Goal: Task Accomplishment & Management: Use online tool/utility

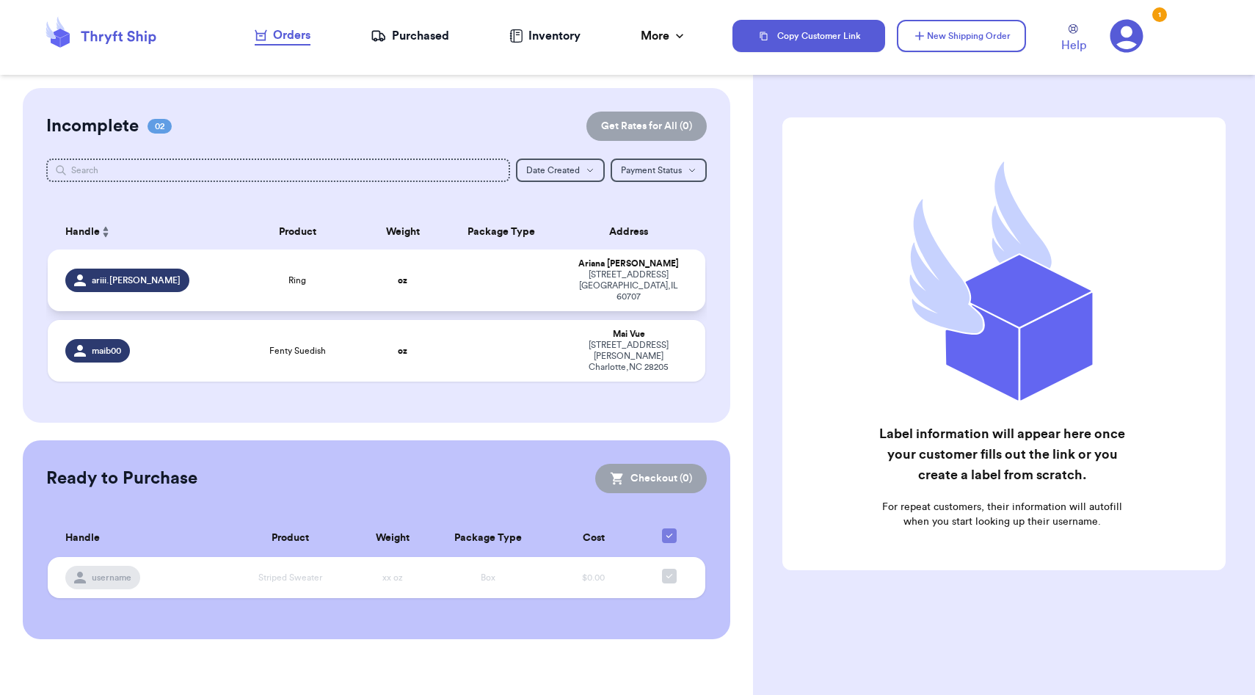
click at [341, 291] on td "Ring" at bounding box center [297, 281] width 131 height 62
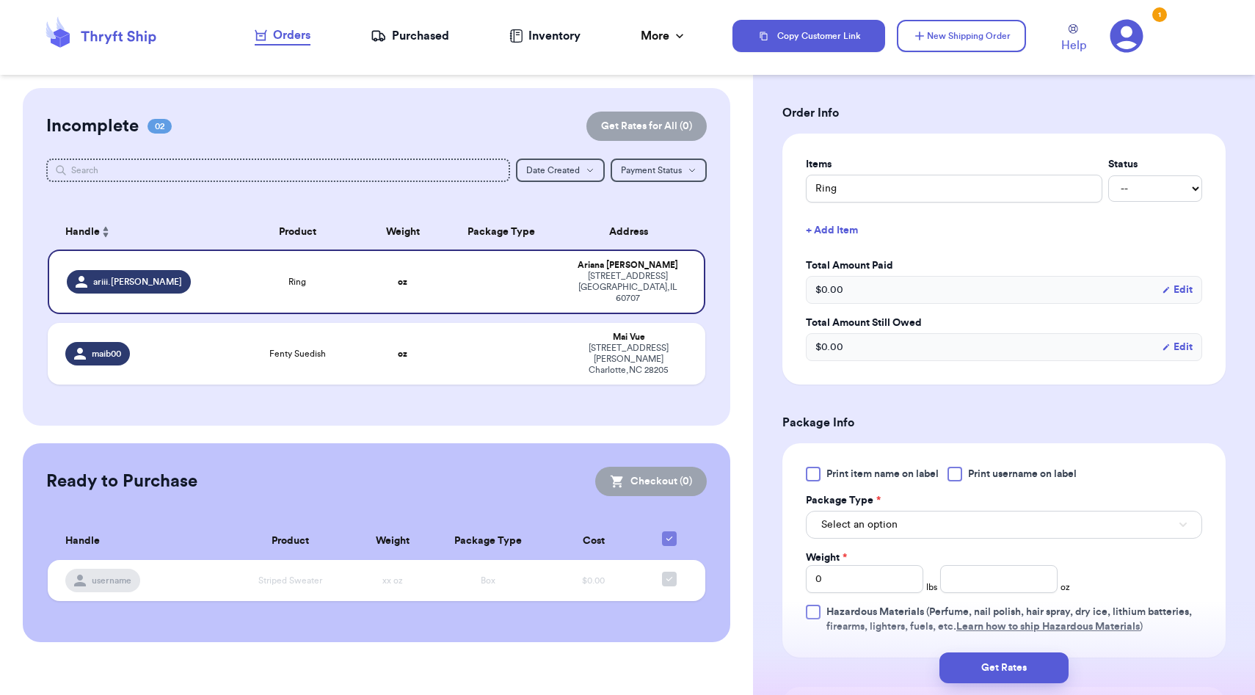
scroll to position [305, 0]
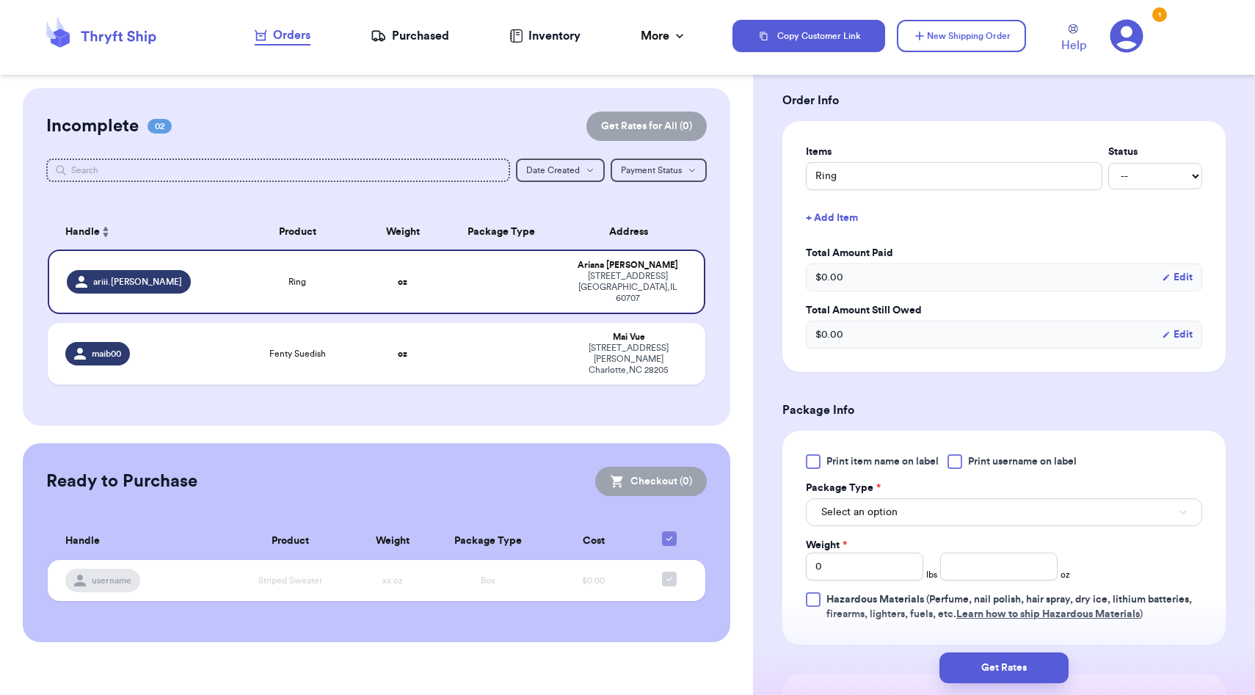
click at [1142, 179] on select "-- Paid Owes" at bounding box center [1155, 176] width 94 height 26
select select "paid"
click at [1108, 163] on select "-- Paid Owes" at bounding box center [1155, 176] width 94 height 26
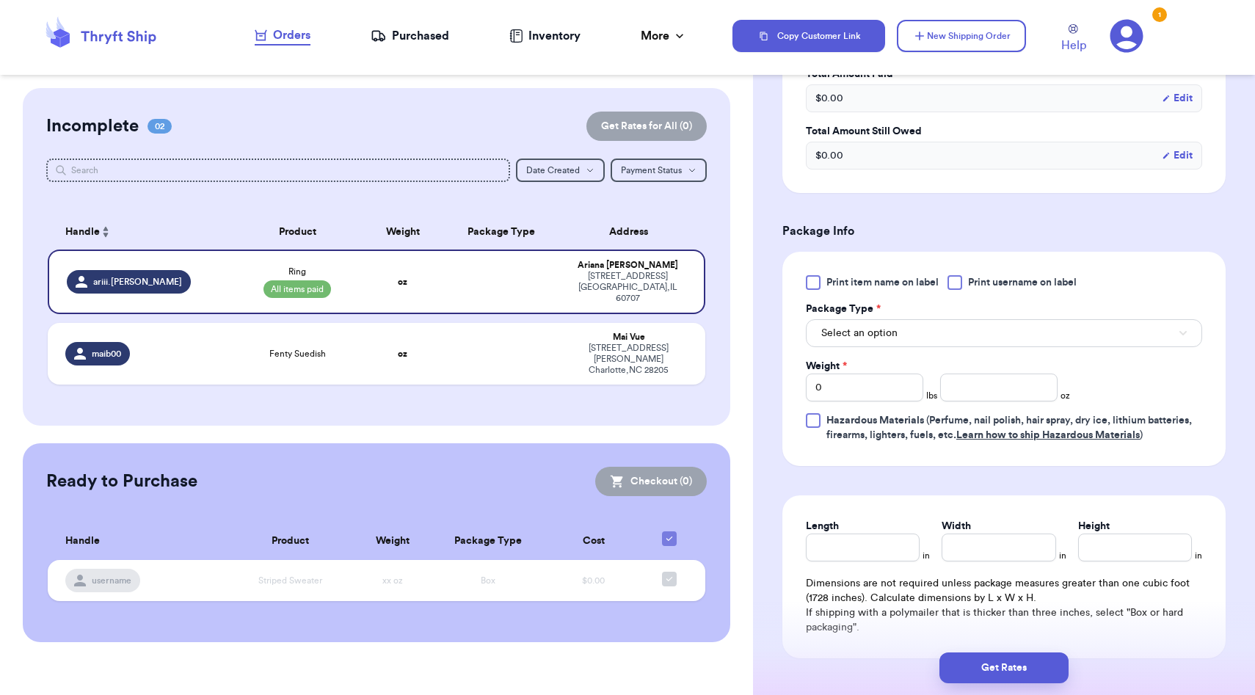
click at [920, 349] on div "Print item name on label Print username on label Package Type * Select an optio…" at bounding box center [1004, 358] width 396 height 167
click at [913, 339] on button "Select an option" at bounding box center [1004, 333] width 396 height 28
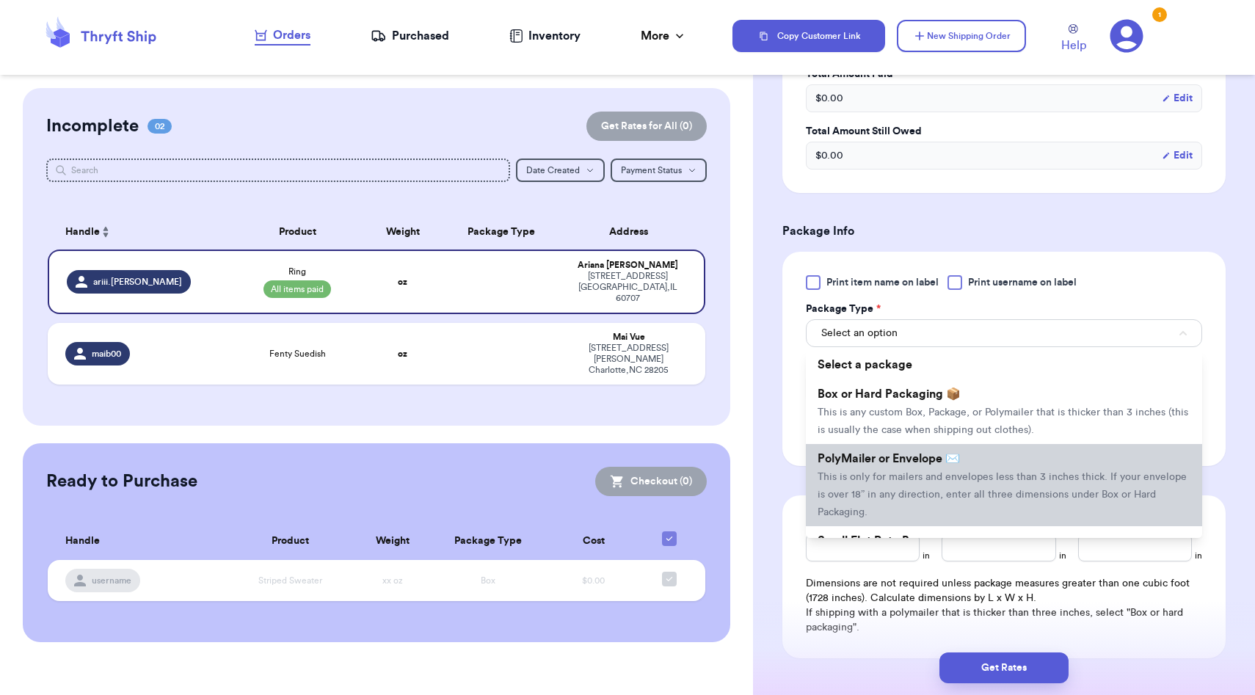
click at [893, 480] on span "This is only for mailers and envelopes less than 3 inches thick. If your envelo…" at bounding box center [1002, 495] width 369 height 46
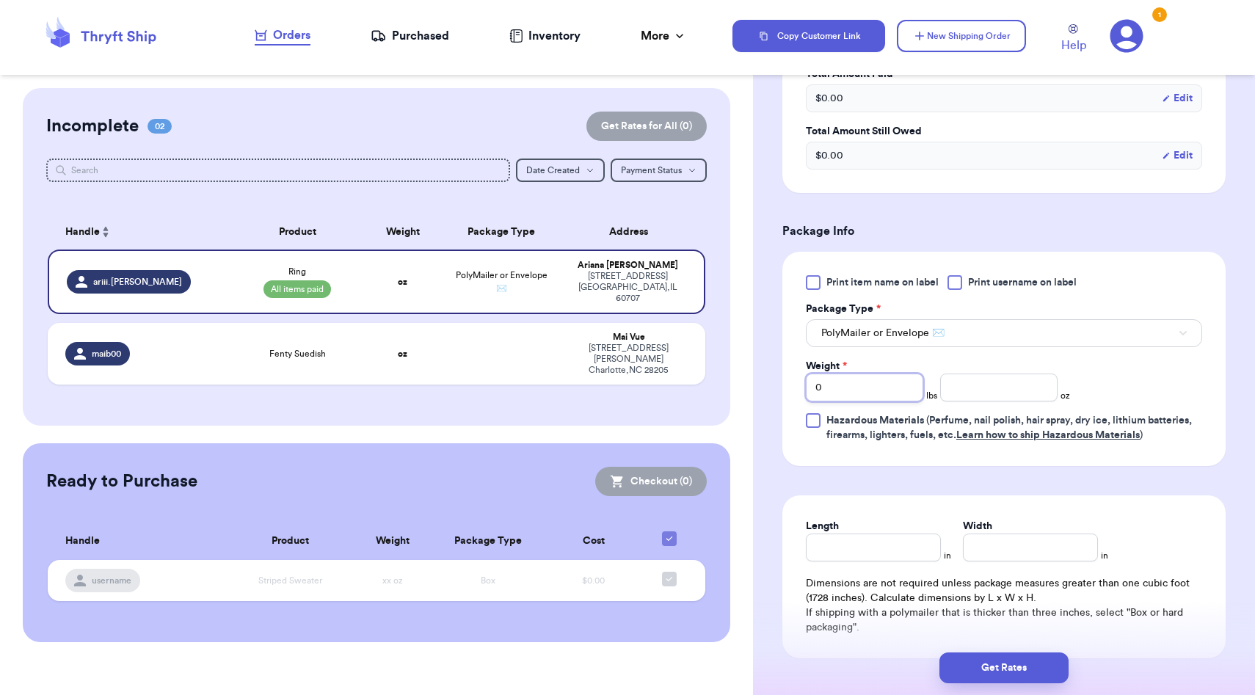
click at [868, 384] on input "0" at bounding box center [864, 388] width 117 height 28
type input "9"
type input "0"
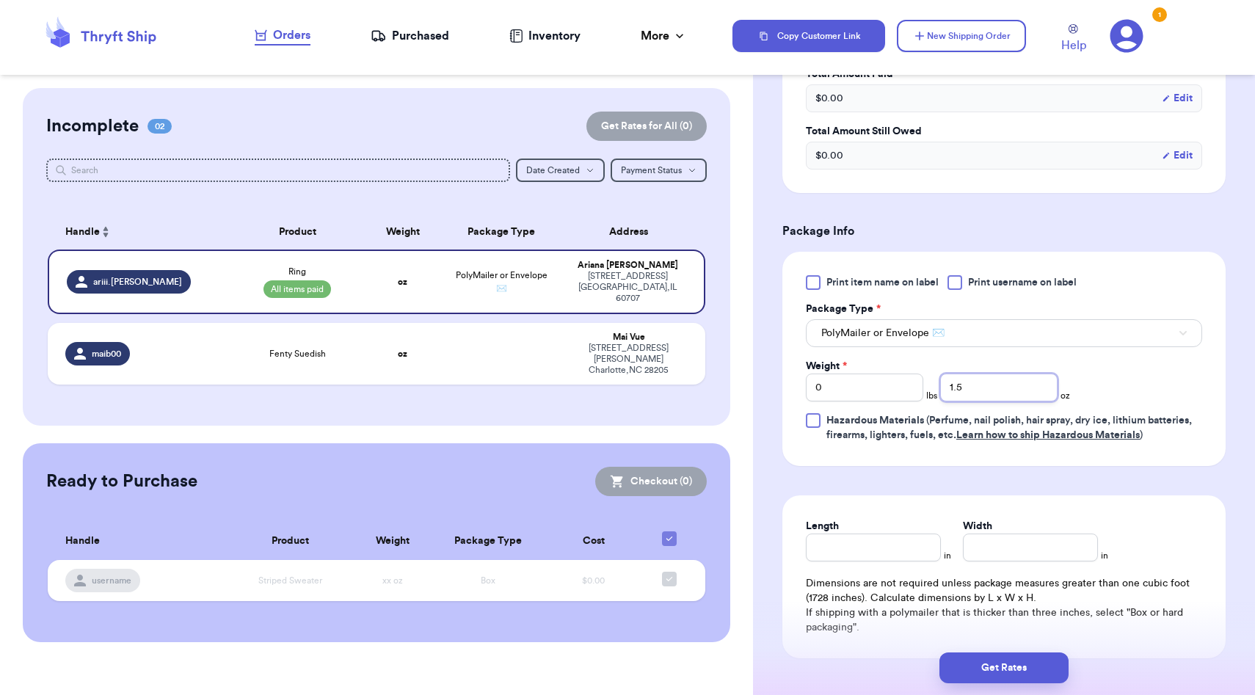
type input "1.5"
click at [846, 554] on input "Length" at bounding box center [873, 548] width 135 height 28
type input "9.5"
click at [1048, 550] on input "Width *" at bounding box center [1030, 548] width 135 height 28
type input "7.5"
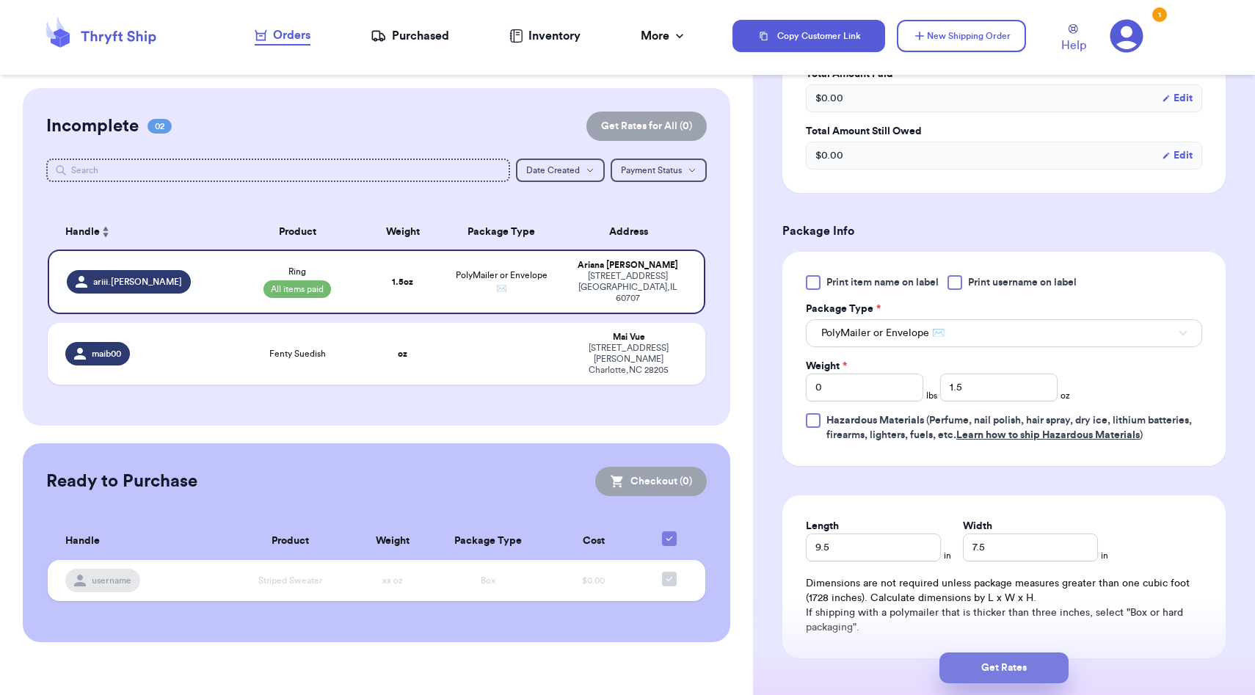
click at [1039, 657] on button "Get Rates" at bounding box center [1004, 668] width 129 height 31
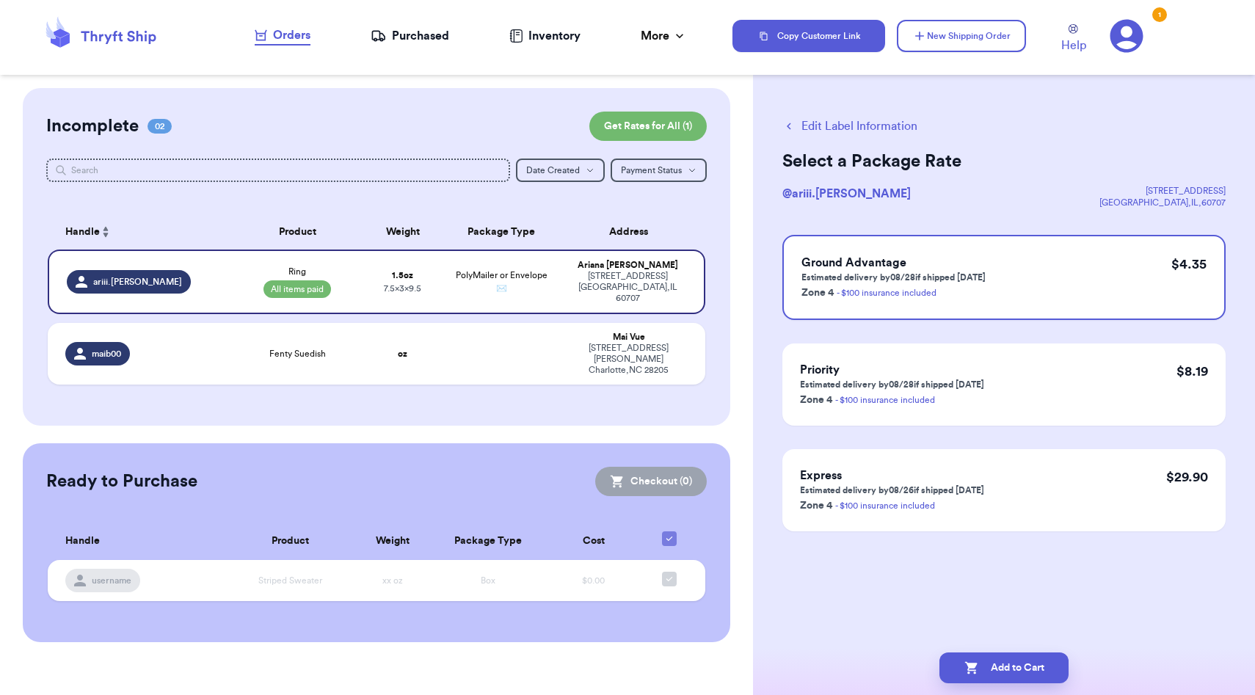
scroll to position [0, 0]
click at [1039, 664] on button "Add to Cart" at bounding box center [1004, 668] width 129 height 31
checkbox input "true"
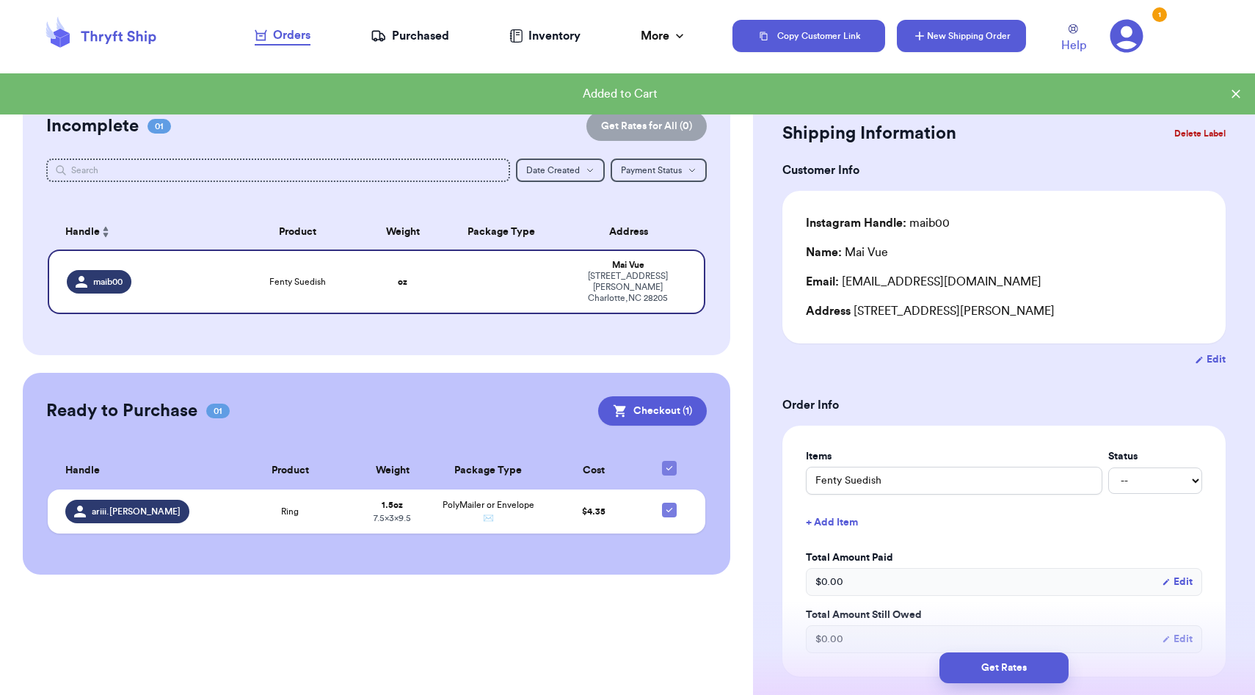
click at [935, 43] on button "New Shipping Order" at bounding box center [961, 36] width 129 height 32
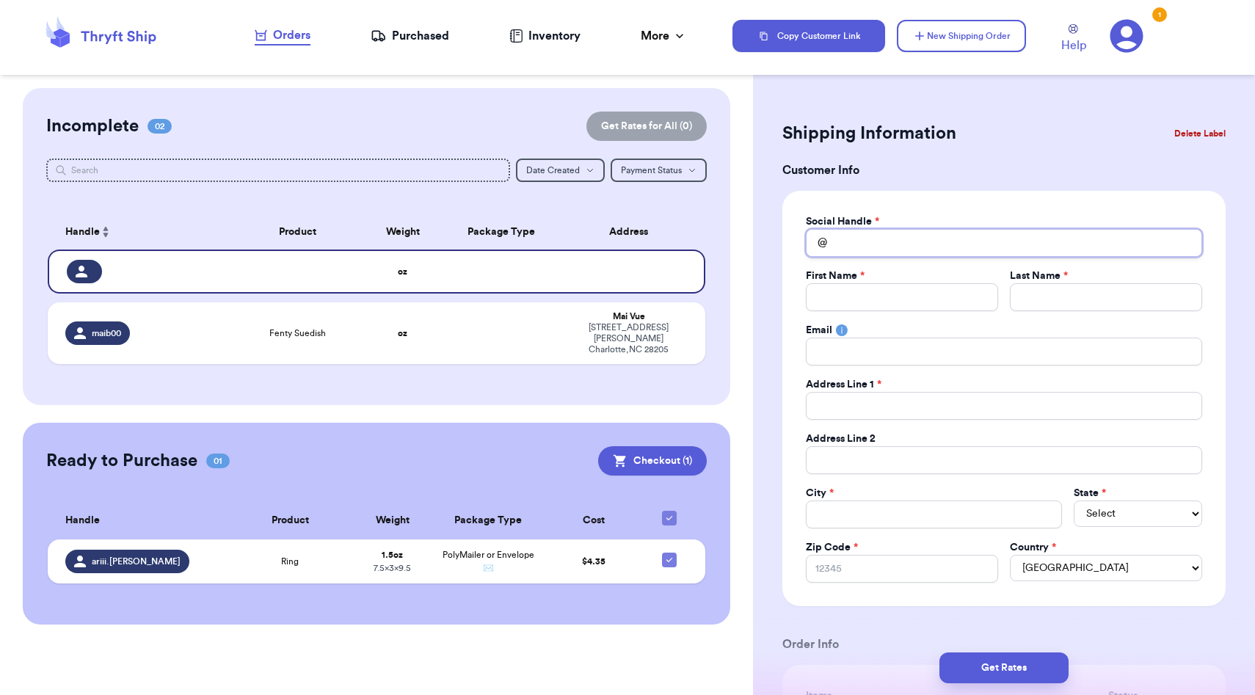
click at [912, 244] on input "Total Amount Paid" at bounding box center [1004, 243] width 396 height 28
type input "s"
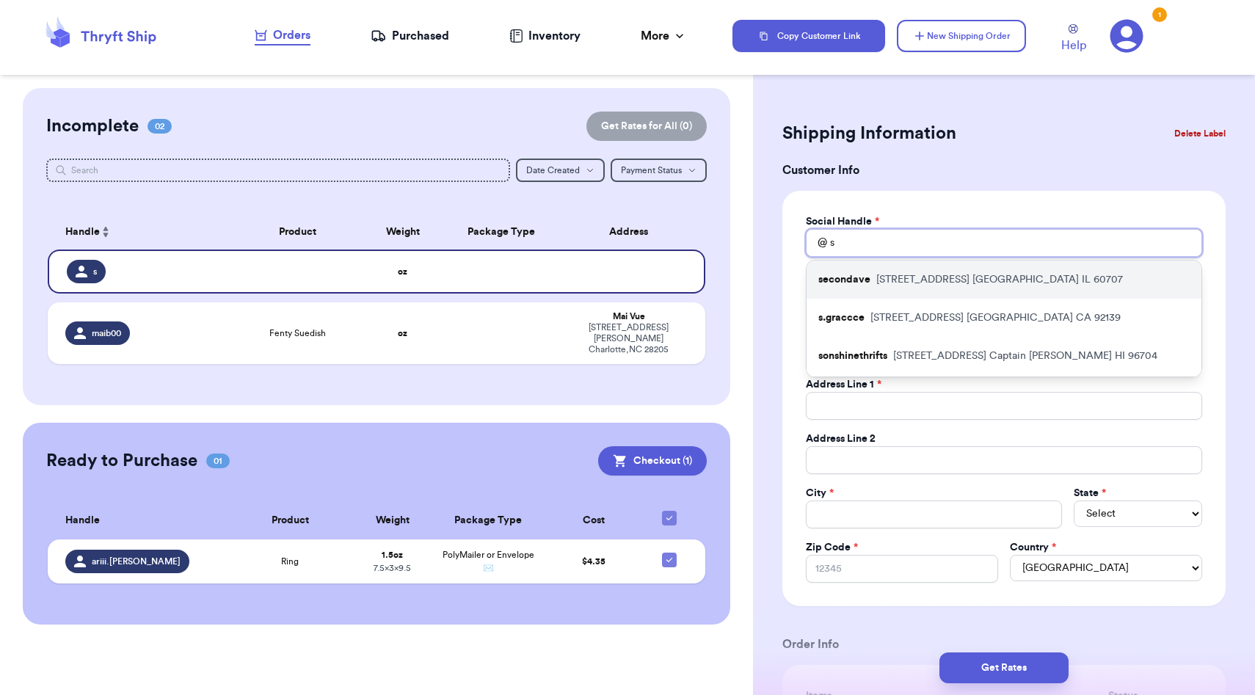
type input "s"
click at [904, 266] on div "secondave [STREET_ADDRESS]" at bounding box center [1004, 280] width 395 height 38
type input "secondave"
type input "Slendy"
type input "[PERSON_NAME]"
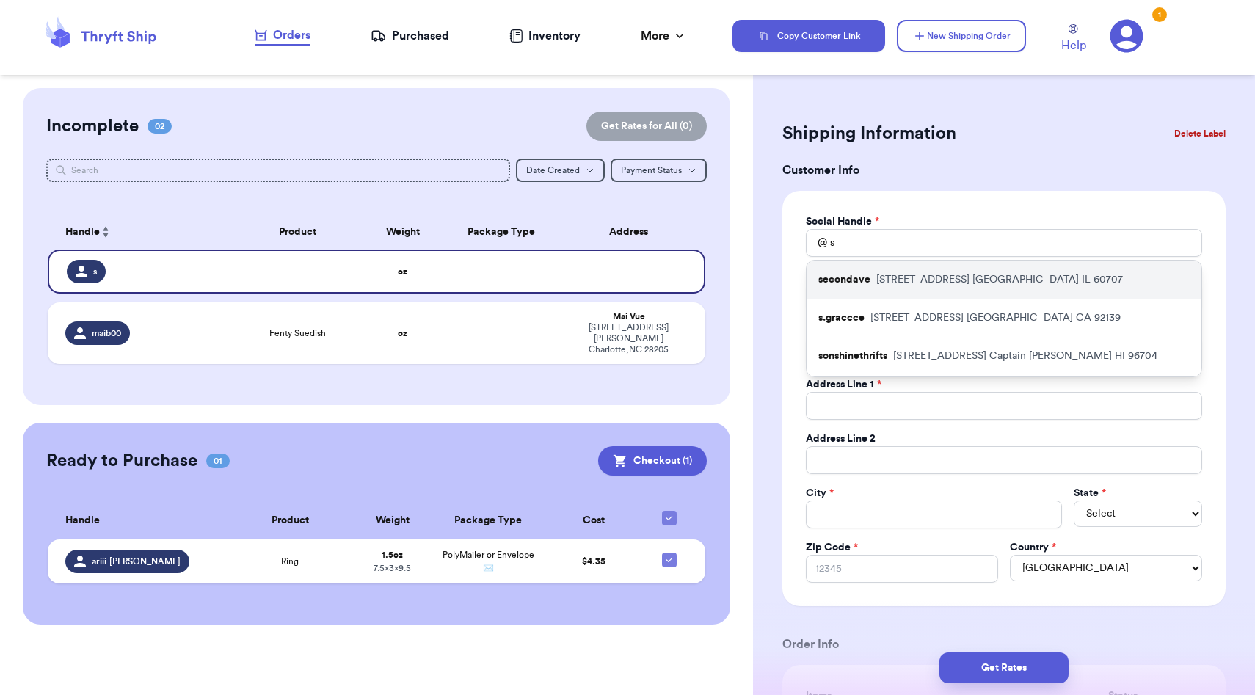
type input "[EMAIL_ADDRESS][PERSON_NAME][DOMAIN_NAME]"
type input "[STREET_ADDRESS]"
type input "[GEOGRAPHIC_DATA]"
select select "IL"
type input "60707"
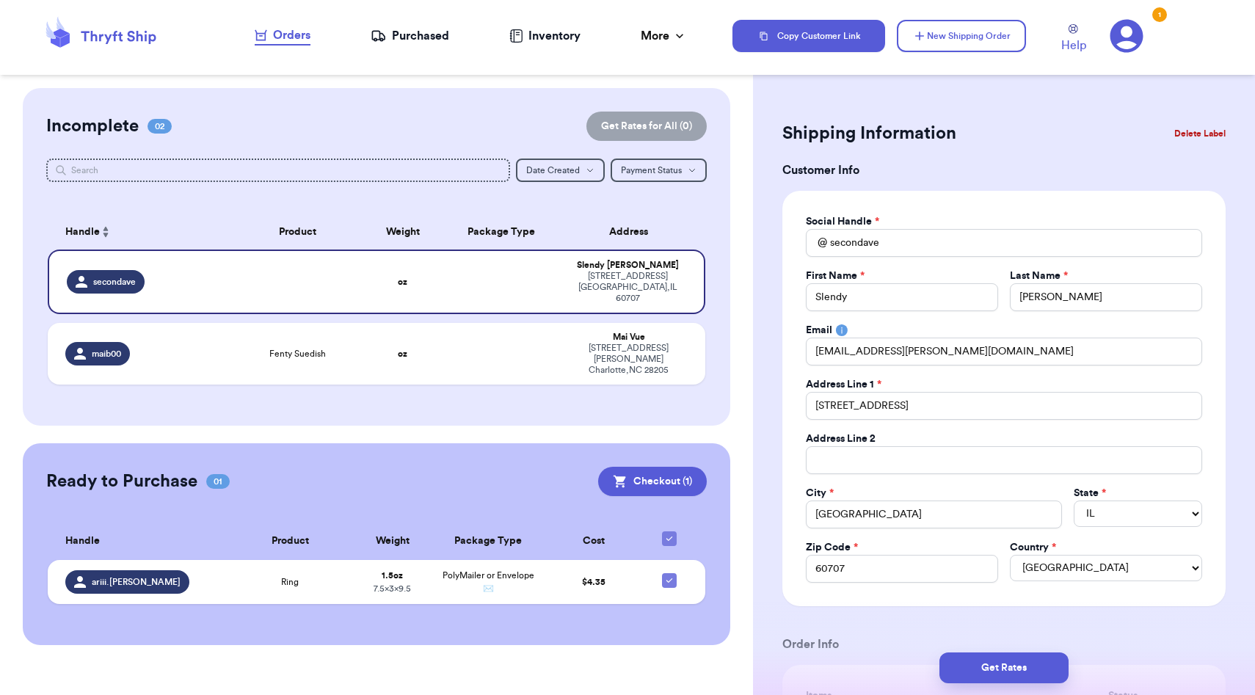
click at [1018, 169] on h3 "Customer Info" at bounding box center [1004, 171] width 443 height 18
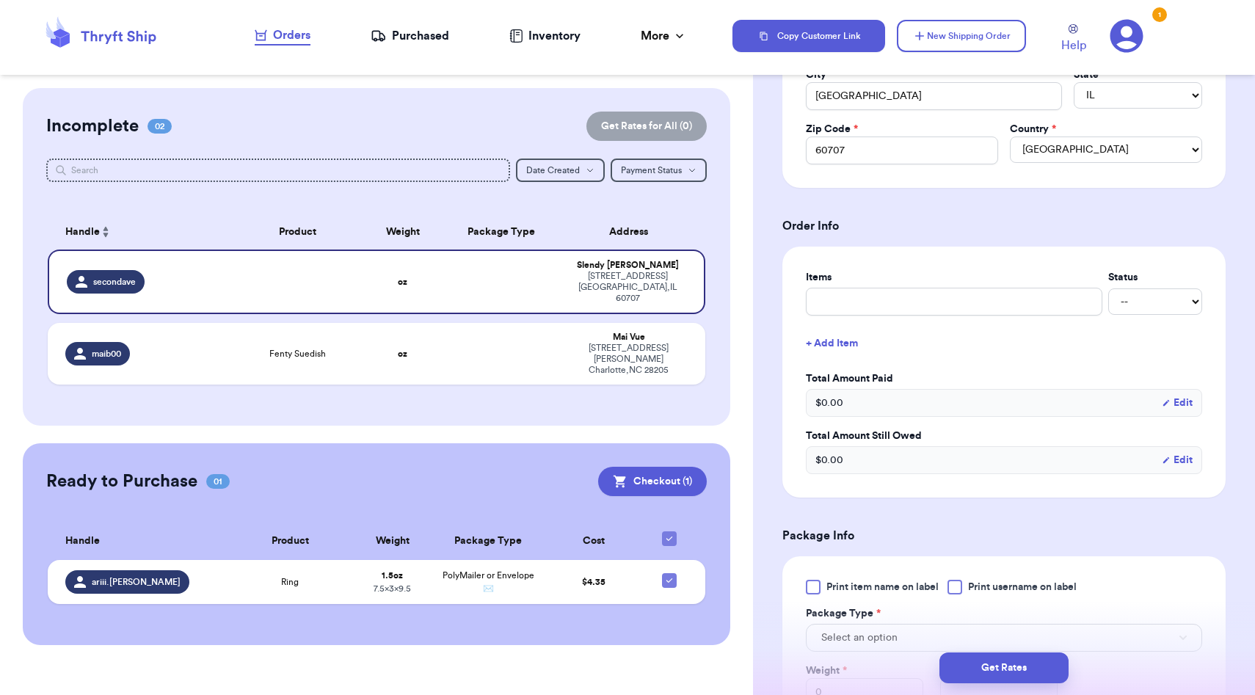
scroll to position [439, 0]
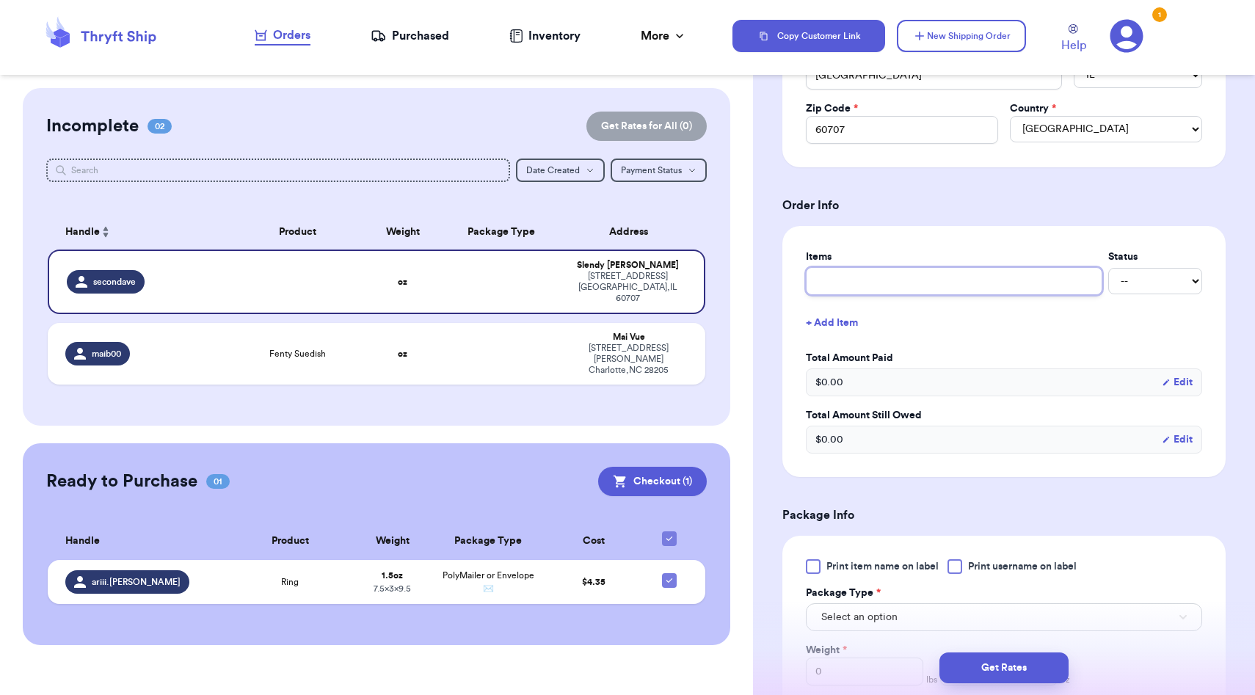
click at [957, 278] on input "text" at bounding box center [954, 281] width 297 height 28
type input "r"
type input "ri"
type input "rin"
type input "ring"
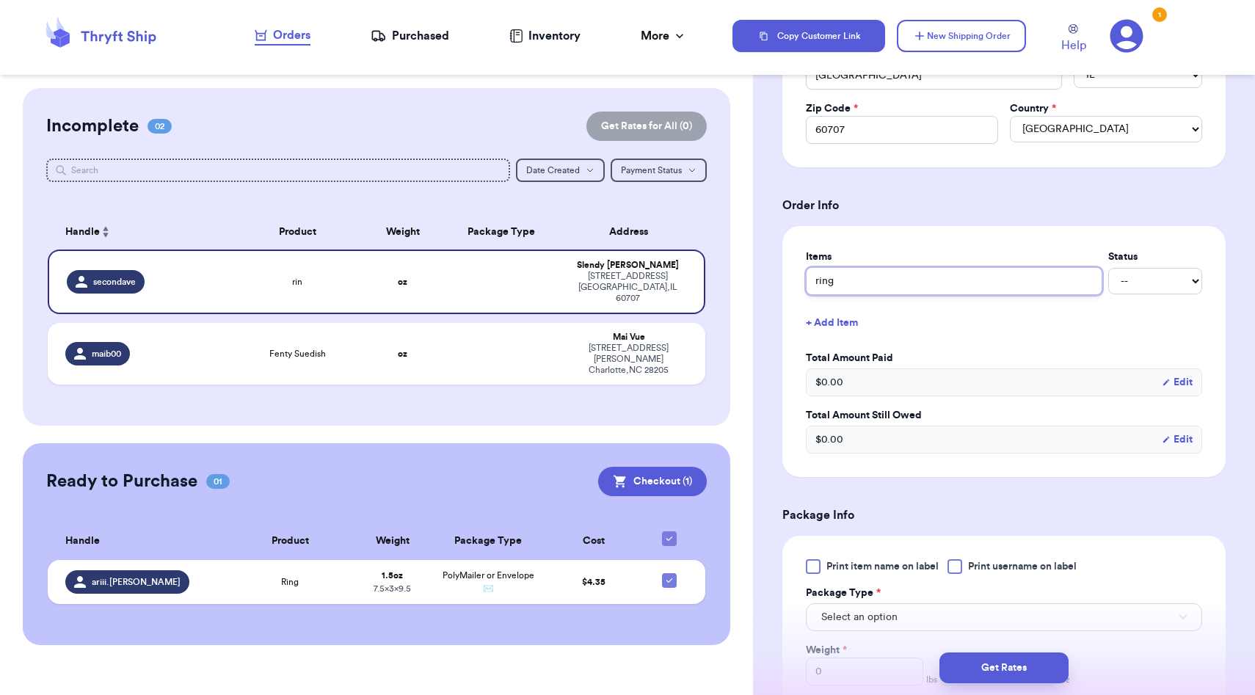
type input "rings"
click at [857, 621] on span "Select an option" at bounding box center [859, 617] width 76 height 15
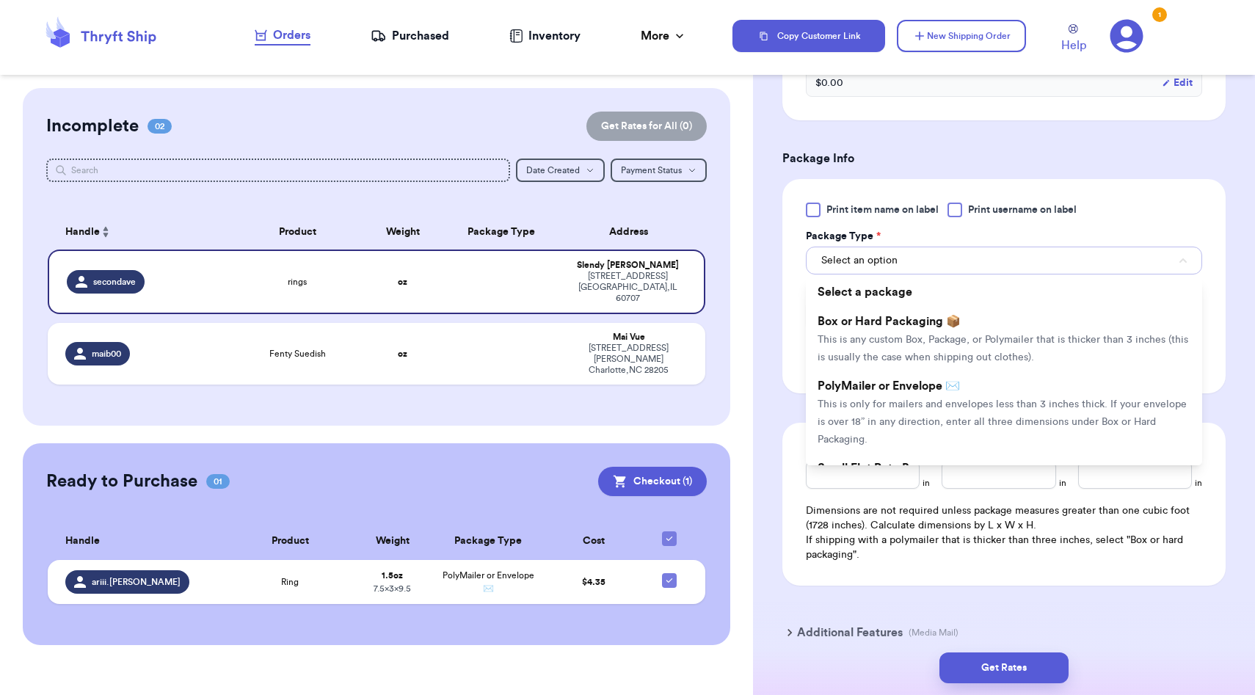
scroll to position [806, 0]
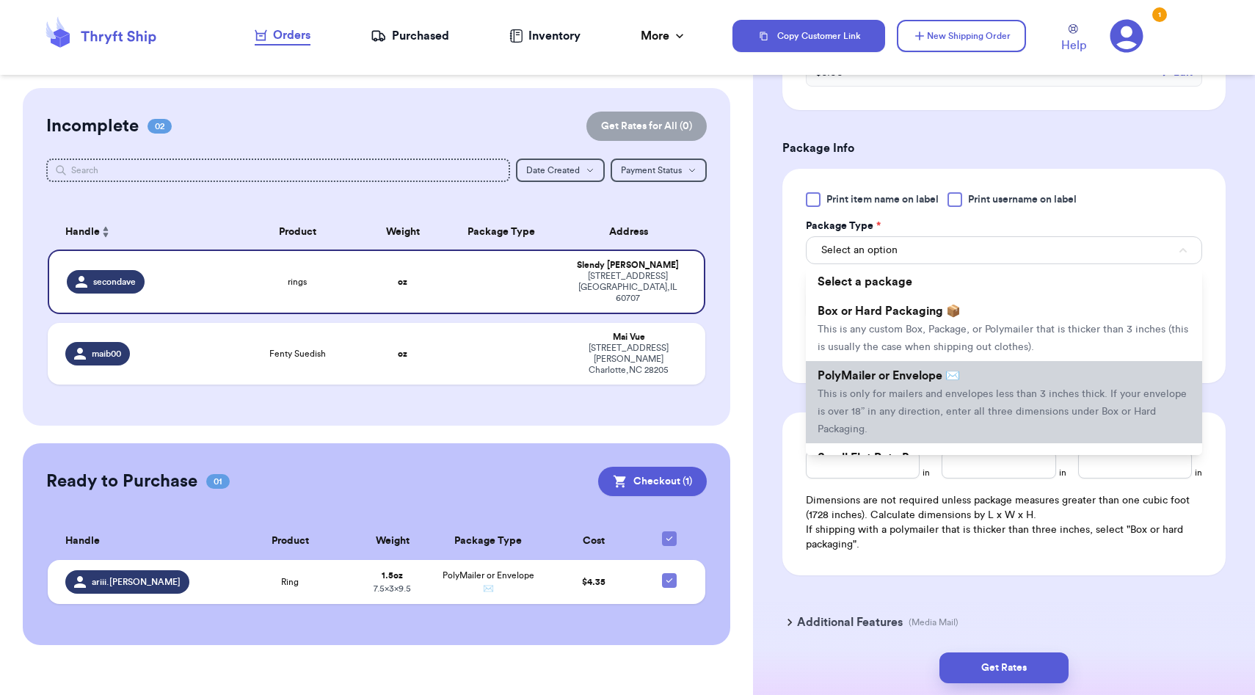
click at [875, 382] on span "PolyMailer or Envelope ✉️" at bounding box center [889, 376] width 142 height 12
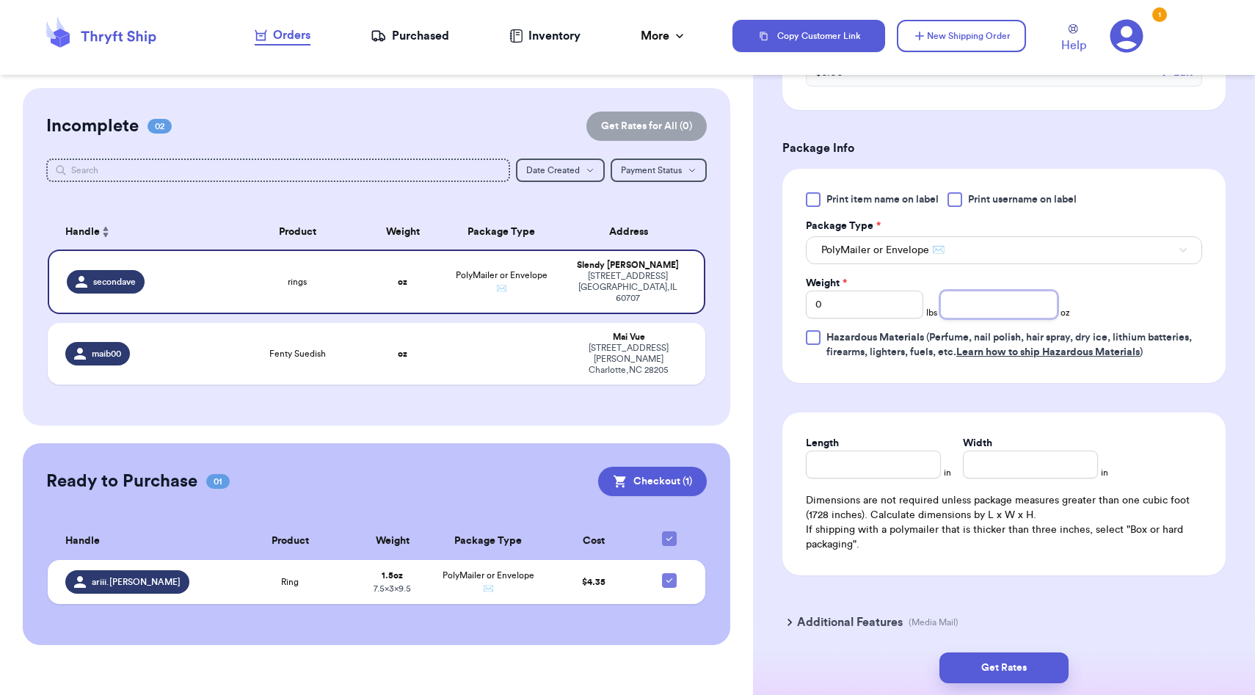
click at [983, 311] on input "number" at bounding box center [998, 305] width 117 height 28
type input "1.0"
click at [873, 467] on input "Length" at bounding box center [873, 465] width 135 height 28
type input "9.5"
click at [979, 467] on input "Width *" at bounding box center [1030, 465] width 135 height 28
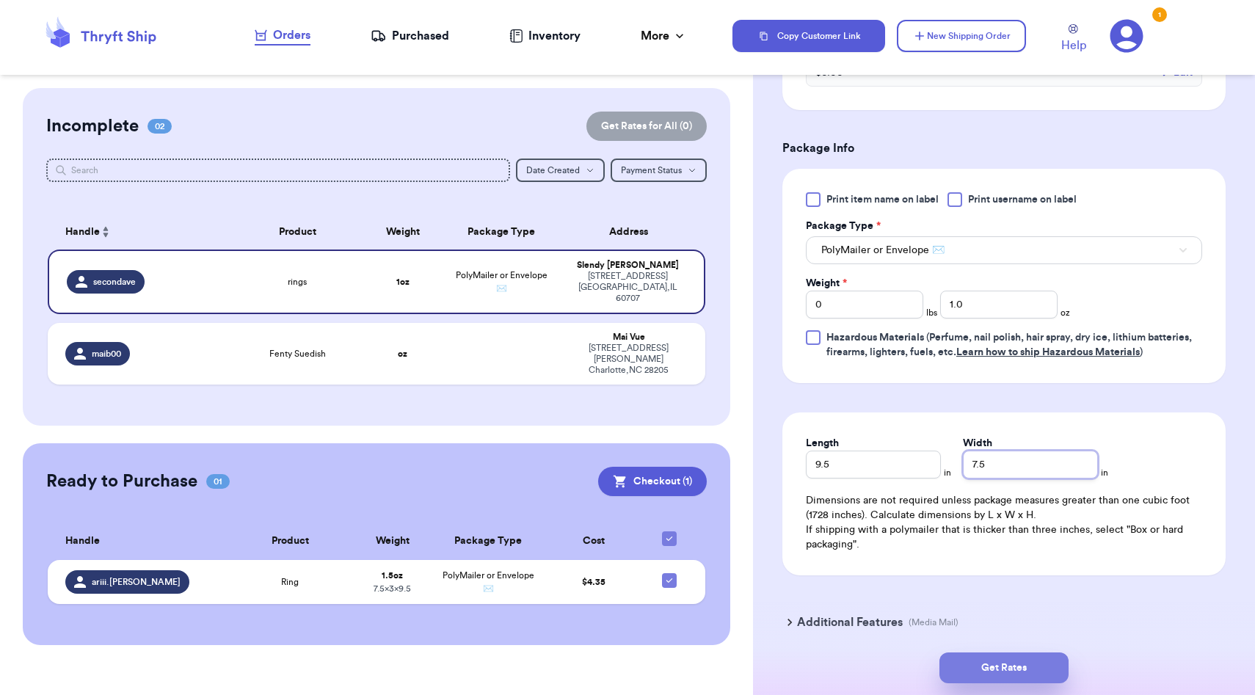
type input "7.5"
click at [1001, 667] on button "Get Rates" at bounding box center [1004, 668] width 129 height 31
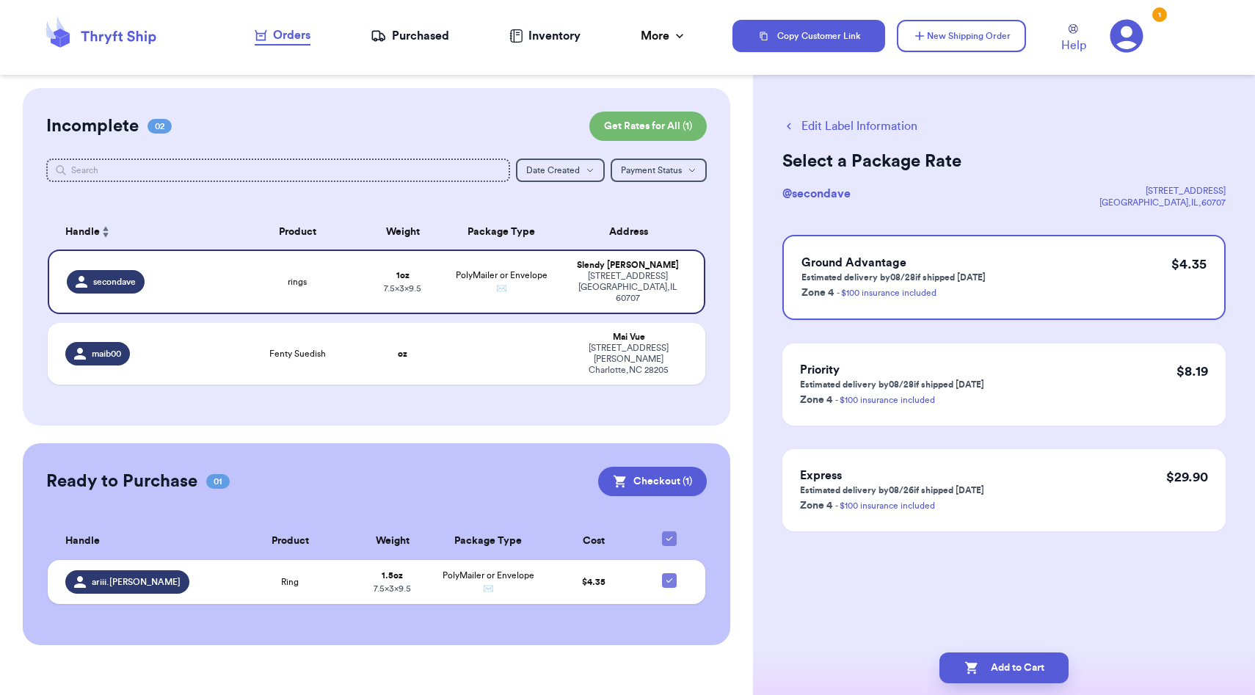
scroll to position [0, 0]
click at [1007, 669] on button "Add to Cart" at bounding box center [1004, 668] width 129 height 31
checkbox input "true"
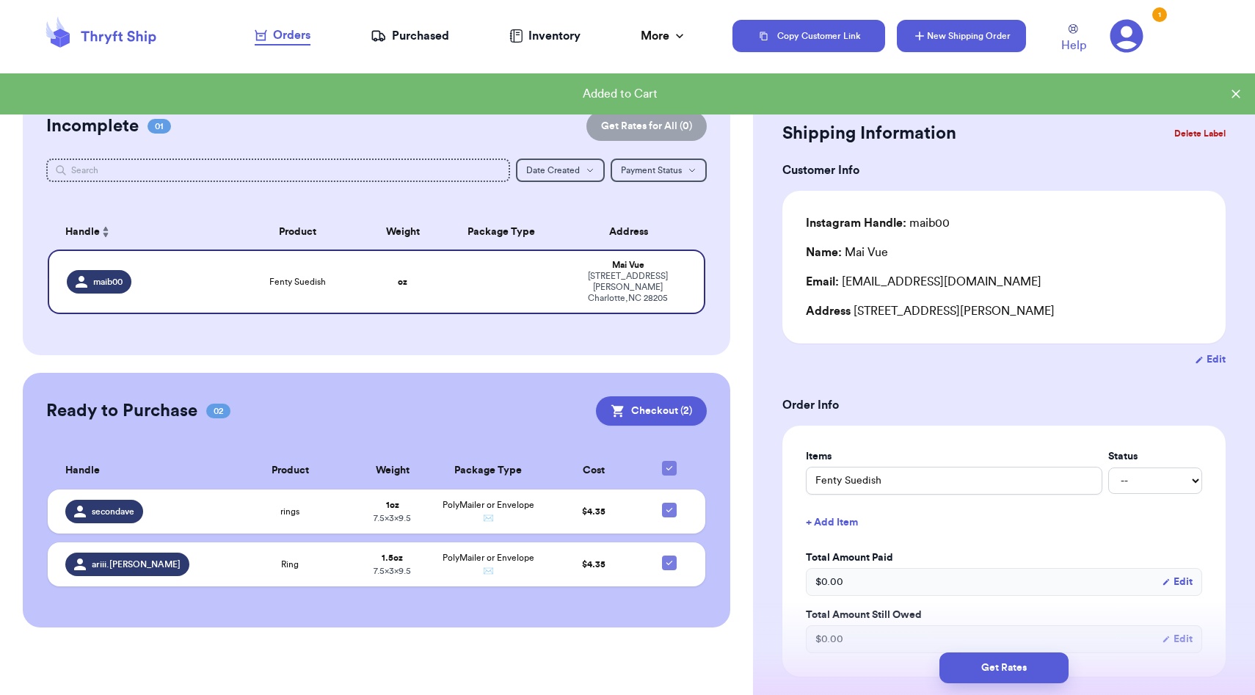
click at [943, 31] on button "New Shipping Order" at bounding box center [961, 36] width 129 height 32
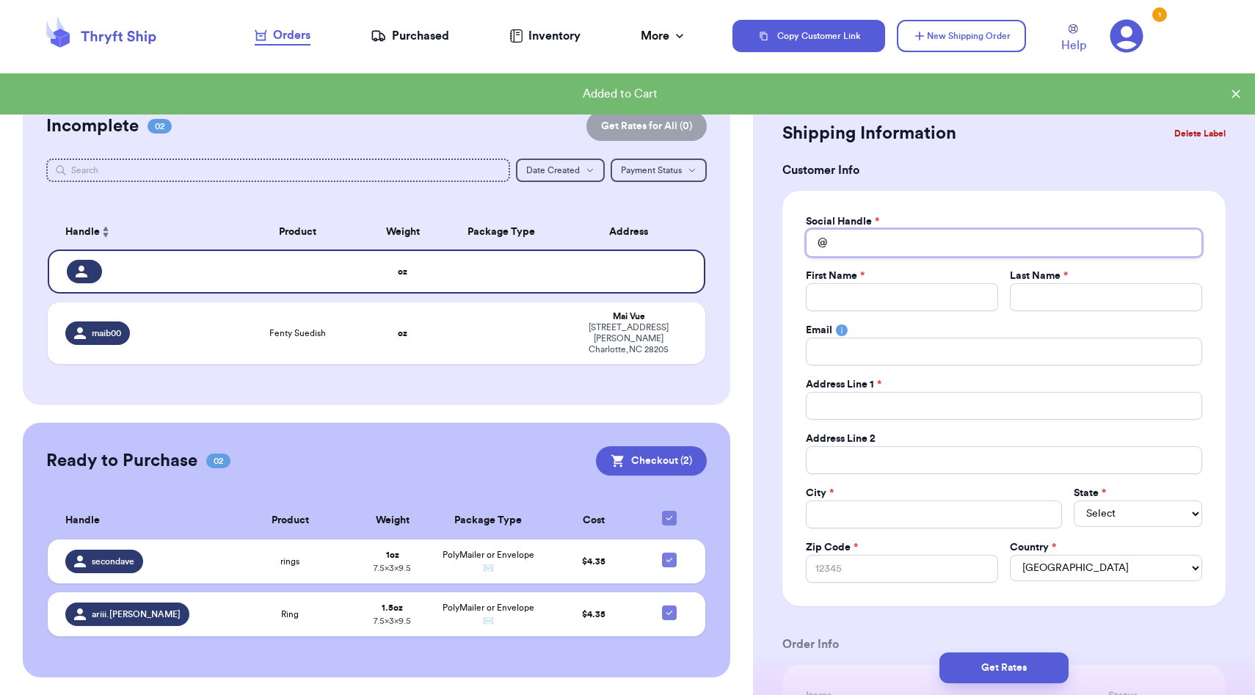
click at [896, 242] on input "Total Amount Paid" at bounding box center [1004, 243] width 396 height 28
type input "b"
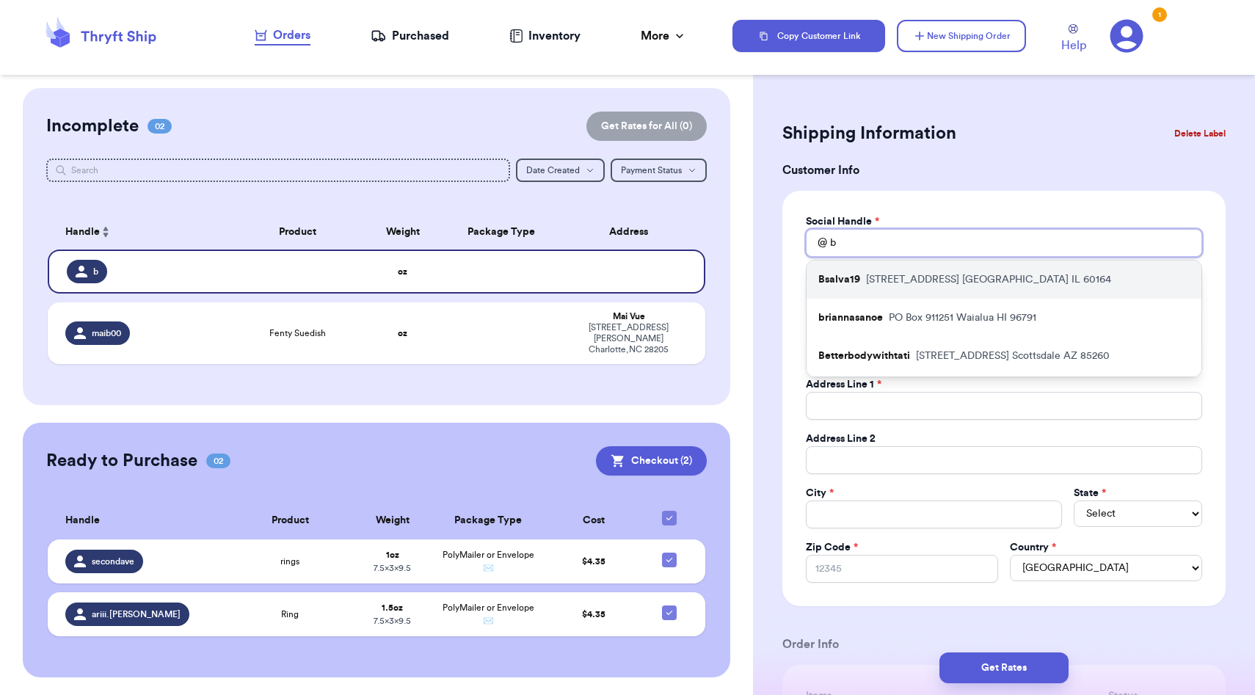
type input "b"
click at [890, 289] on div "Bsalva19 [STREET_ADDRESS]" at bounding box center [1004, 280] width 395 height 38
type input "Bsalva19"
type input "[PERSON_NAME]"
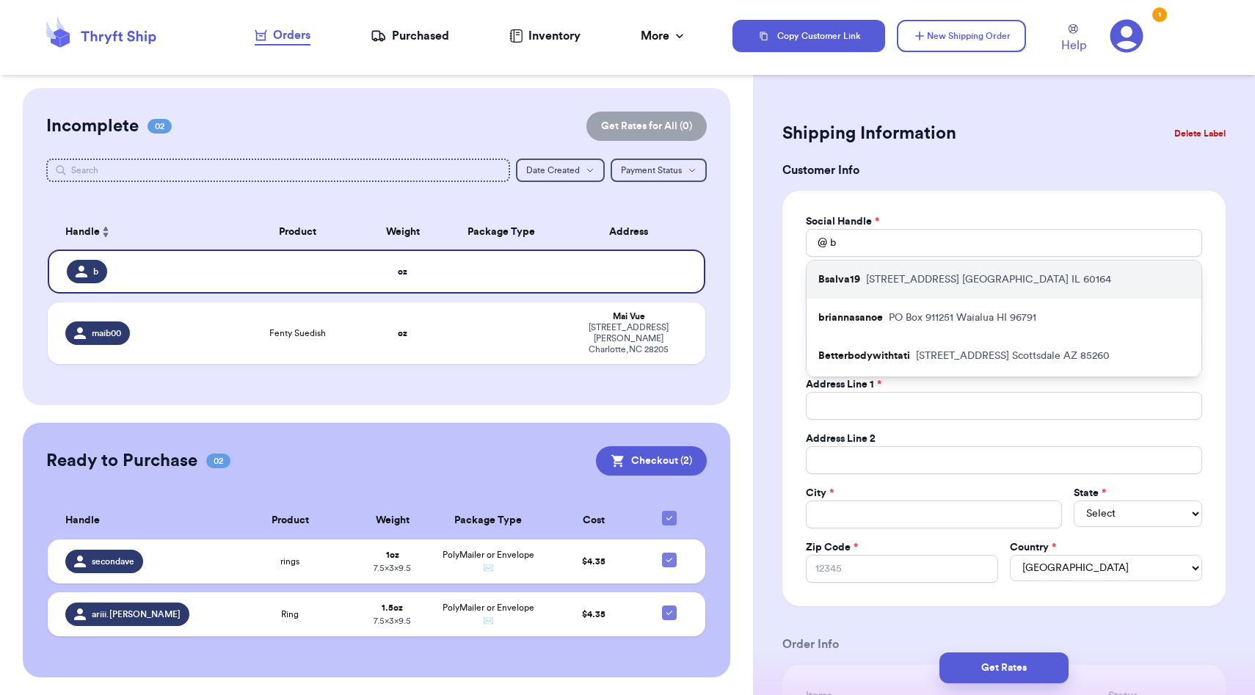
type input "[EMAIL_ADDRESS][DOMAIN_NAME]"
type input "[STREET_ADDRESS]"
type input "[GEOGRAPHIC_DATA]"
select select "IL"
type input "60164"
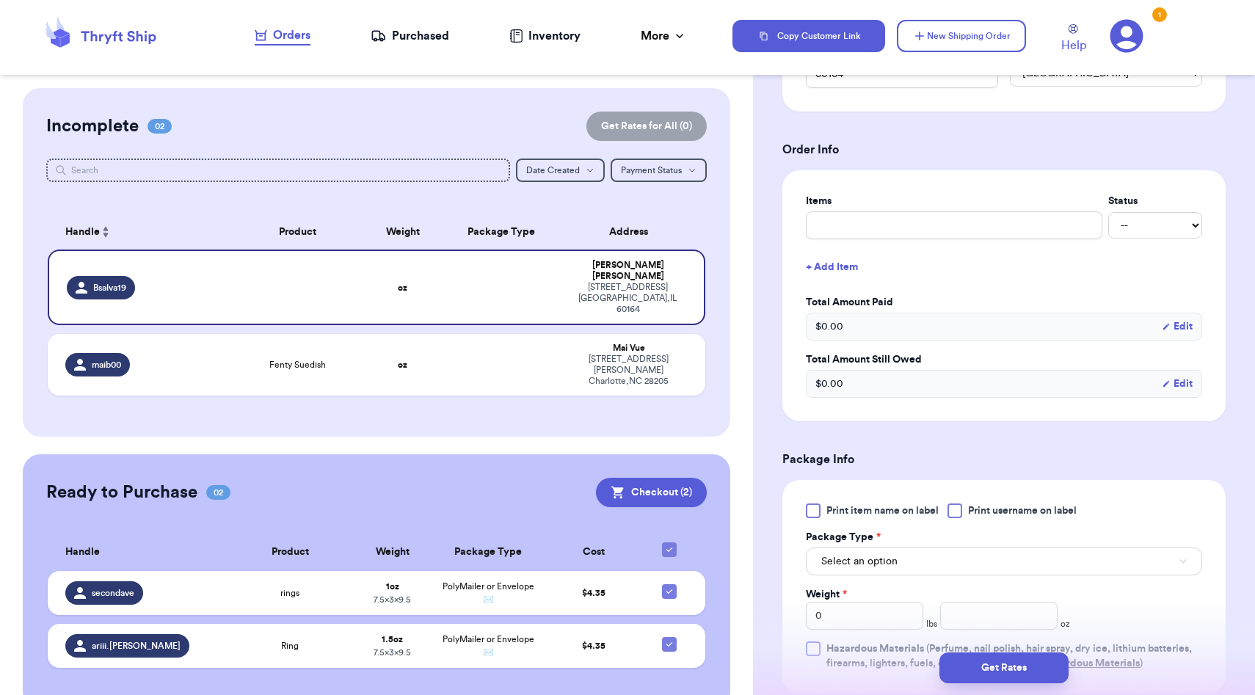
scroll to position [513, 0]
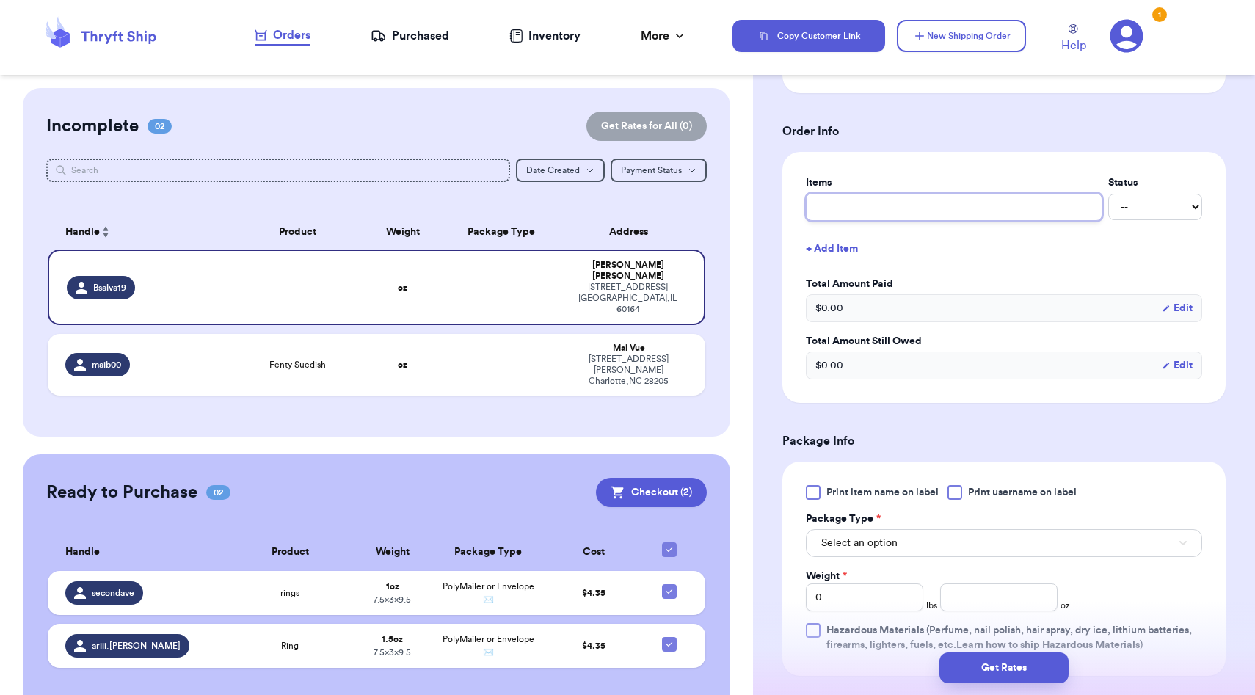
click at [972, 208] on input "text" at bounding box center [954, 207] width 297 height 28
click at [946, 208] on input "text" at bounding box center [954, 207] width 297 height 28
type input "e"
type input "ea"
type input "ear"
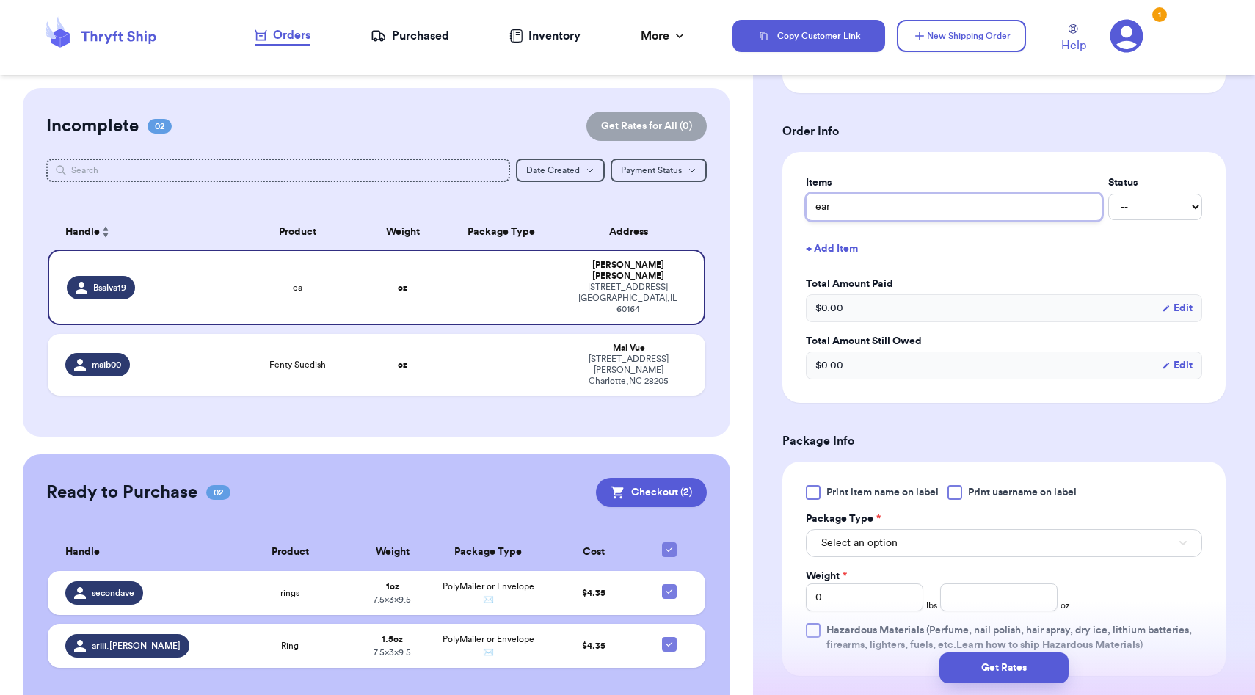
type input "earr"
type input "earri"
type input "earrin"
type input "earring"
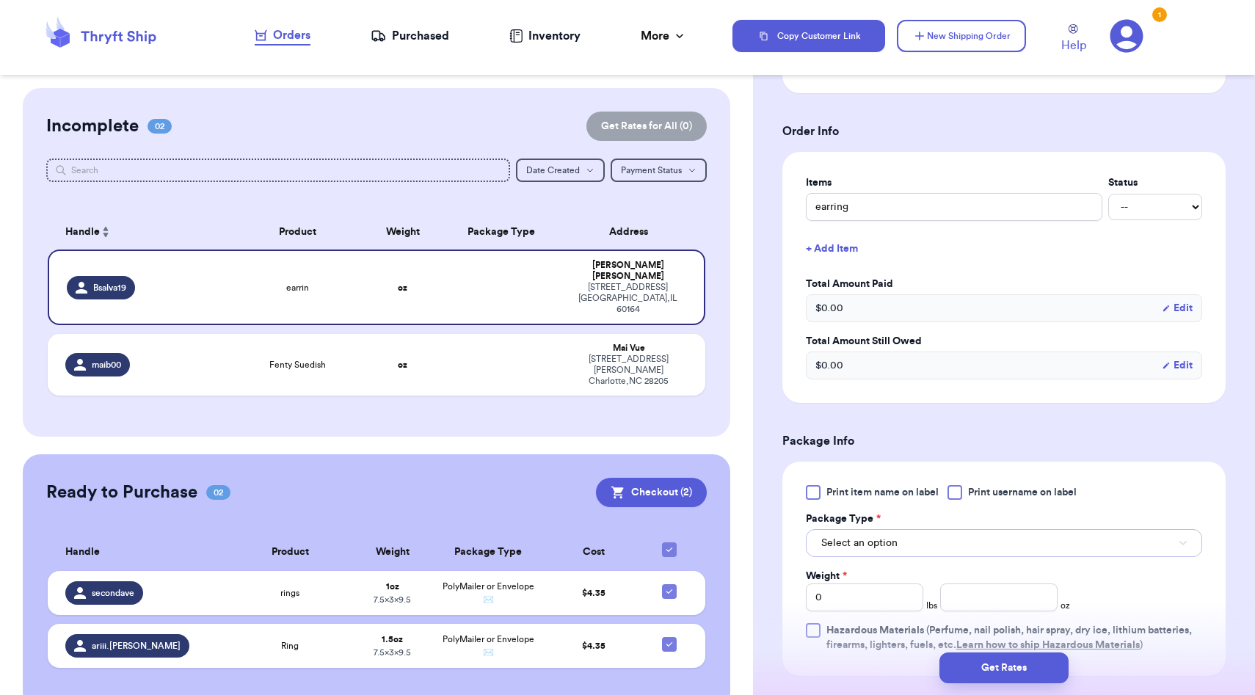
click at [908, 546] on button "Select an option" at bounding box center [1004, 543] width 396 height 28
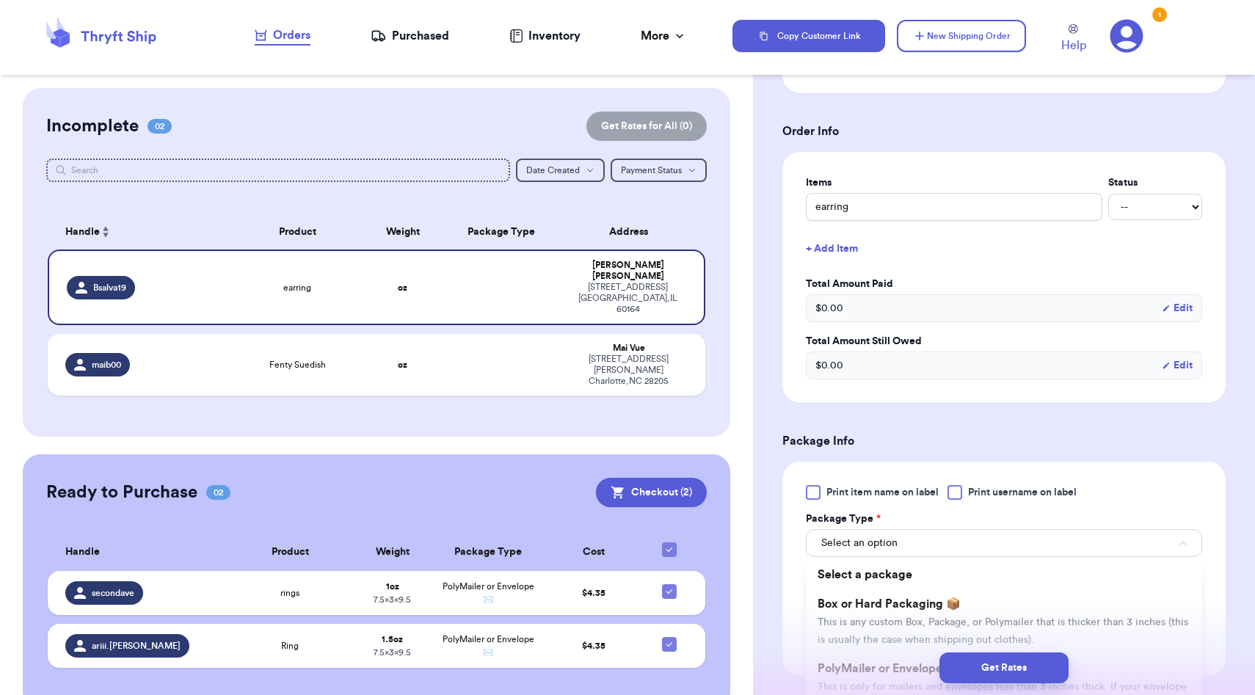
click at [879, 667] on div "Get Rates" at bounding box center [1004, 668] width 479 height 31
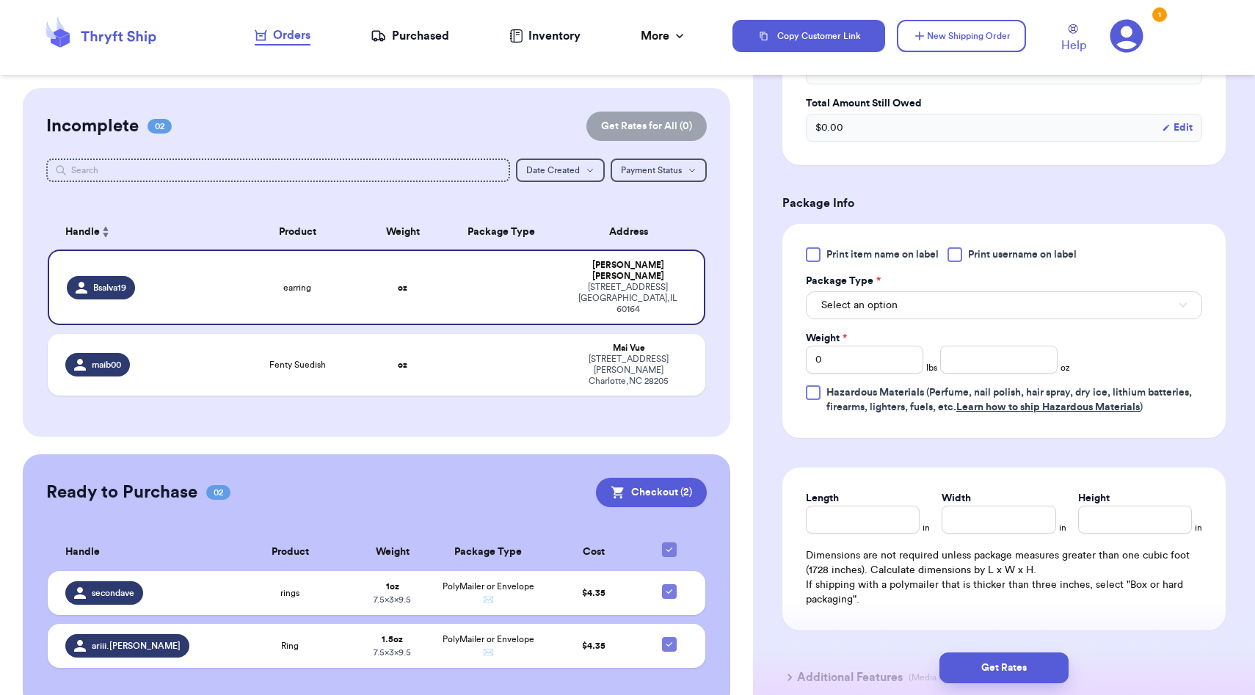
scroll to position [769, 0]
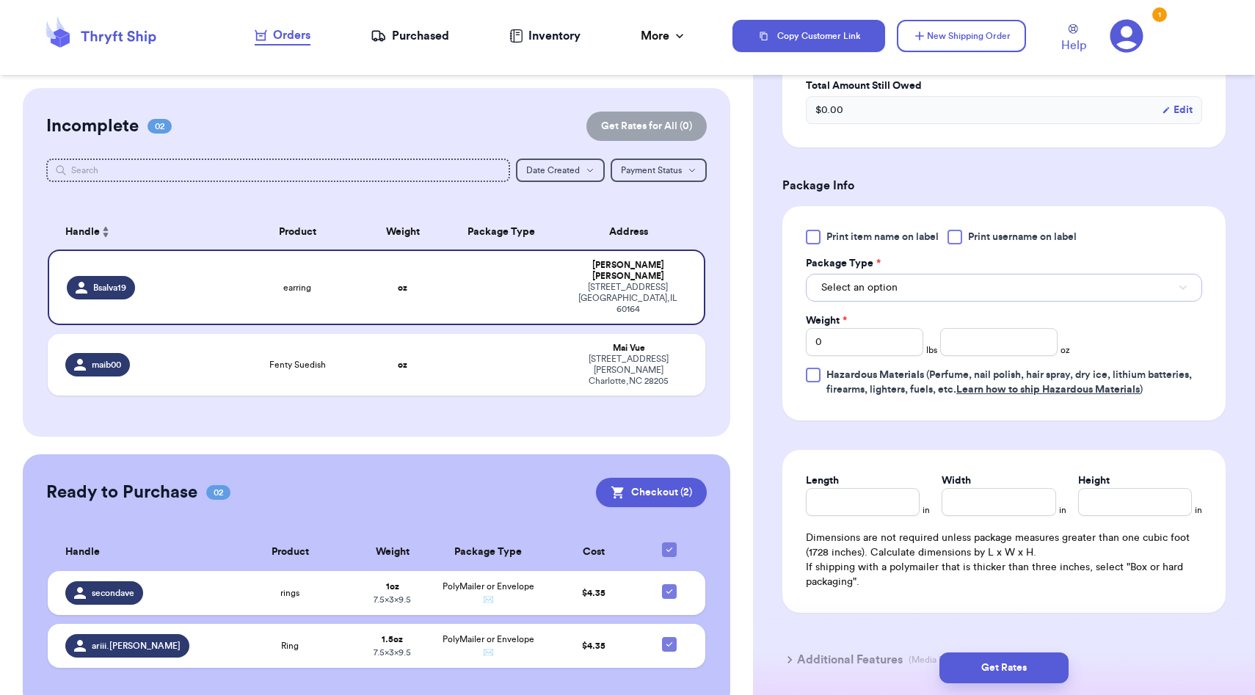
click at [907, 296] on button "Select an option" at bounding box center [1004, 288] width 396 height 28
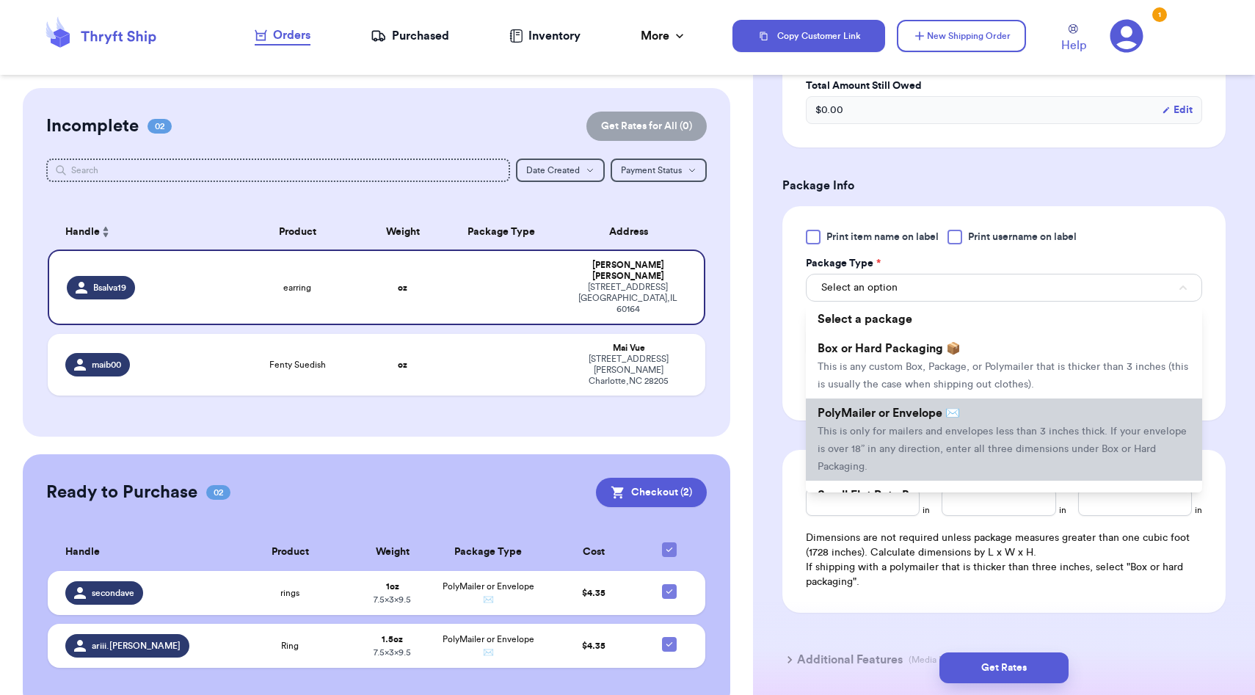
click at [885, 419] on span "PolyMailer or Envelope ✉️" at bounding box center [889, 413] width 142 height 12
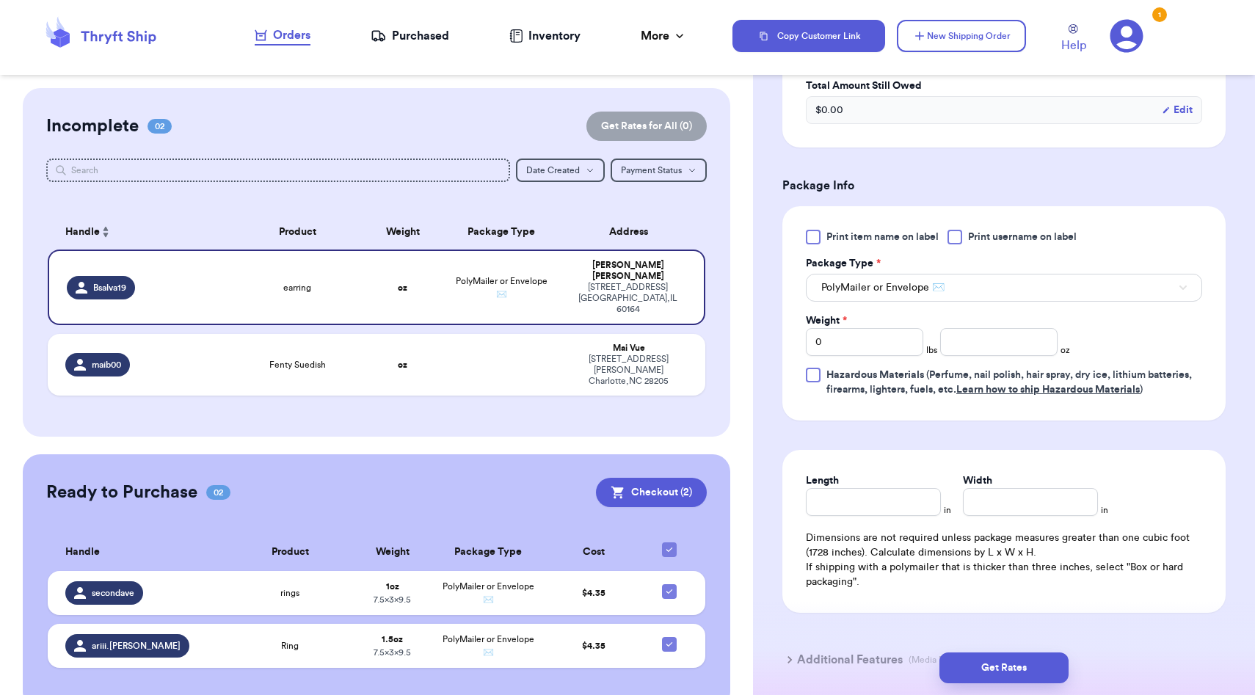
click at [992, 360] on div "Print item name on label Print username on label Package Type * PolyMailer or E…" at bounding box center [1004, 313] width 396 height 167
click at [985, 344] on input "number" at bounding box center [998, 342] width 117 height 28
type input "1.0"
click at [864, 501] on input "Length" at bounding box center [873, 502] width 135 height 28
type input "9.5"
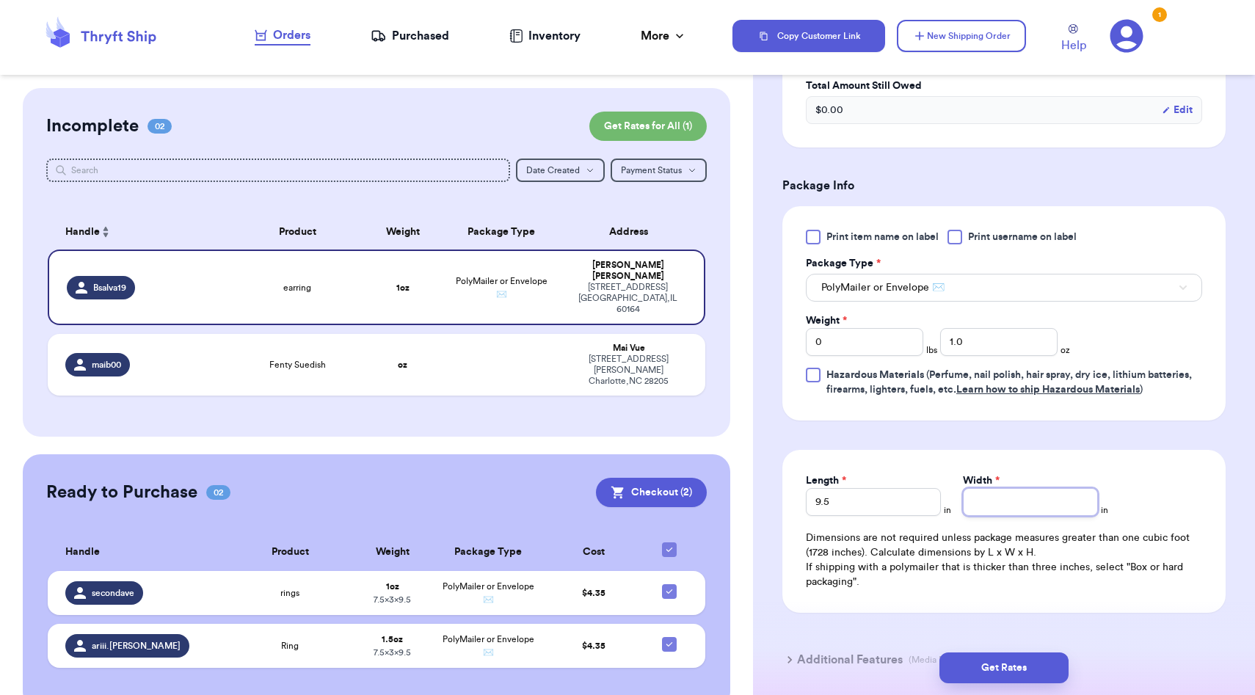
click at [976, 507] on input "Width *" at bounding box center [1030, 502] width 135 height 28
type input "7.5"
click at [985, 664] on button "Get Rates" at bounding box center [1004, 668] width 129 height 31
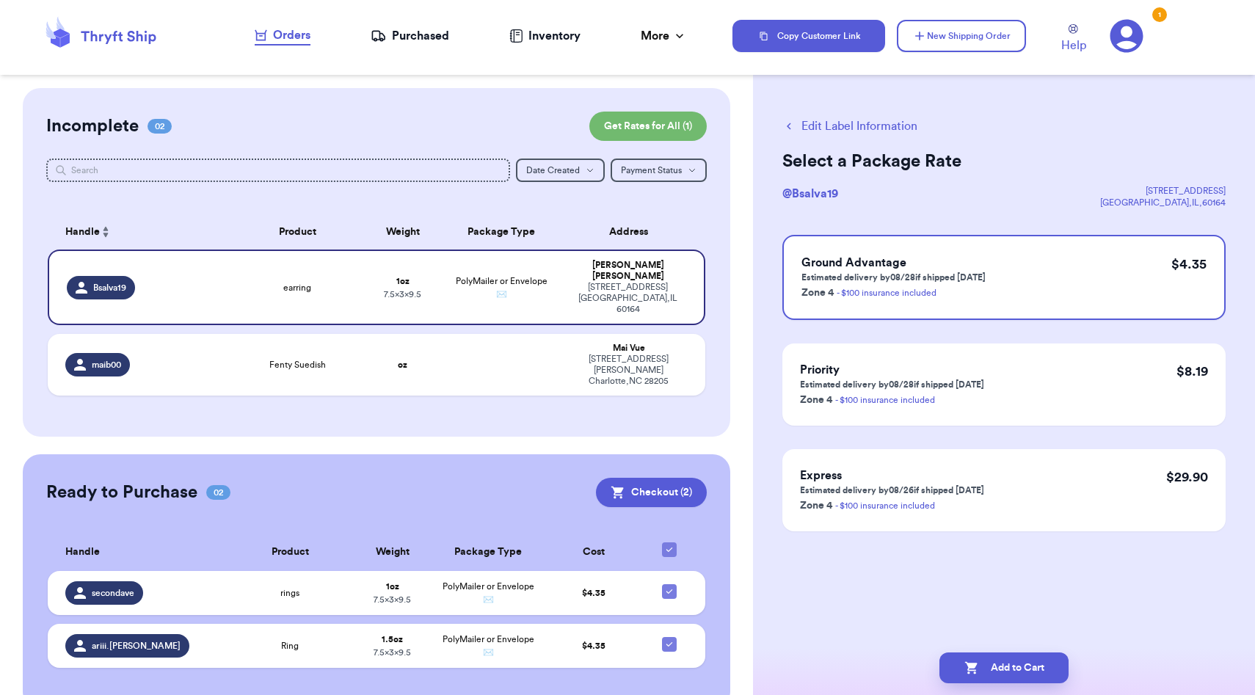
scroll to position [0, 0]
click at [985, 664] on button "Add to Cart" at bounding box center [1004, 668] width 129 height 31
checkbox input "true"
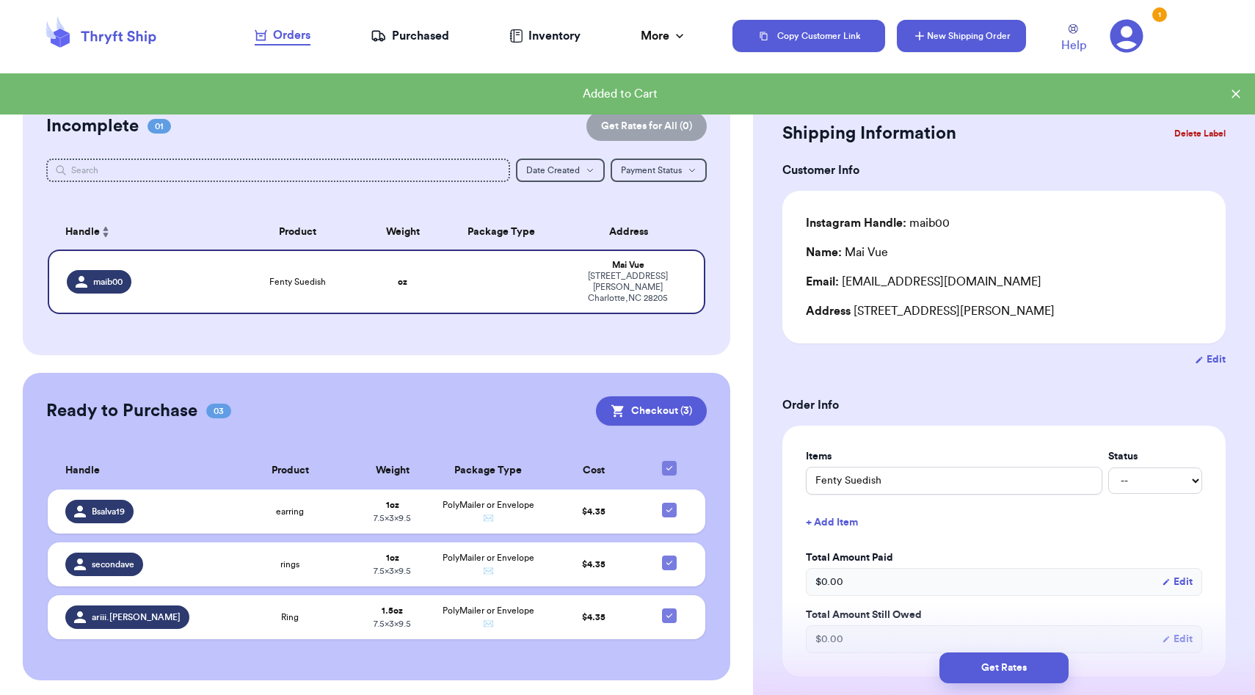
click at [987, 33] on button "New Shipping Order" at bounding box center [961, 36] width 129 height 32
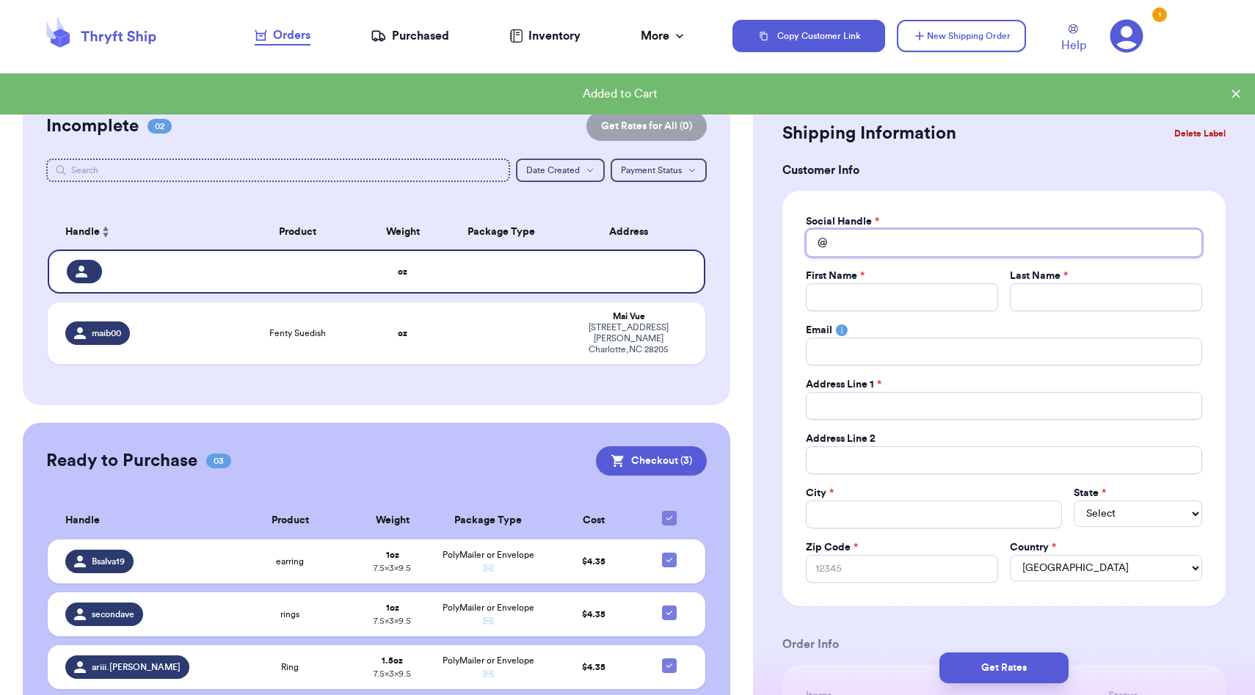
click at [928, 236] on input "Total Amount Paid" at bounding box center [1004, 243] width 396 height 28
type input "f"
type input "fr"
type input "fra"
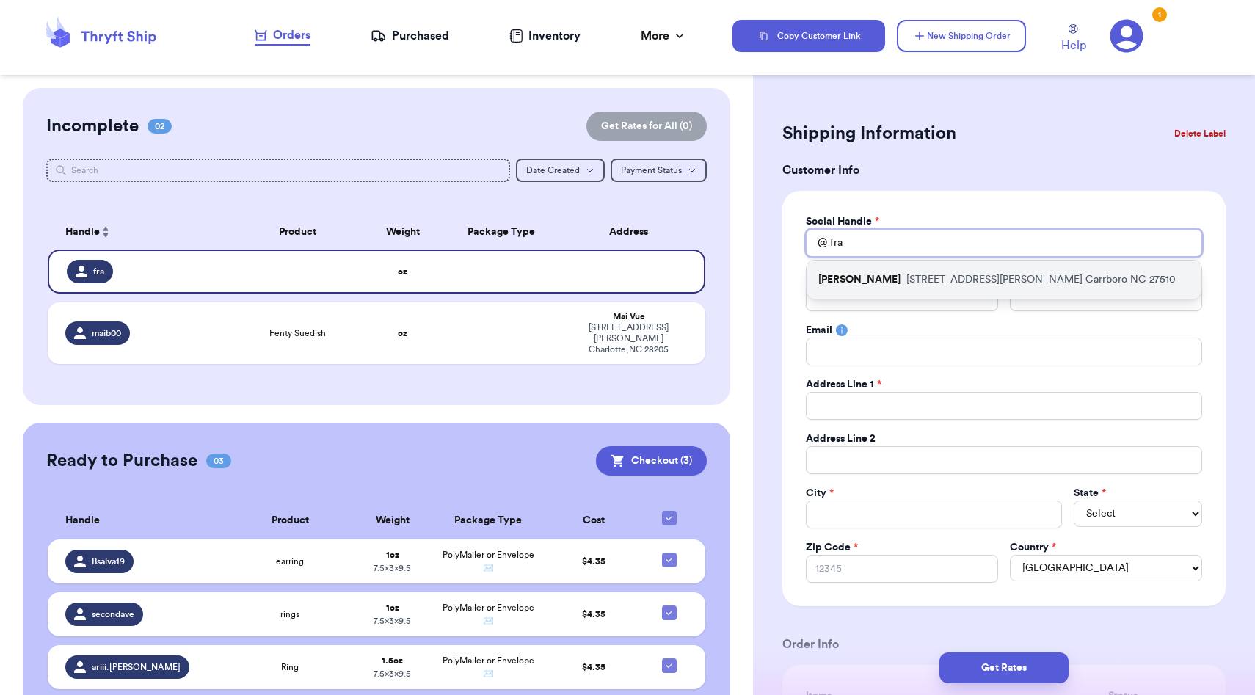
type input "fra"
click at [901, 278] on p "[PERSON_NAME]" at bounding box center [860, 279] width 82 height 15
type input "[PERSON_NAME]"
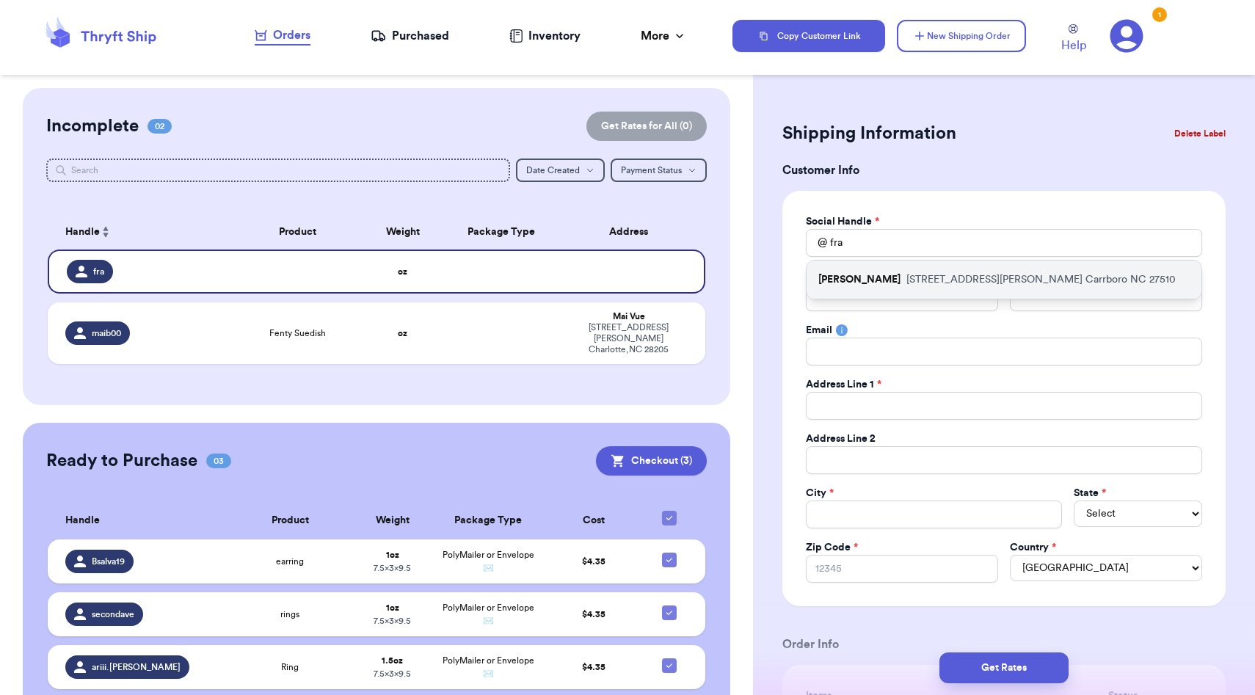
type input "[PERSON_NAME][EMAIL_ADDRESS][PERSON_NAME][DOMAIN_NAME]"
type input "[STREET_ADDRESS][PERSON_NAME]"
type input "Apt CC04"
type input "Carrboro"
select select "NC"
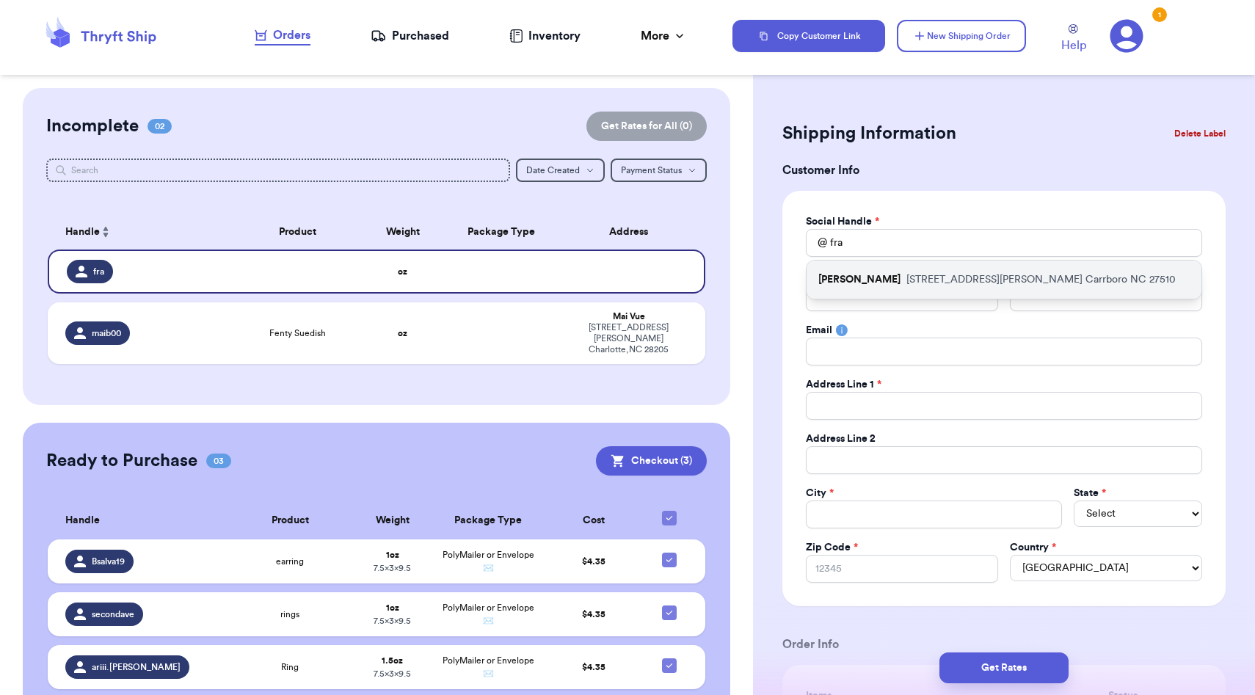
type input "27510"
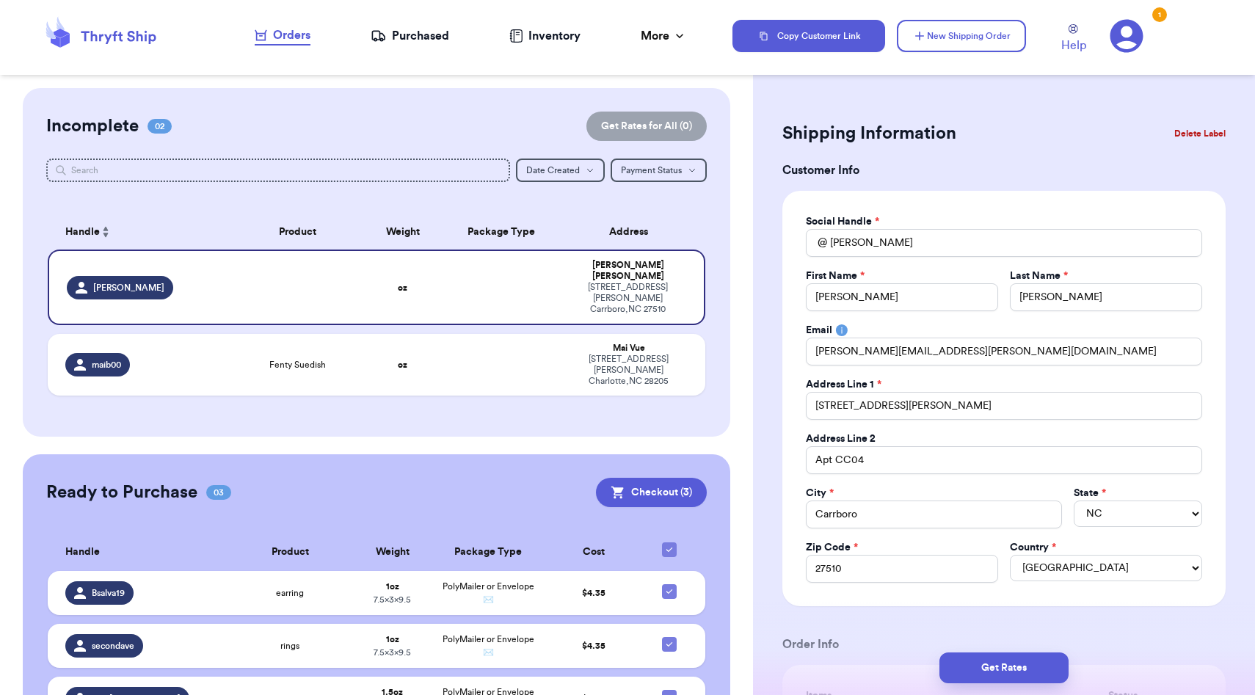
click at [788, 380] on div "Social Handle * @ franklin_seeks_wings First Name * [PERSON_NAME] Last Name * […" at bounding box center [1004, 398] width 443 height 415
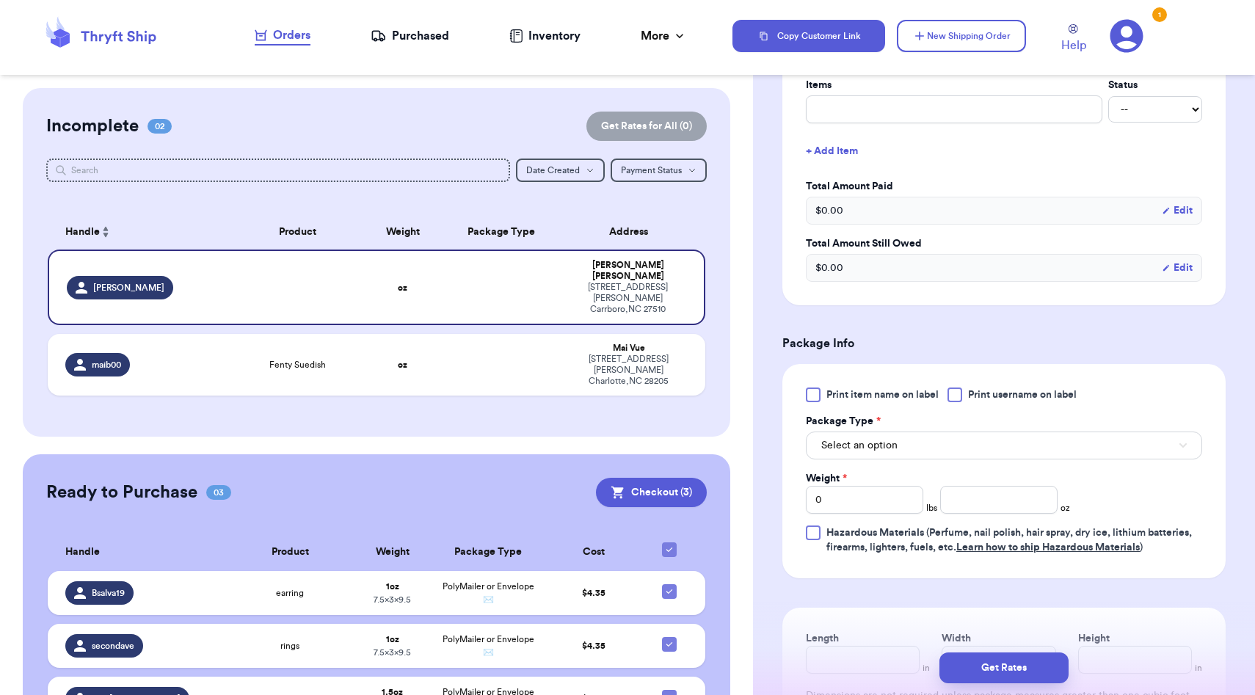
scroll to position [605, 0]
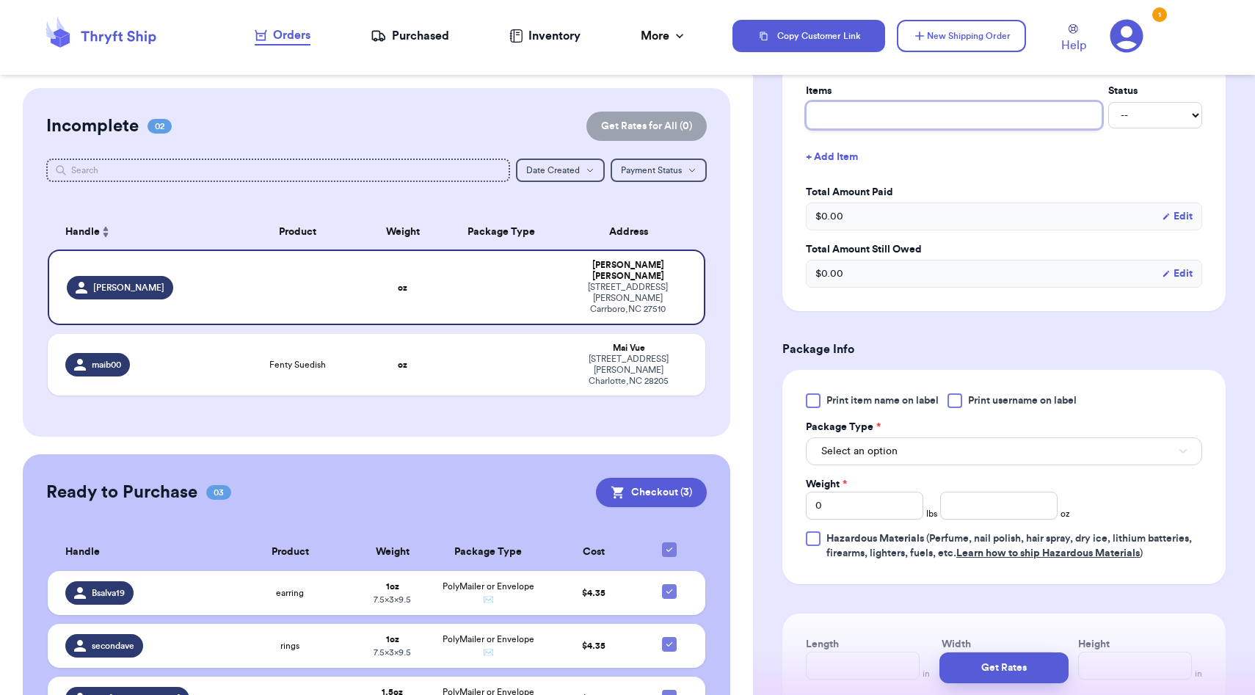
click at [882, 120] on input "text" at bounding box center [954, 115] width 297 height 28
type input "d"
type input "c"
type input "cl"
type input "clo"
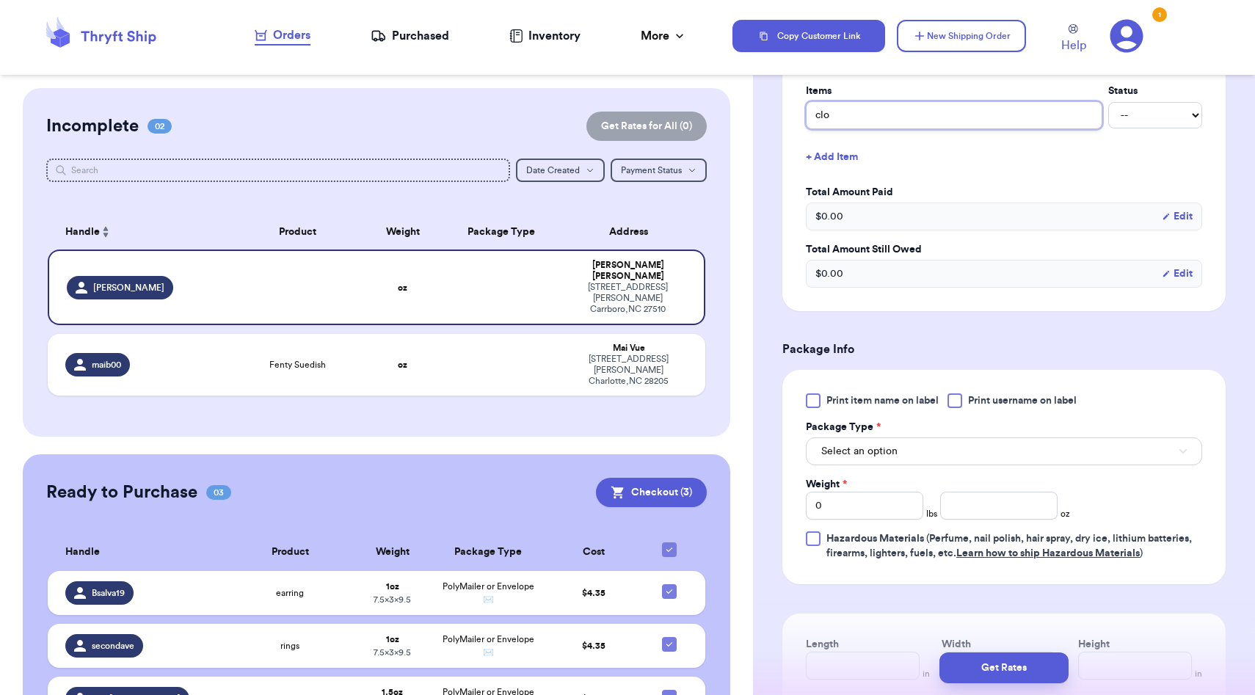
type input "clot"
type input "cloth"
type input "clothe"
type input "clothes"
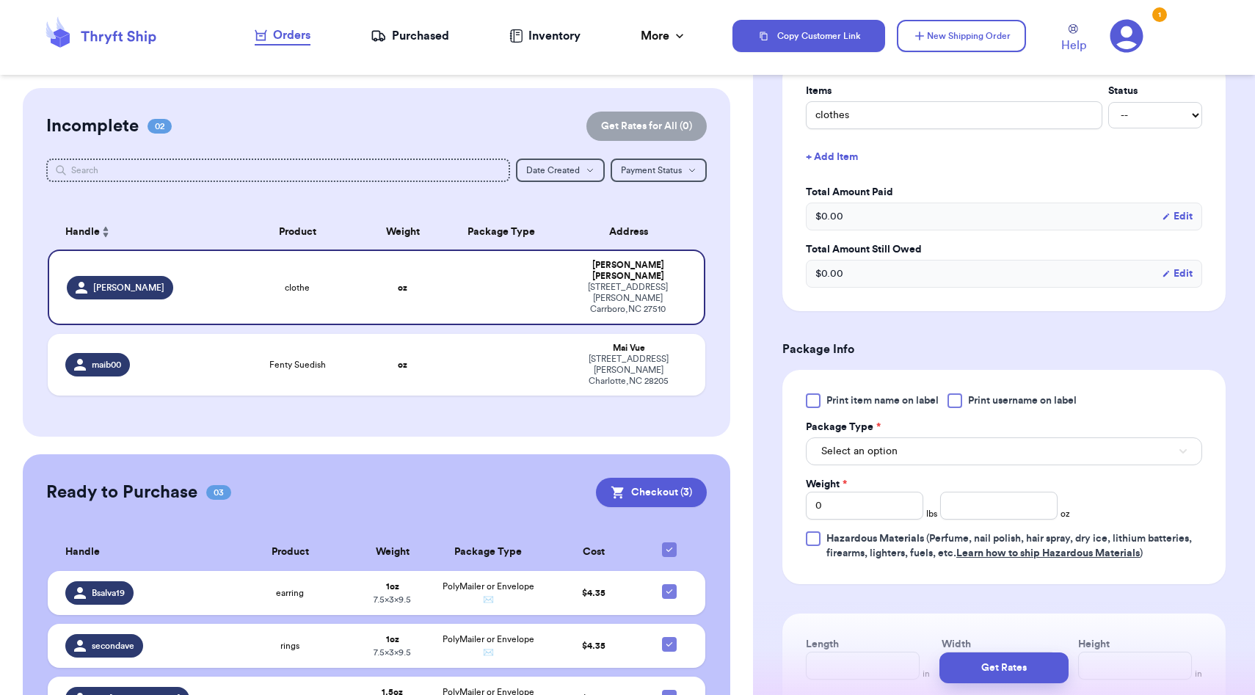
click at [849, 353] on h3 "Package Info" at bounding box center [1004, 350] width 443 height 18
click at [861, 456] on span "Select an option" at bounding box center [859, 451] width 76 height 15
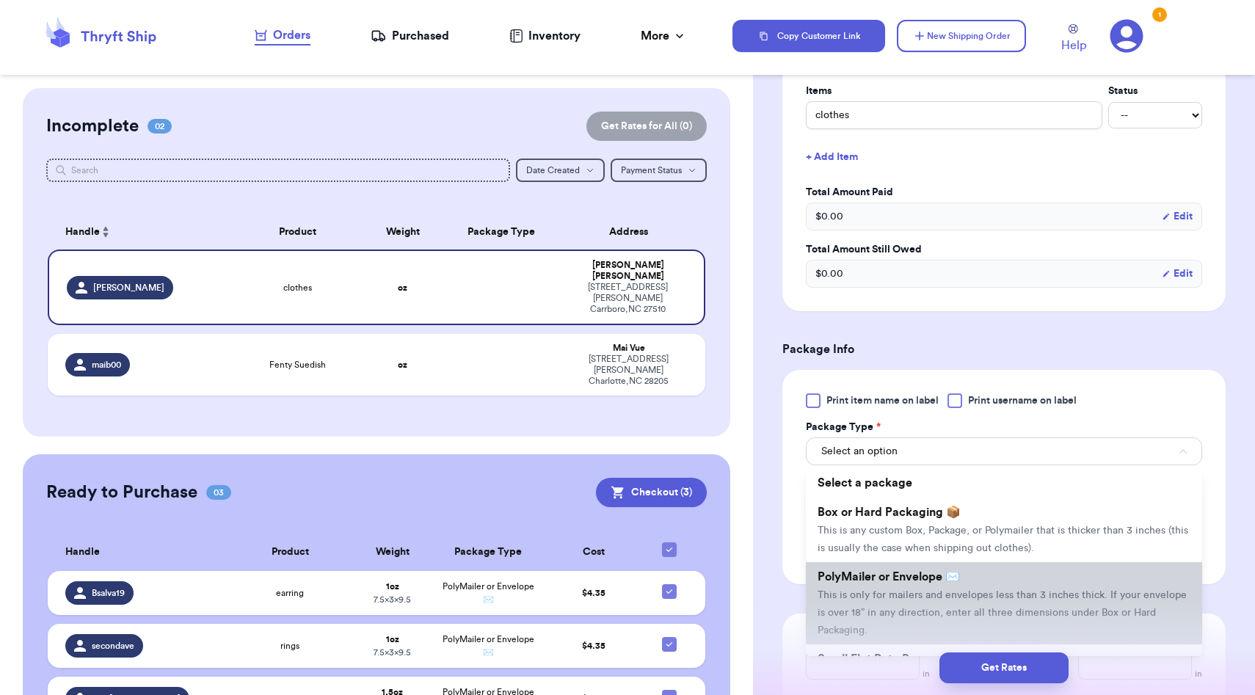
click at [877, 569] on li "PolyMailer or Envelope ✉️ This is only for mailers and envelopes less than 3 in…" at bounding box center [1004, 603] width 396 height 82
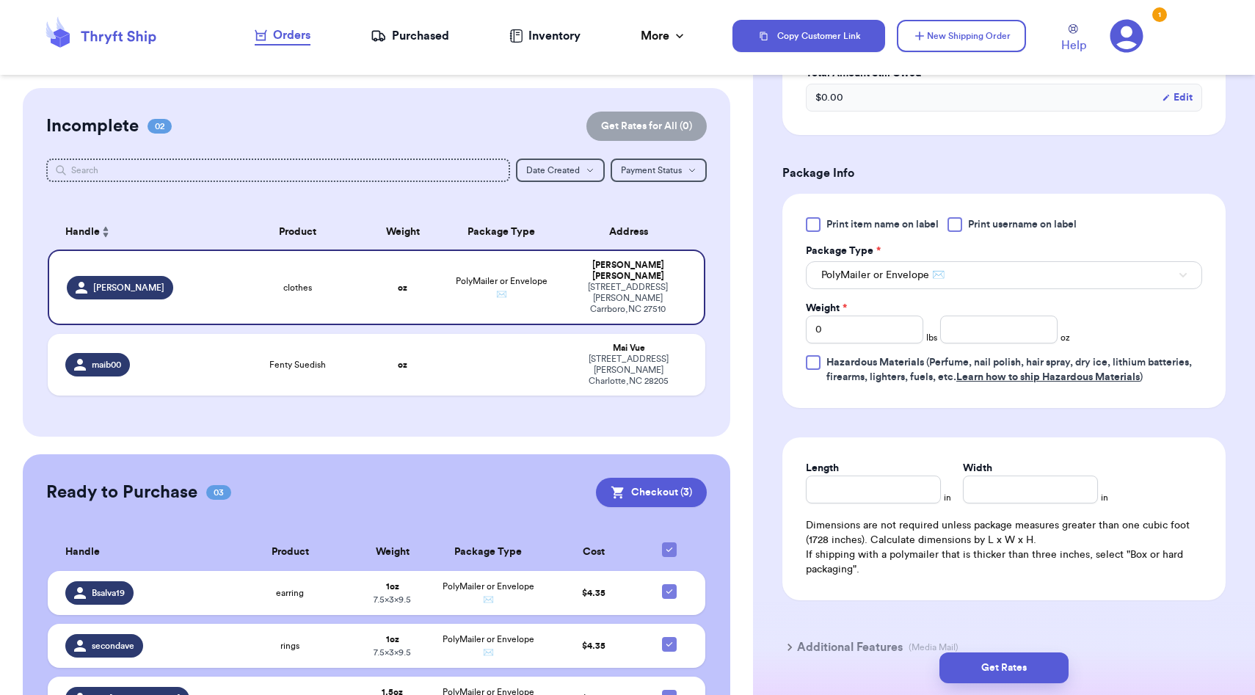
scroll to position [868, 0]
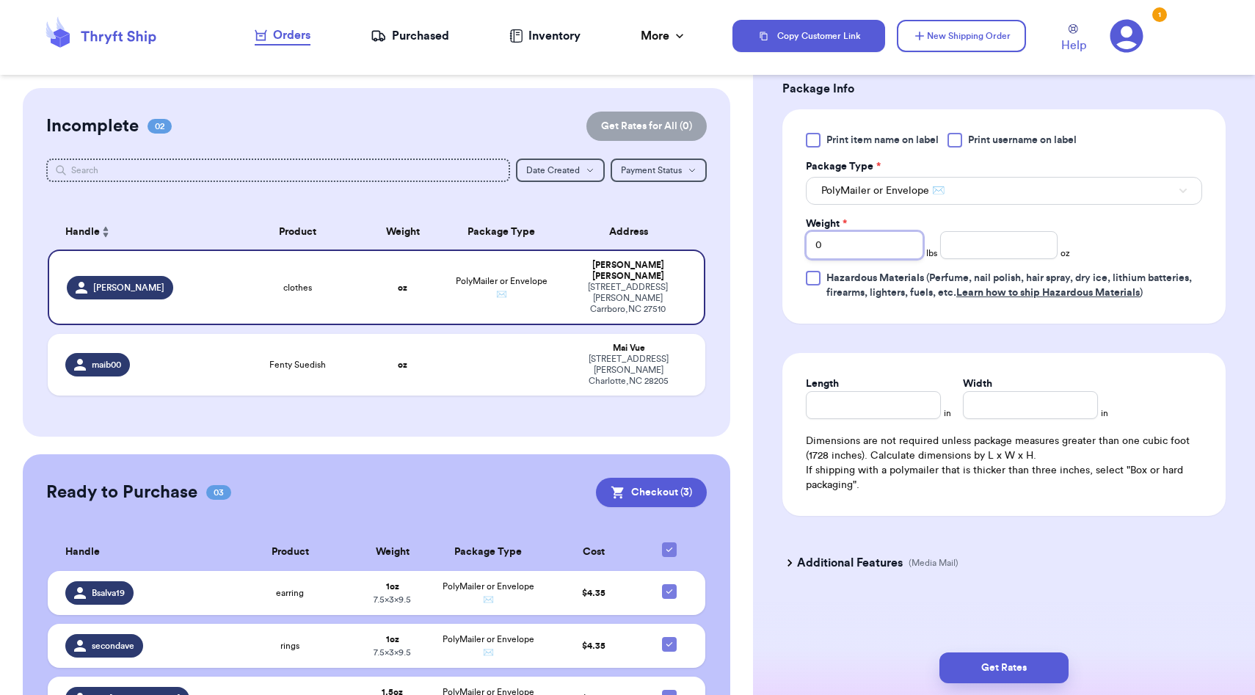
click at [883, 250] on input "0" at bounding box center [864, 245] width 117 height 28
type input "1"
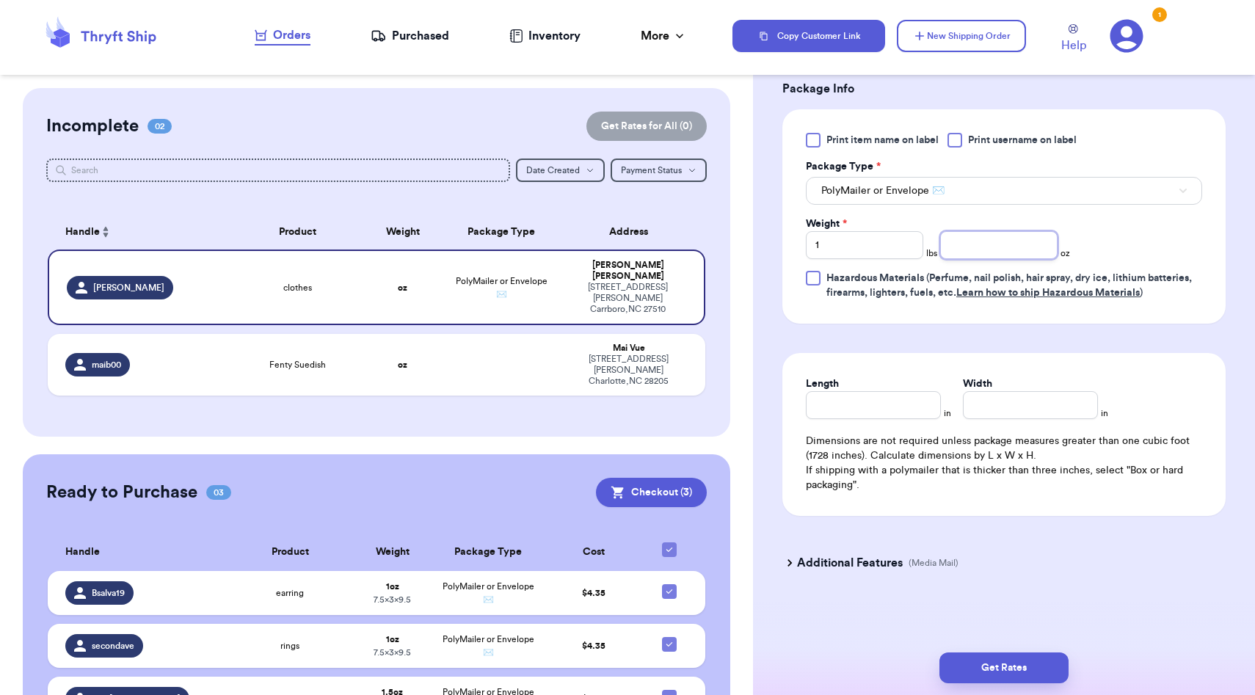
click at [984, 247] on input "number" at bounding box center [998, 245] width 117 height 28
type input "4.0"
click at [882, 401] on input "Length" at bounding box center [873, 405] width 135 height 28
type input "11"
click at [1003, 404] on input "Width *" at bounding box center [1030, 405] width 135 height 28
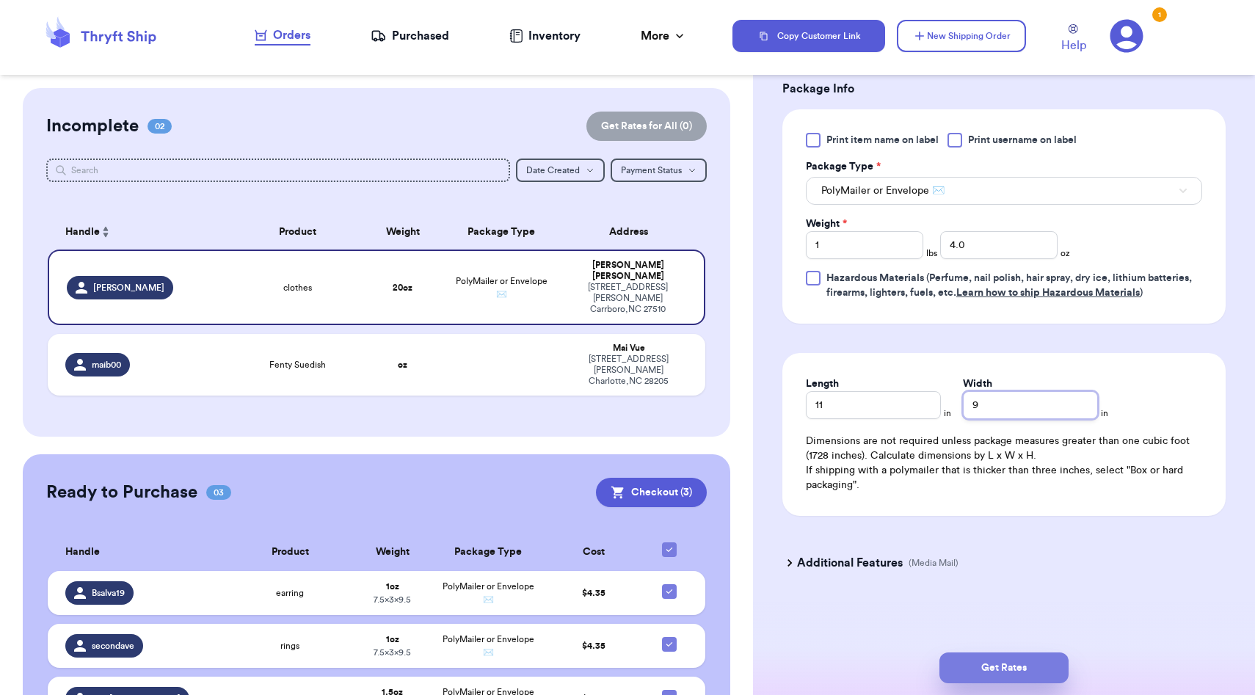
type input "9"
click at [993, 655] on button "Get Rates" at bounding box center [1004, 668] width 129 height 31
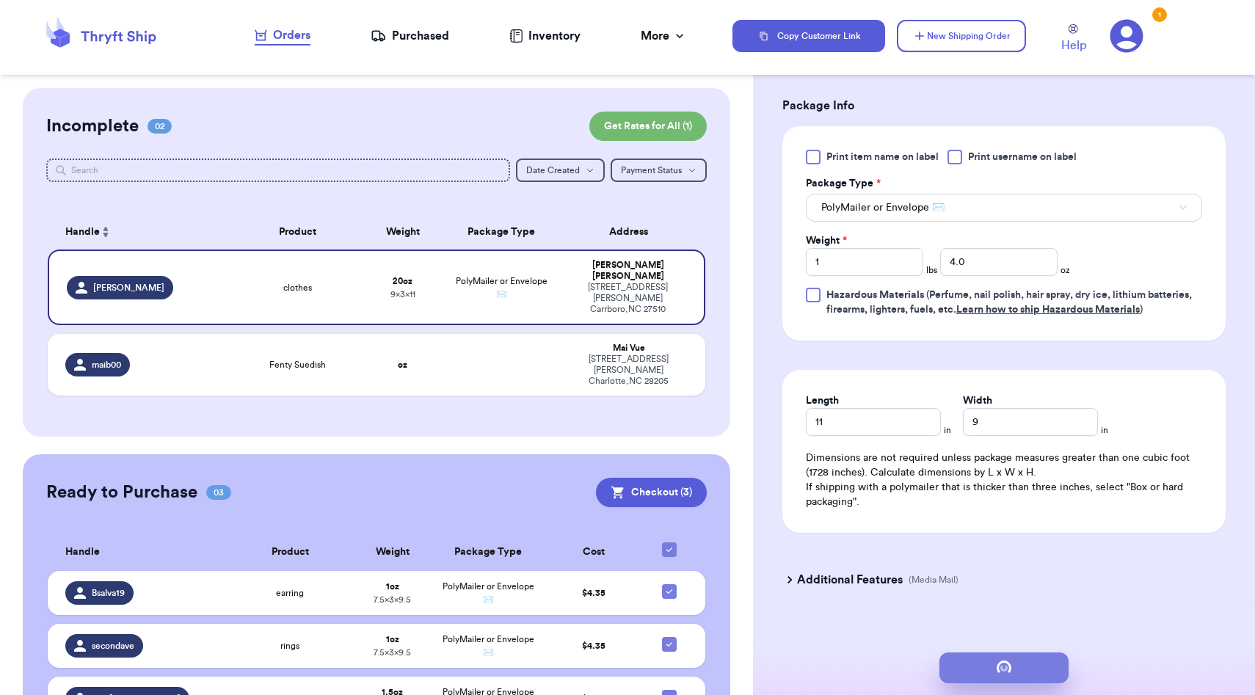
scroll to position [0, 0]
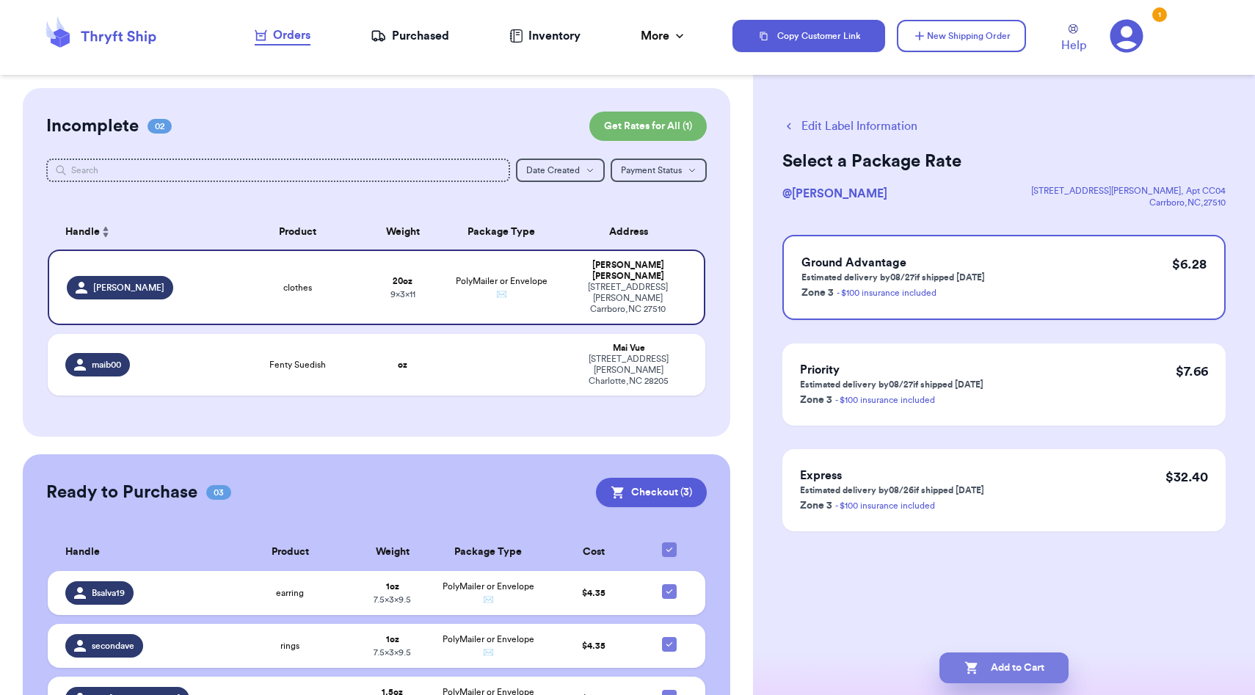
click at [1021, 676] on button "Add to Cart" at bounding box center [1004, 668] width 129 height 31
checkbox input "true"
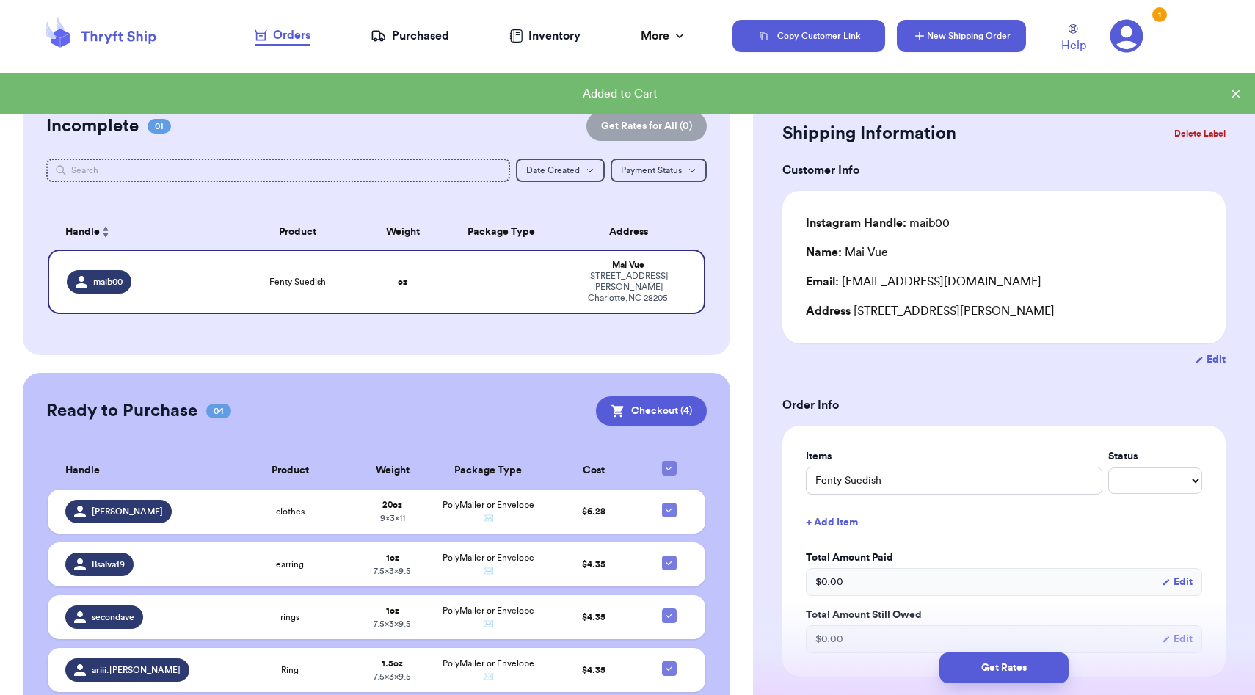
click at [935, 39] on button "New Shipping Order" at bounding box center [961, 36] width 129 height 32
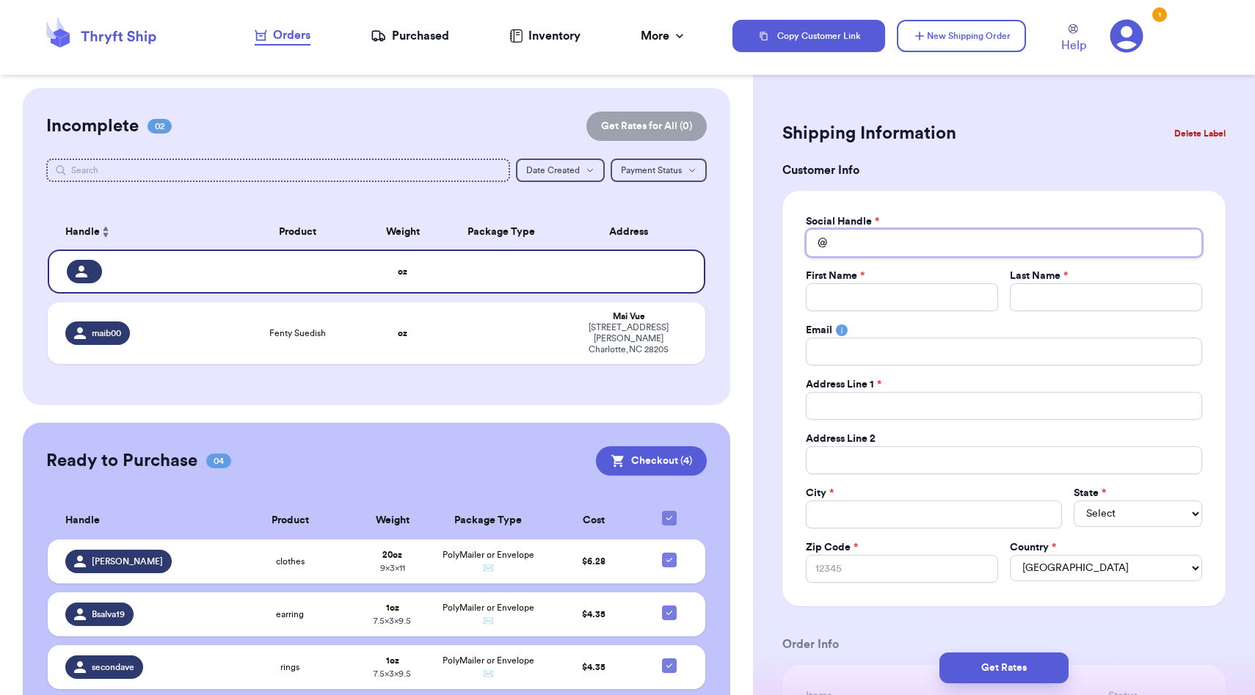
click at [900, 249] on input "Total Amount Paid" at bounding box center [1004, 243] width 396 height 28
type input "m"
type input "ma"
type input "mam"
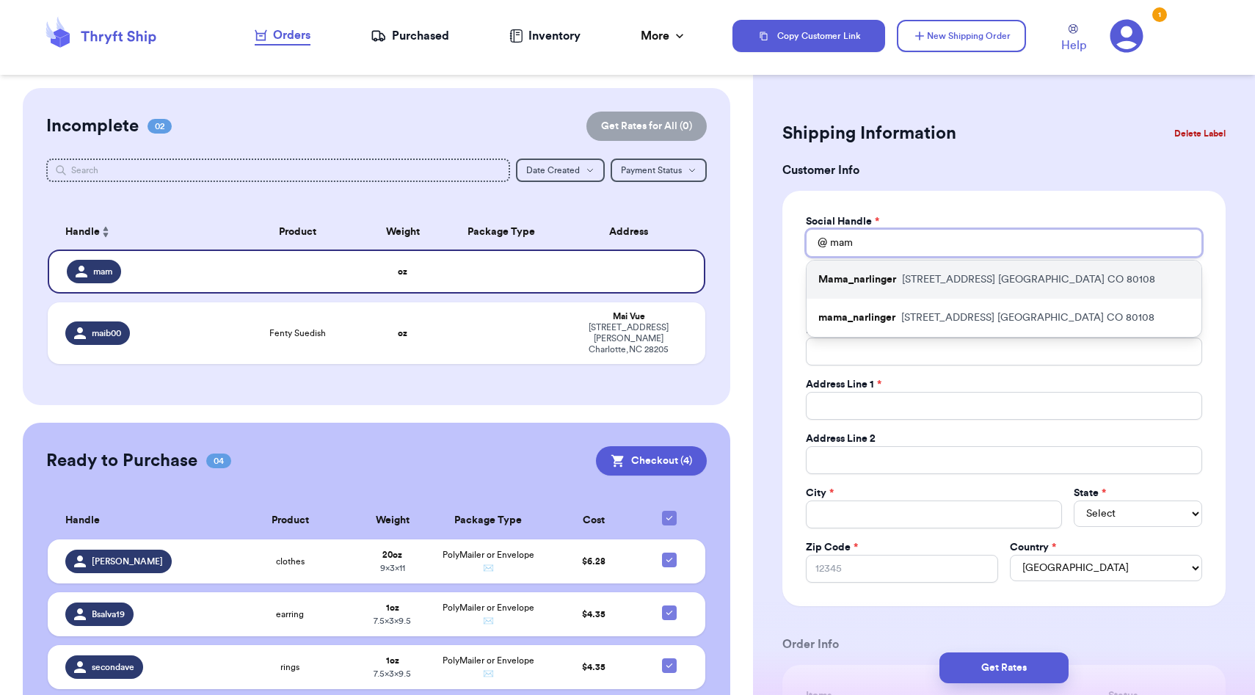
type input "mam"
click at [875, 275] on p "Mama_narlinger" at bounding box center [858, 279] width 78 height 15
type input "Mama_narlinger"
type input "[PERSON_NAME]"
type input "Narlinger"
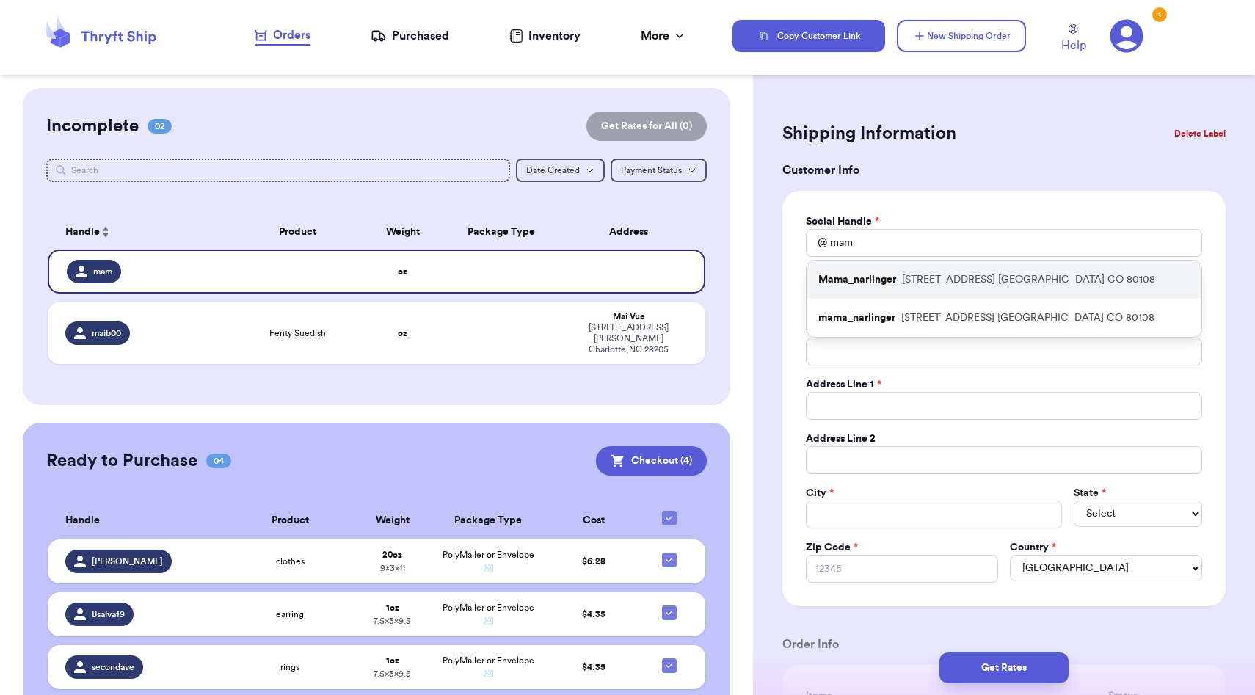
type input "[EMAIL_ADDRESS][DOMAIN_NAME]"
type input "[STREET_ADDRESS]"
type input "[GEOGRAPHIC_DATA]"
select select "CO"
type input "80108"
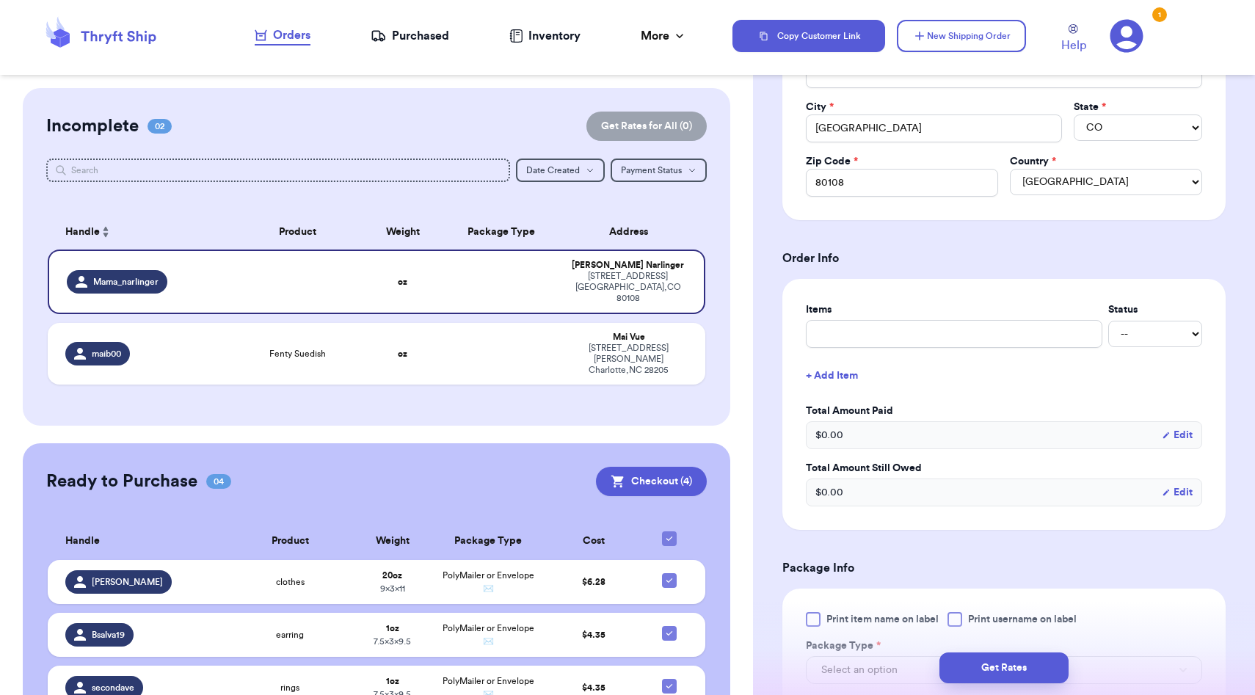
scroll to position [592, 0]
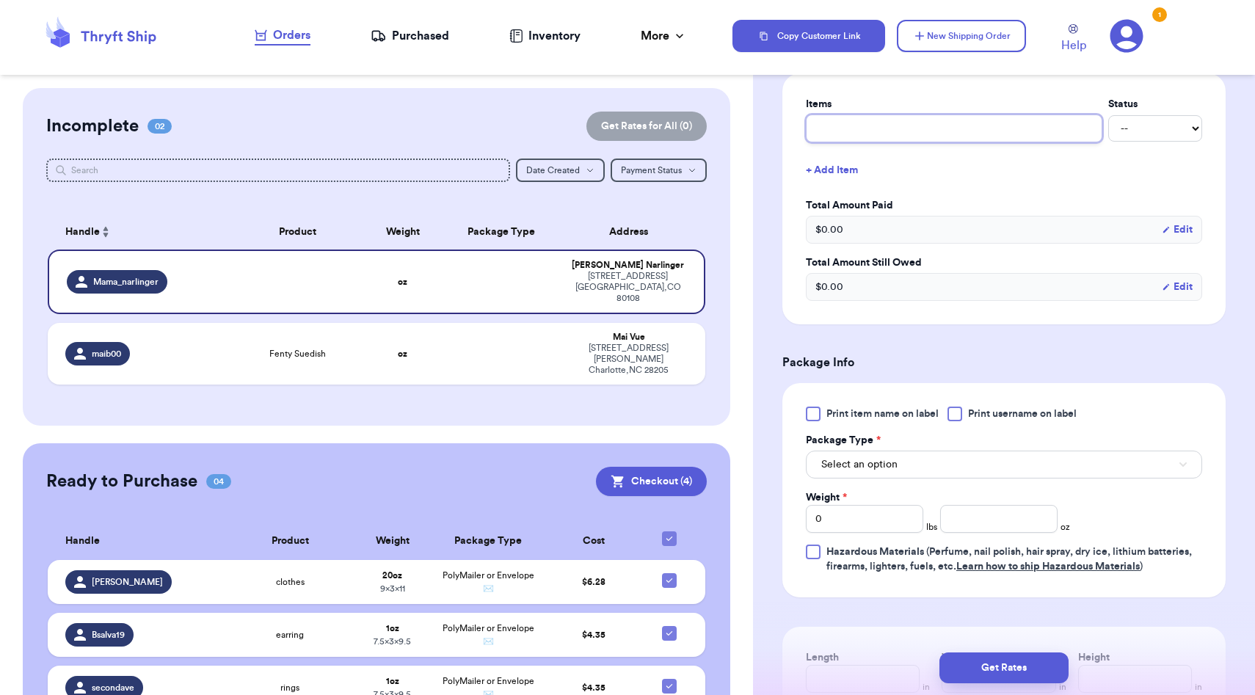
click at [869, 135] on input "text" at bounding box center [954, 129] width 297 height 28
type input "l"
type input "c"
type input "cl"
type input "clo"
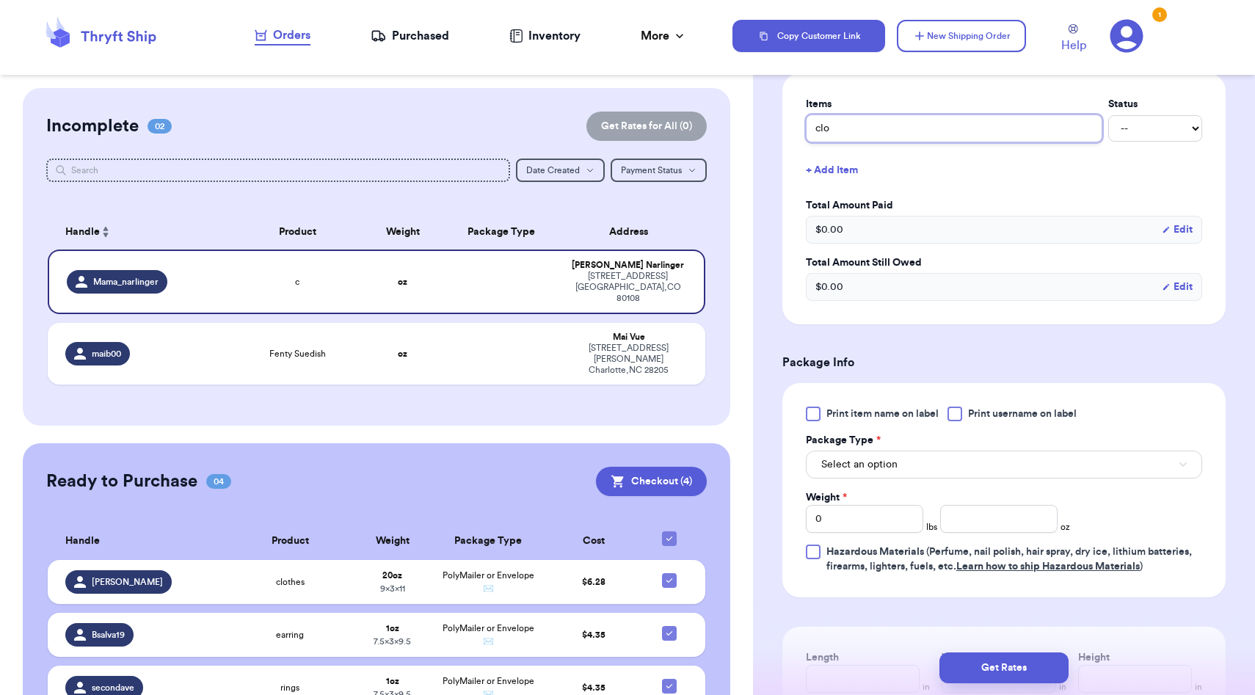
type input "clot"
type input "cloth"
type input "clothe"
type input "clothes"
type input "clothes+"
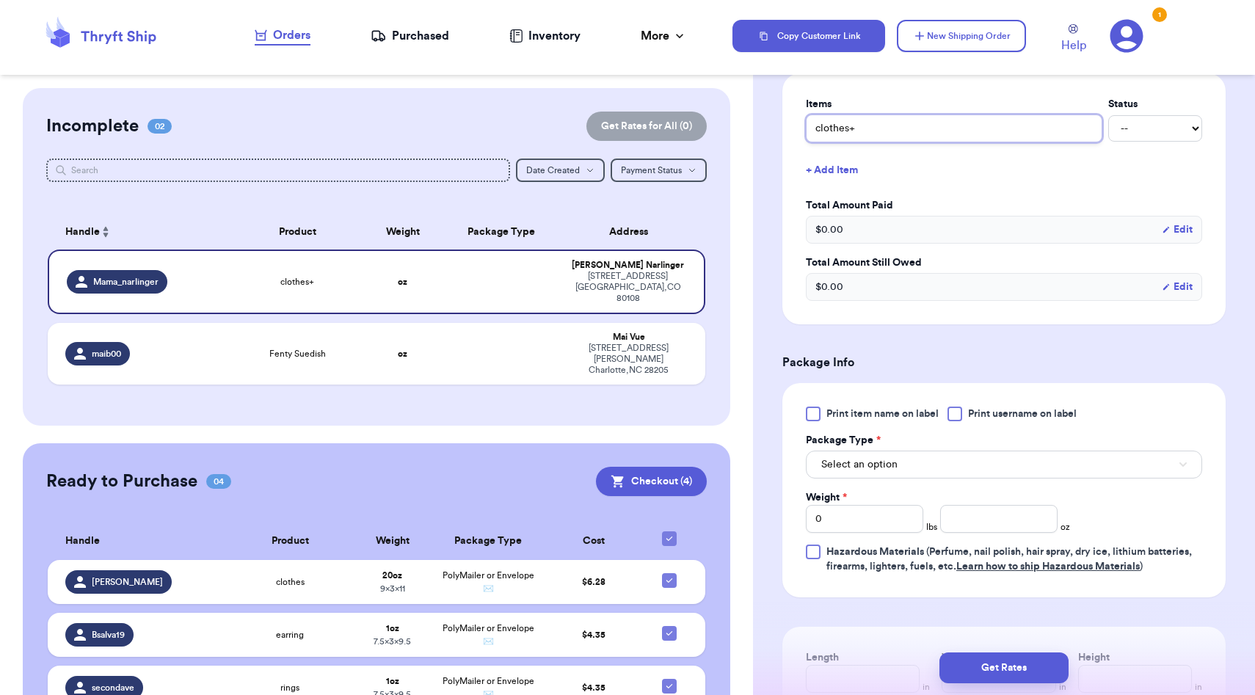
type input "clothes+j"
type input "clothes+je"
type input "clothes+[DEMOGRAPHIC_DATA]"
type input "clothes+jewl"
type input "clothes+jewle"
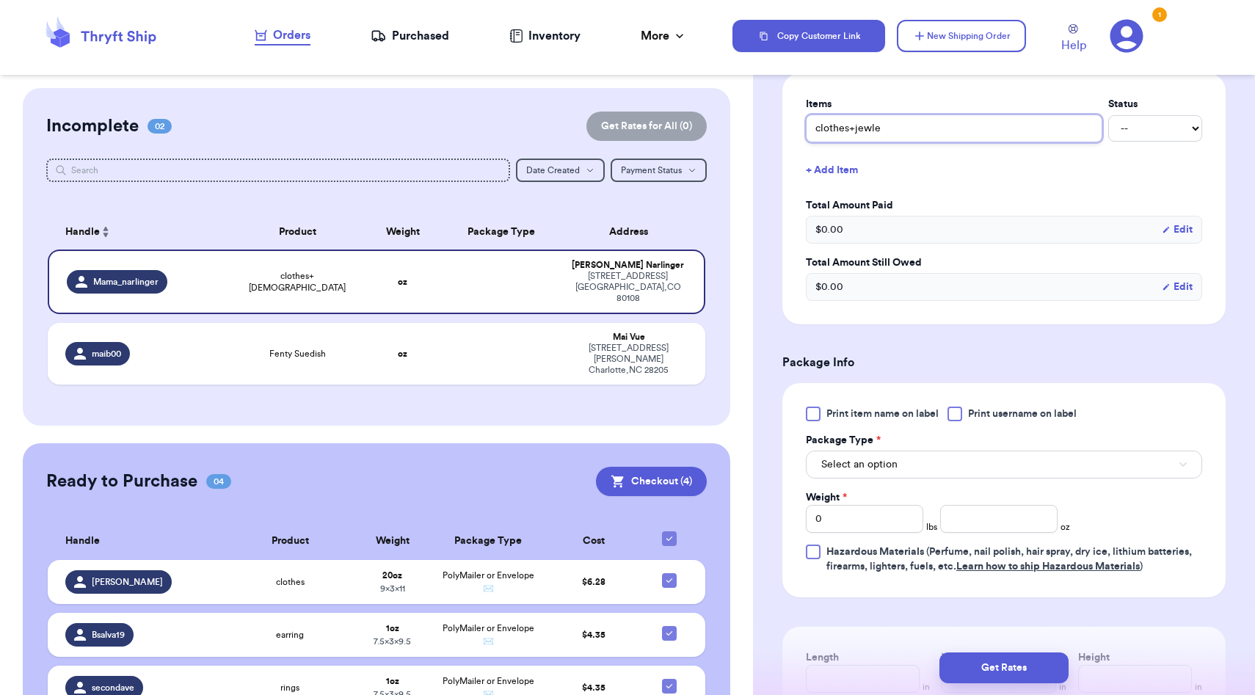
type input "clothes+jewler"
type input "clothes+jewlery"
click at [776, 296] on div "Shipping Information Delete Label Customer Info Social Handle * @ Mama_narlinge…" at bounding box center [1004, 232] width 502 height 1473
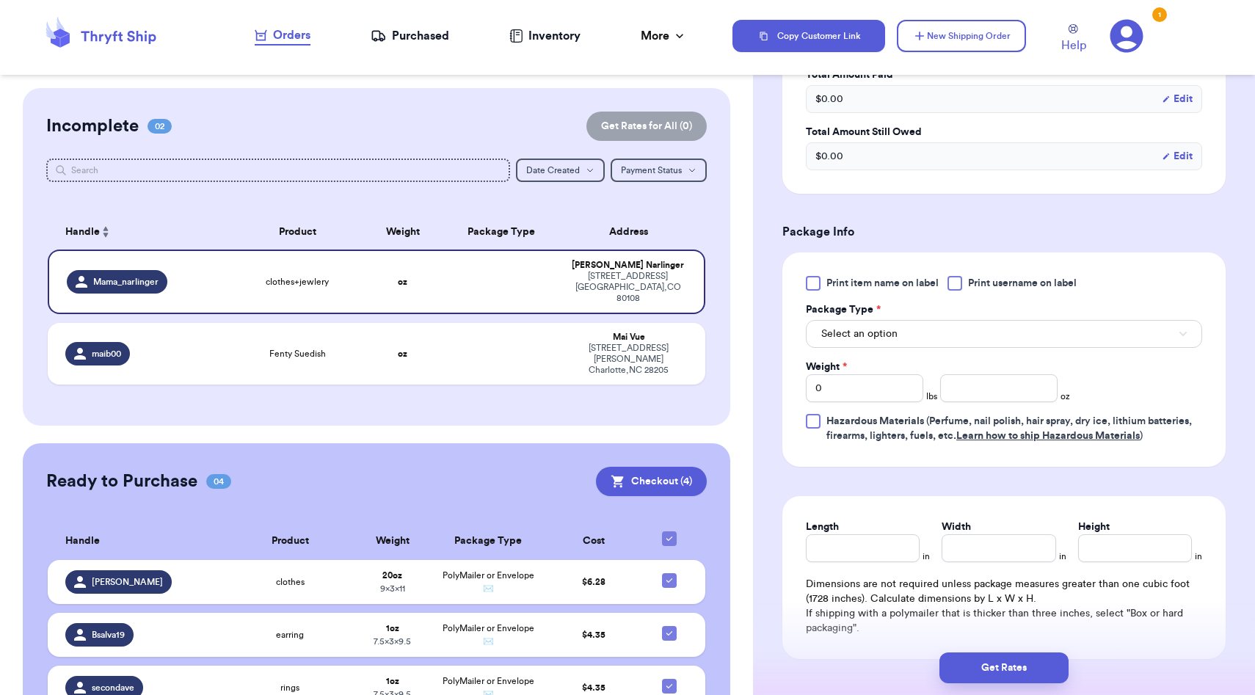
scroll to position [796, 0]
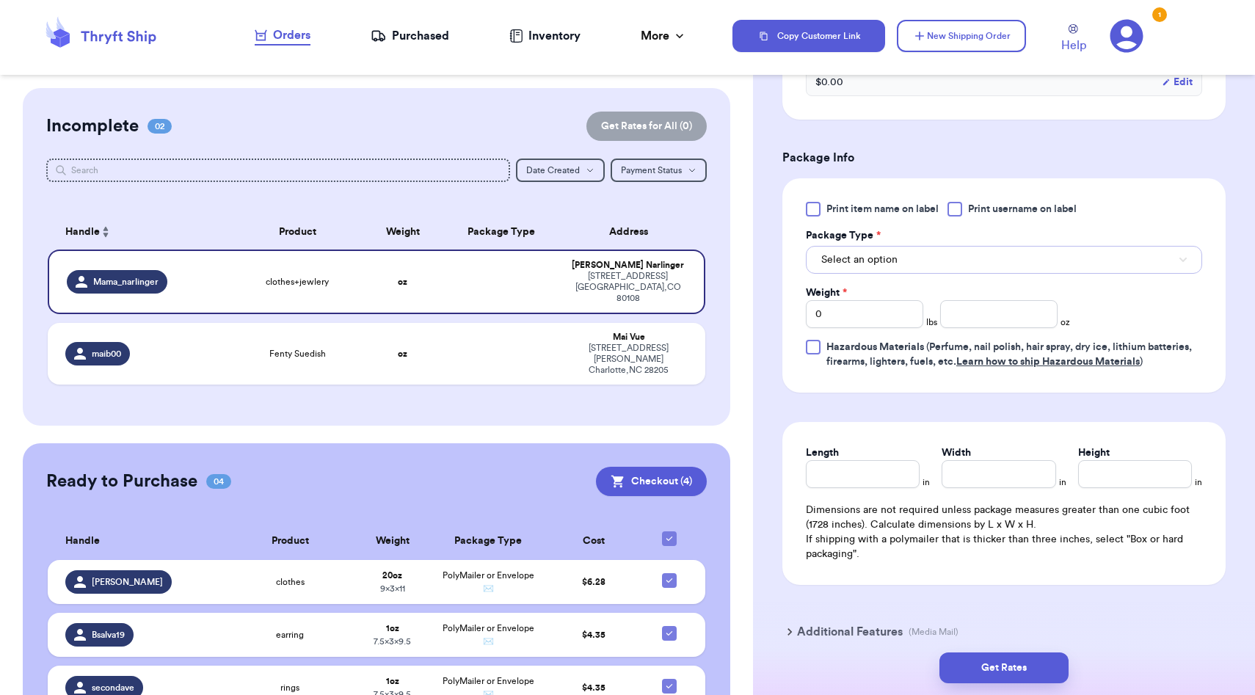
click at [861, 267] on span "Select an option" at bounding box center [859, 260] width 76 height 15
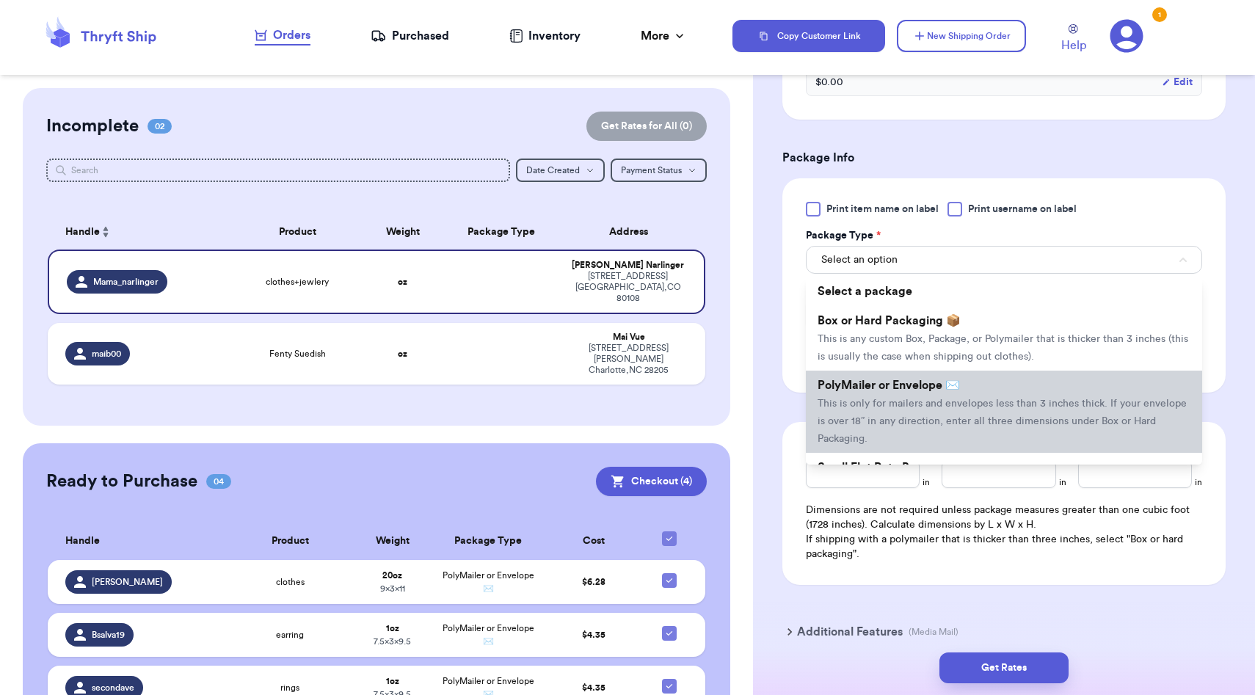
click at [871, 407] on span "This is only for mailers and envelopes less than 3 inches thick. If your envelo…" at bounding box center [1002, 422] width 369 height 46
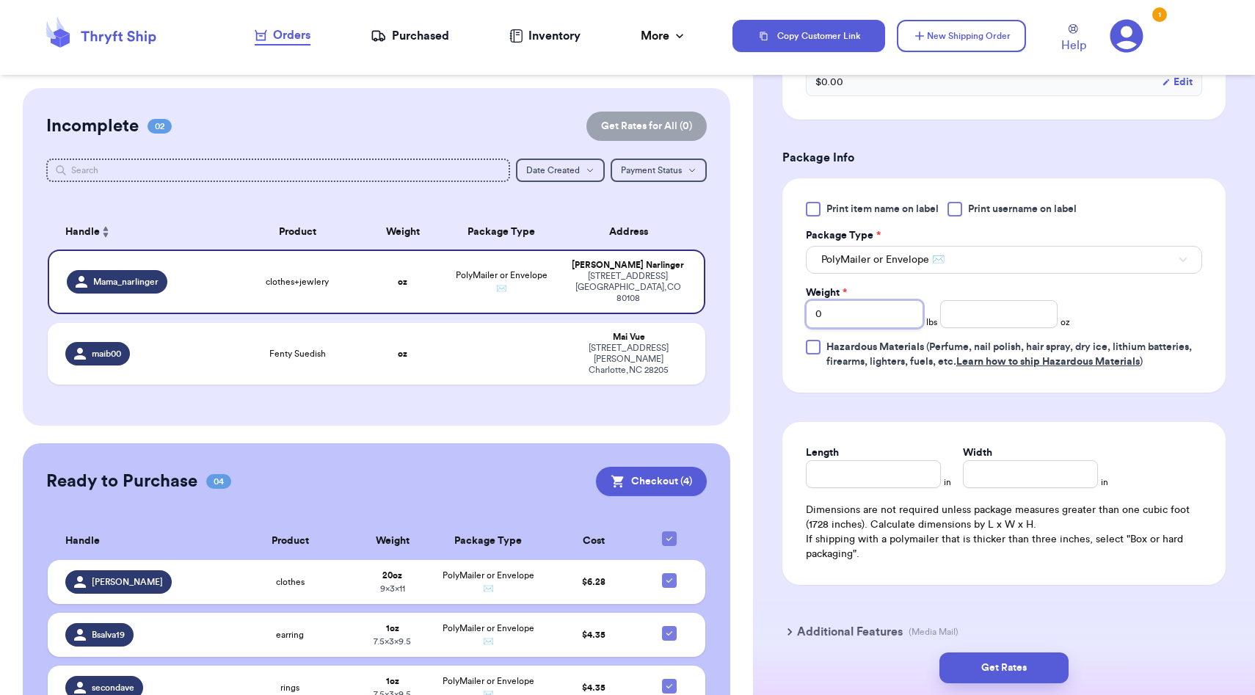
click at [860, 317] on input "0" at bounding box center [864, 314] width 117 height 28
type input "01"
click at [976, 318] on input "number" at bounding box center [998, 314] width 117 height 28
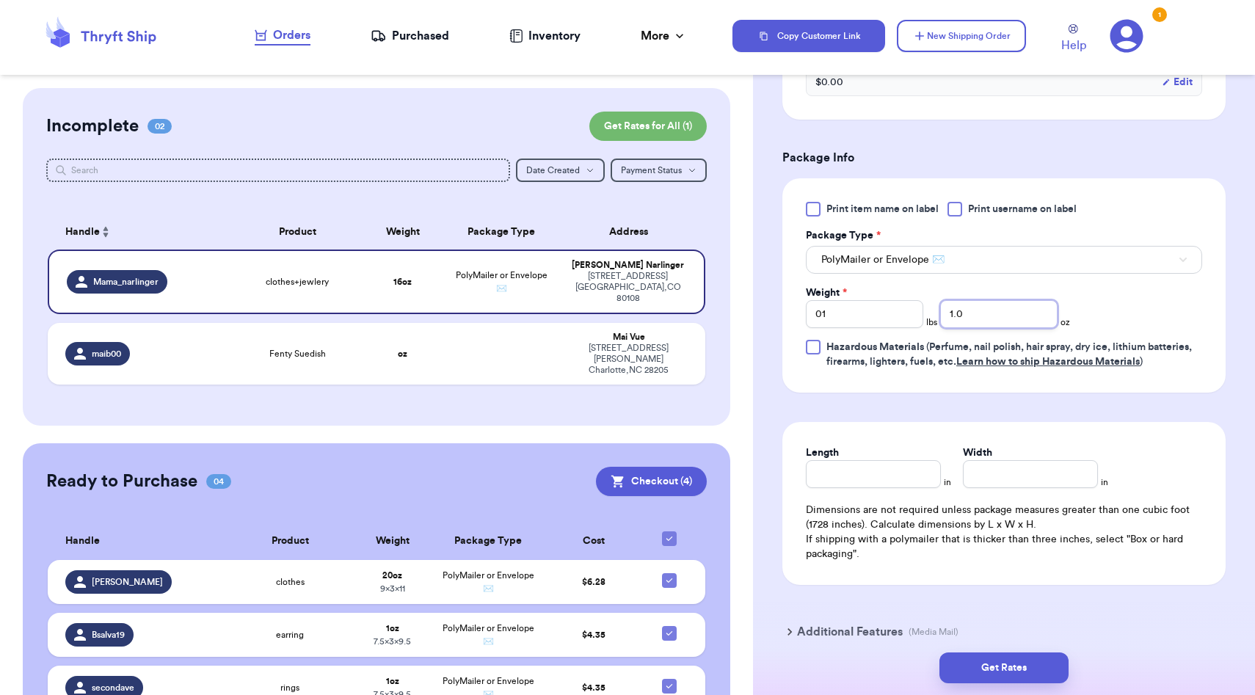
type input "1.0"
click at [883, 317] on input "01" at bounding box center [864, 314] width 117 height 28
type input "1"
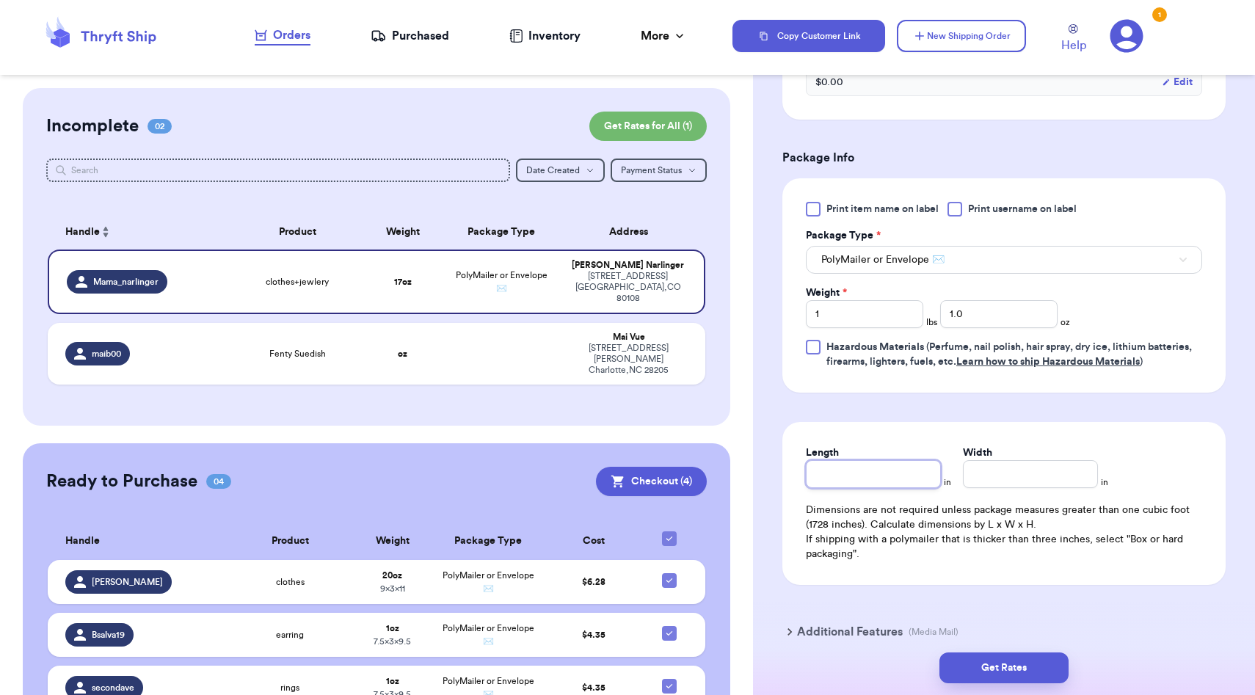
click at [841, 478] on input "Length" at bounding box center [873, 474] width 135 height 28
type input "11"
click at [986, 476] on input "Width *" at bounding box center [1030, 474] width 135 height 28
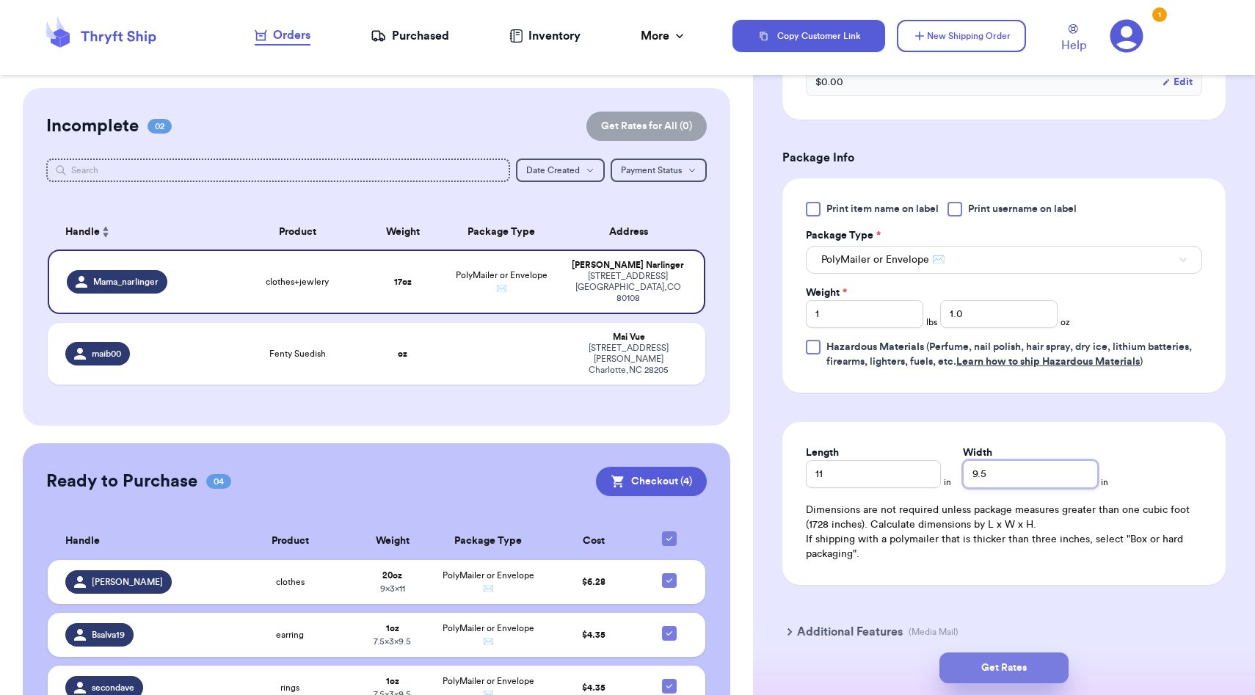
type input "9.5"
click at [1005, 675] on button "Get Rates" at bounding box center [1004, 668] width 129 height 31
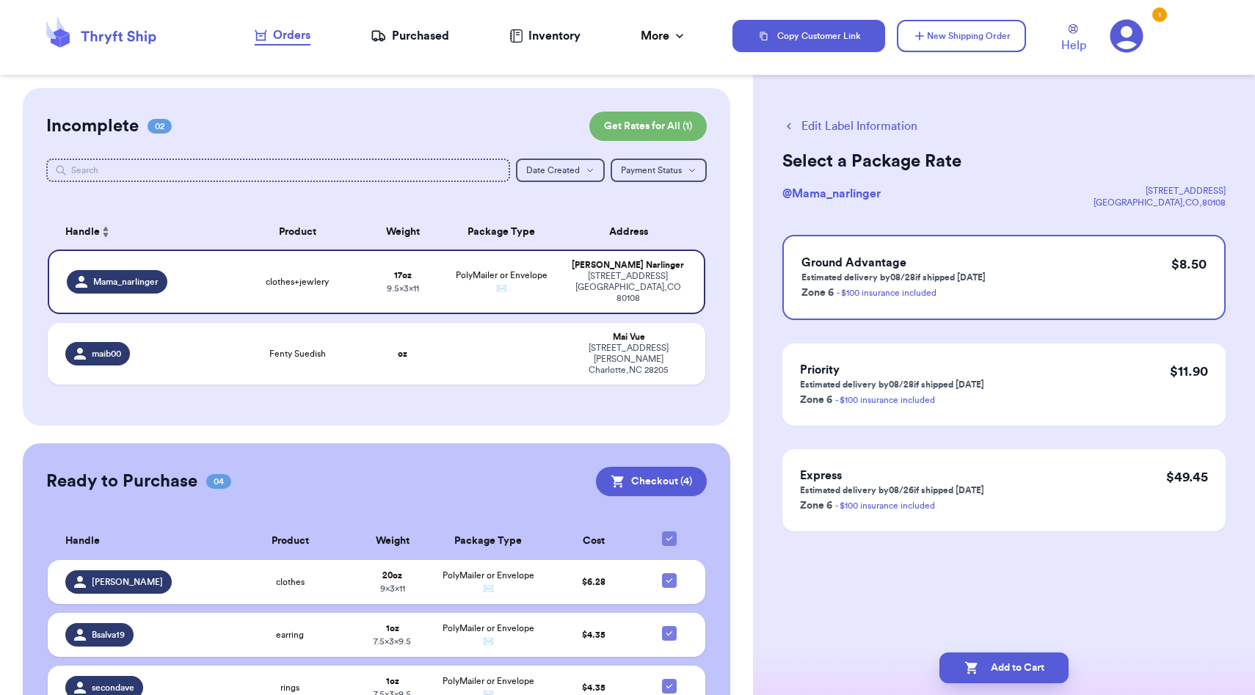
scroll to position [0, 0]
click at [1005, 671] on button "Add to Cart" at bounding box center [1004, 668] width 129 height 31
checkbox input "true"
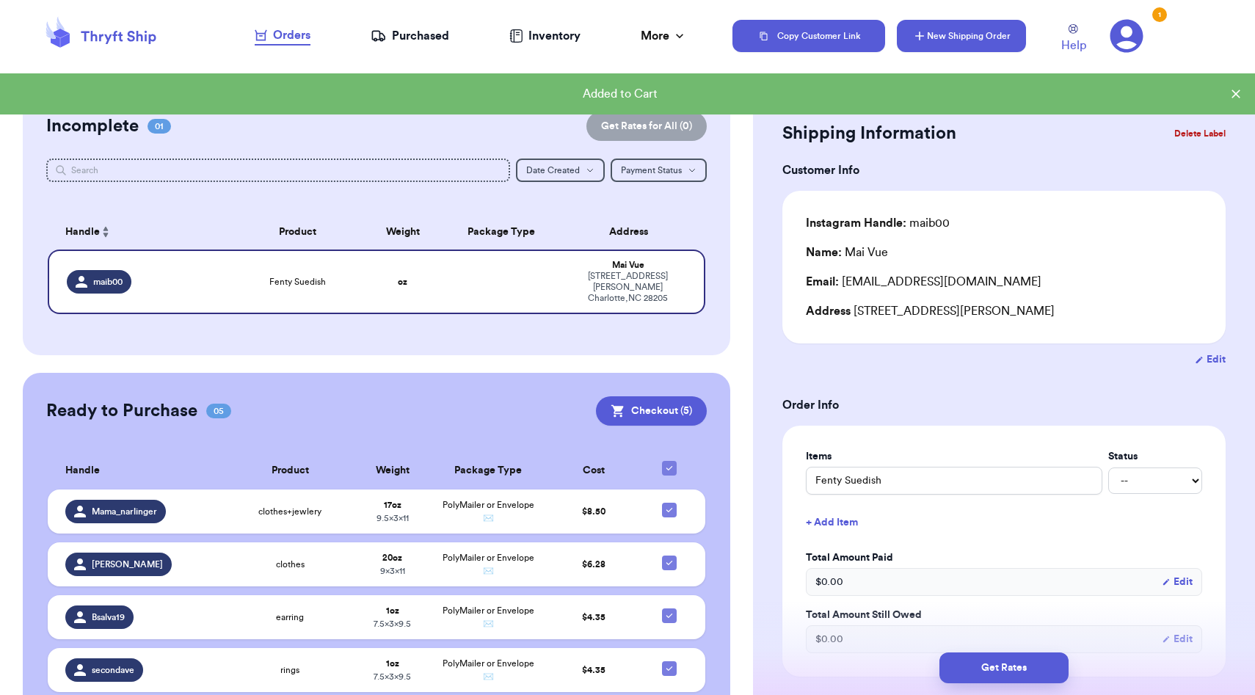
click at [955, 32] on button "New Shipping Order" at bounding box center [961, 36] width 129 height 32
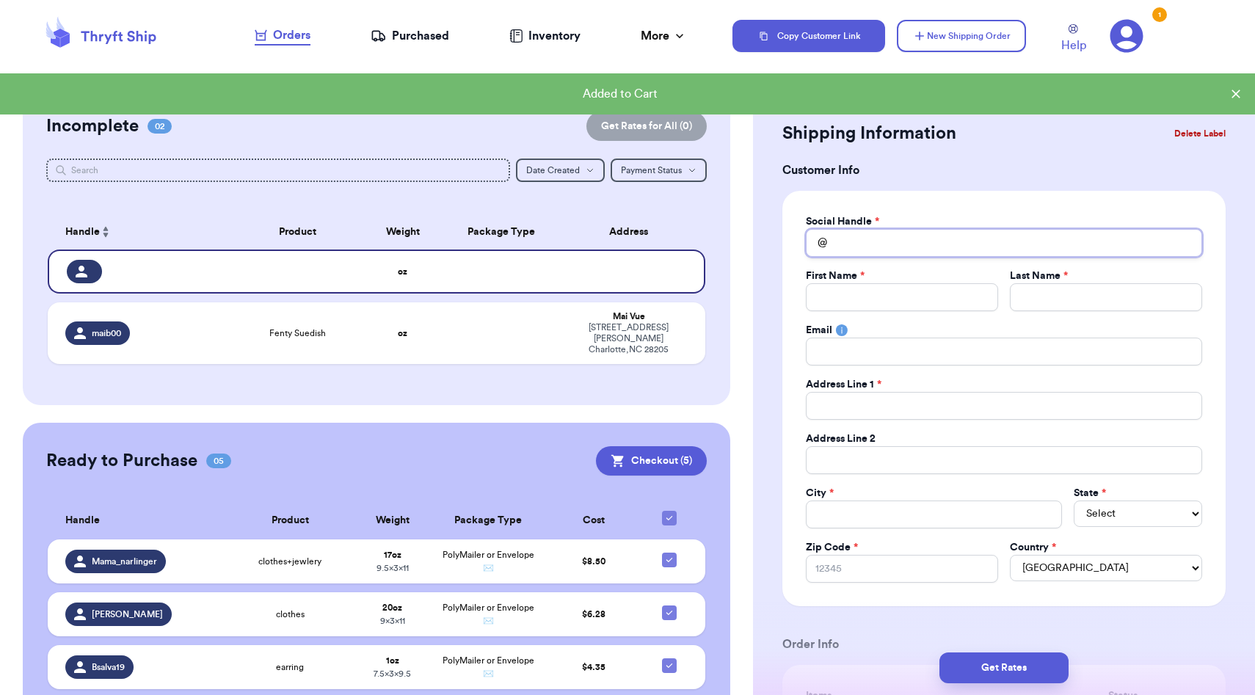
click at [870, 232] on input "Total Amount Paid" at bounding box center [1004, 243] width 396 height 28
type input "k"
type input "ka"
type input "kar"
type input "kare"
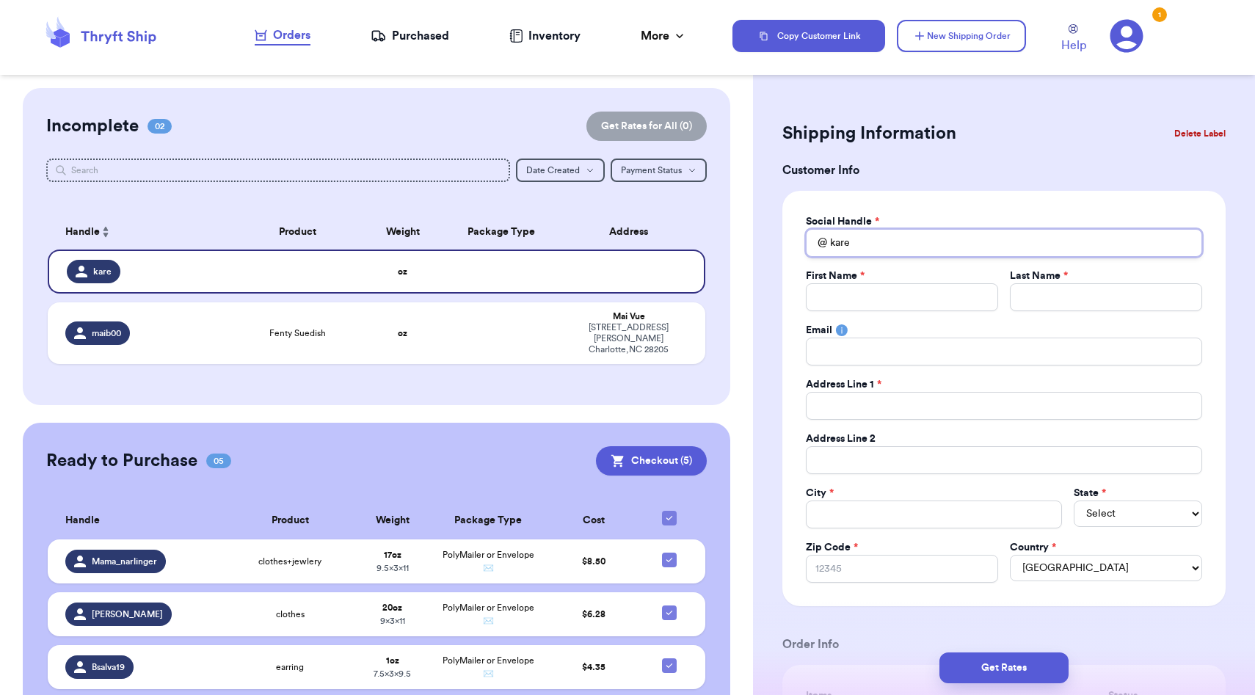
type input "kar"
type input "ka"
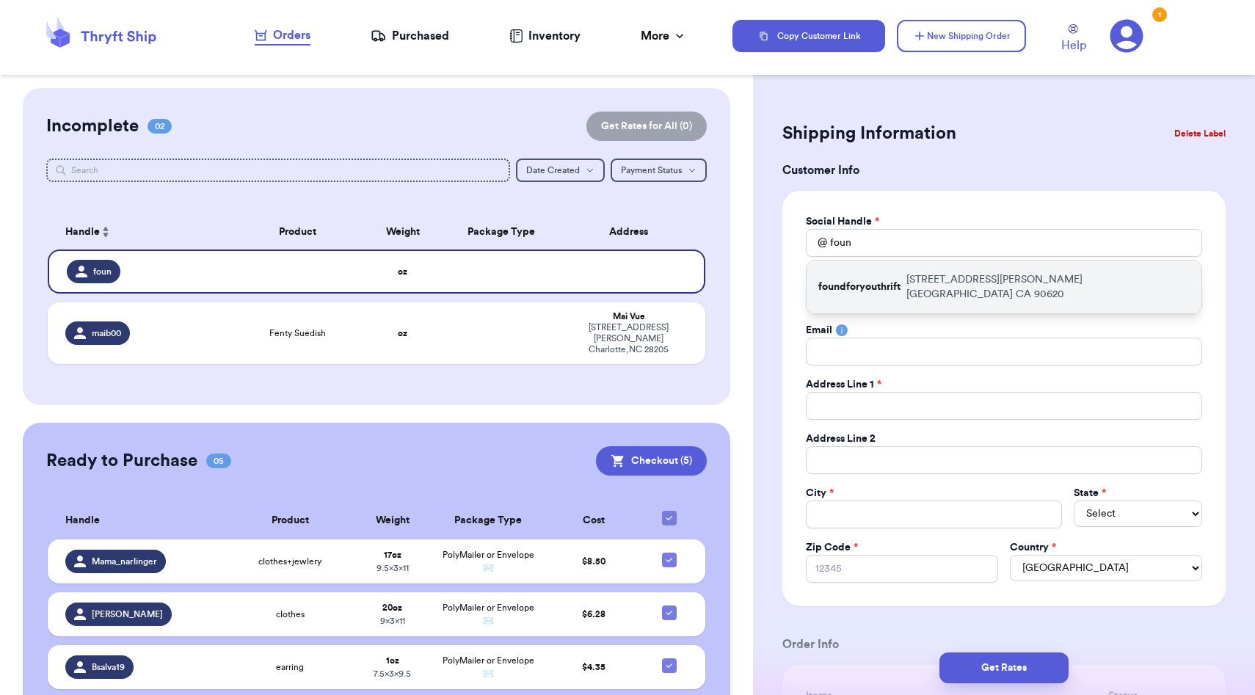
click at [862, 280] on p "foundforyouthrift" at bounding box center [860, 287] width 82 height 15
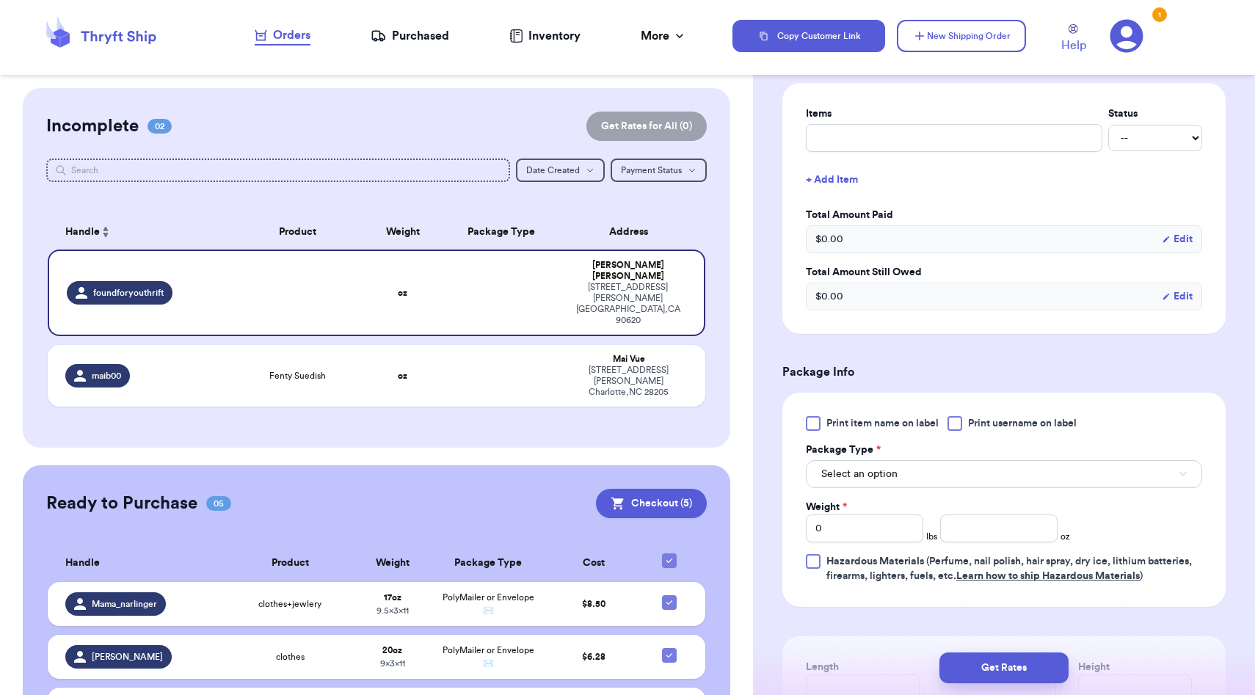
scroll to position [594, 0]
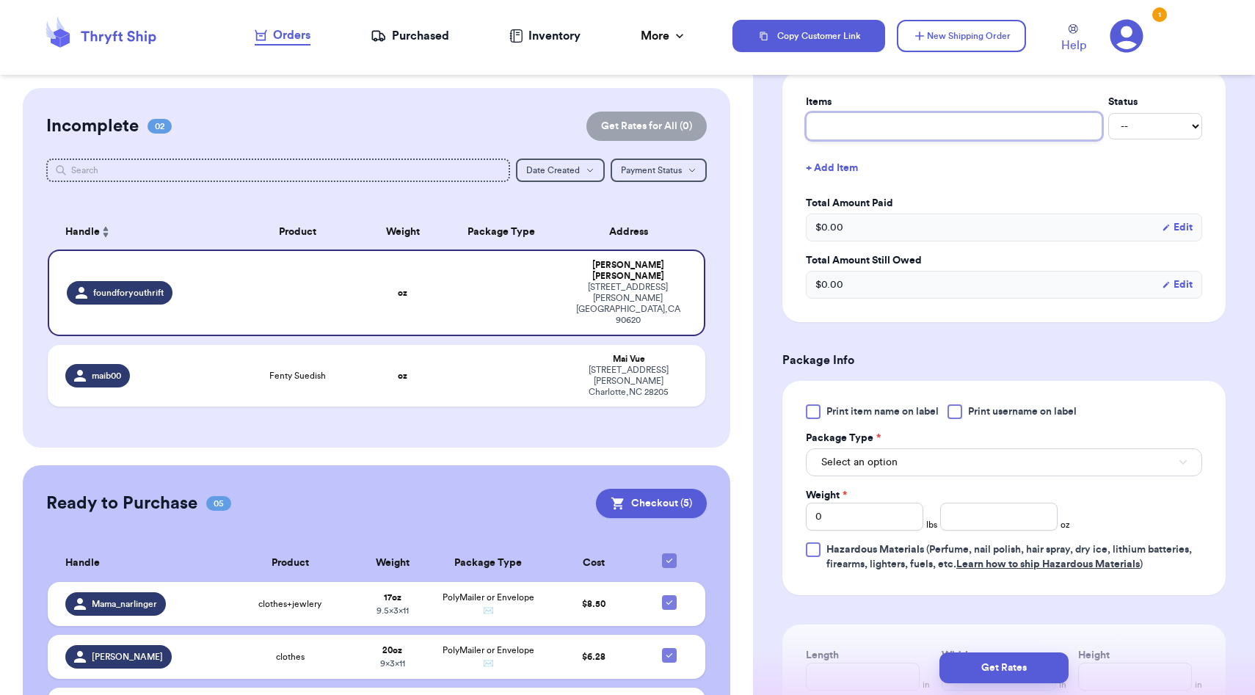
click at [869, 126] on input "text" at bounding box center [954, 126] width 297 height 28
click at [866, 463] on span "Select an option" at bounding box center [859, 462] width 76 height 15
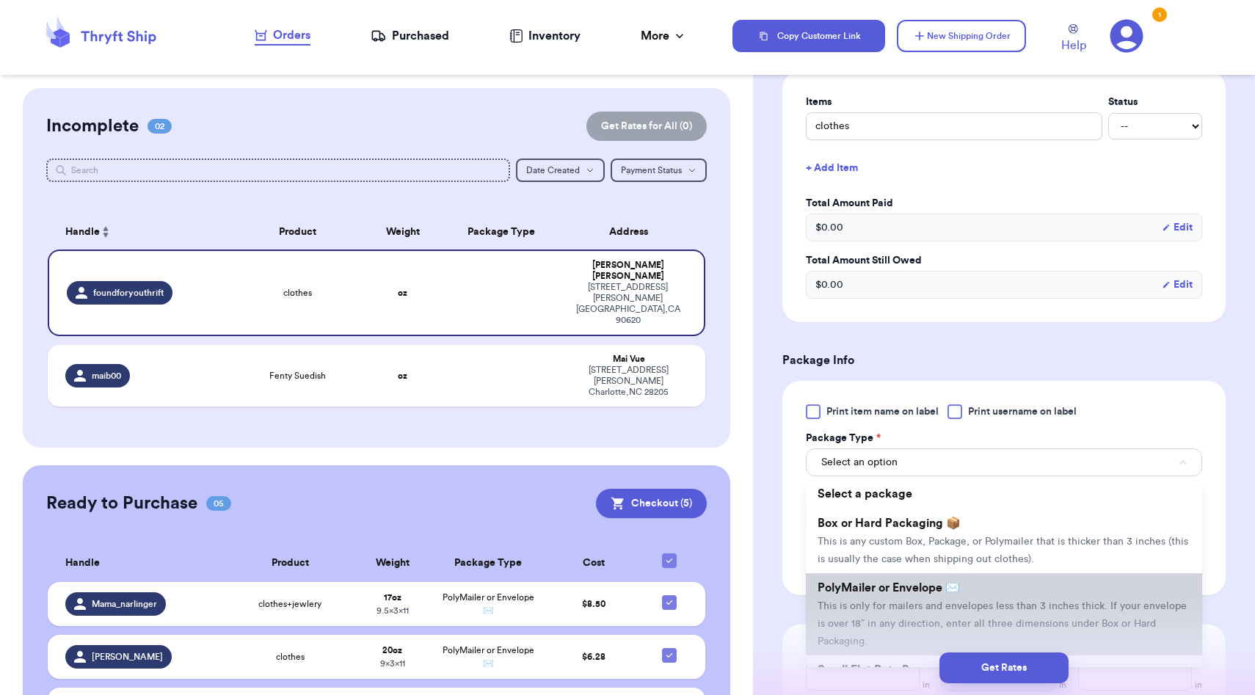
click at [890, 581] on li "PolyMailer or Envelope ✉️ This is only for mailers and envelopes less than 3 in…" at bounding box center [1004, 614] width 396 height 82
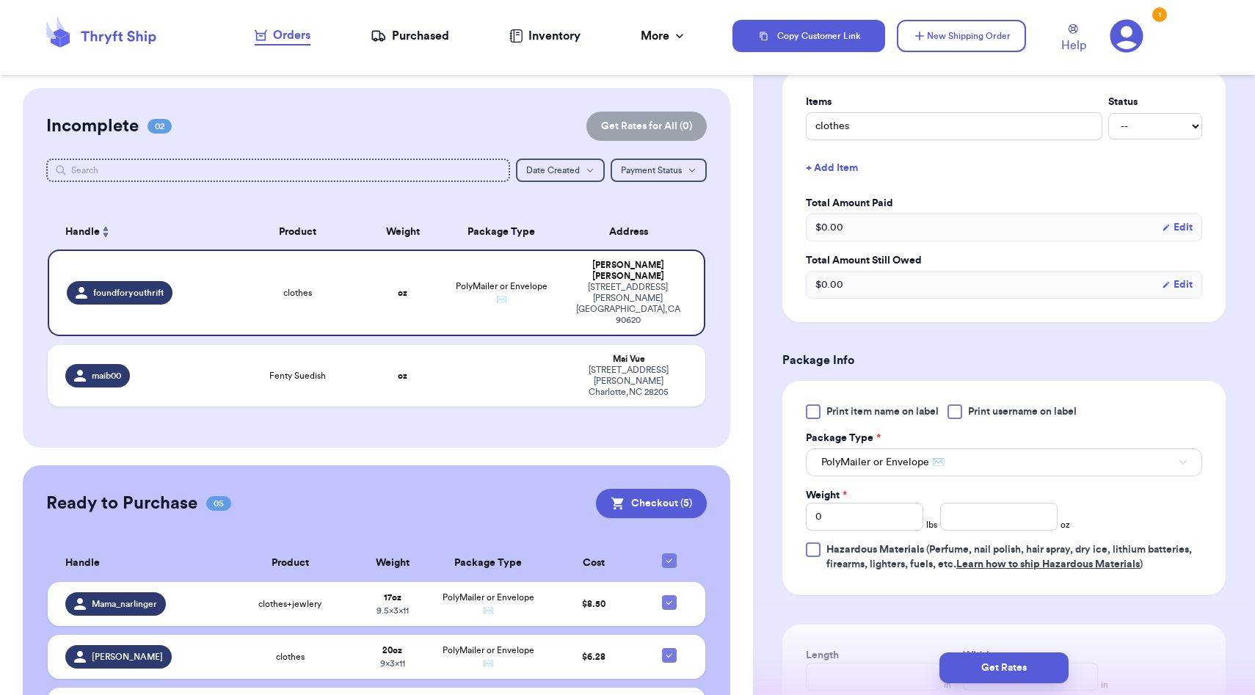
click at [783, 555] on div "Print item name on label Print username on label Package Type * PolyMailer or E…" at bounding box center [1004, 488] width 443 height 214
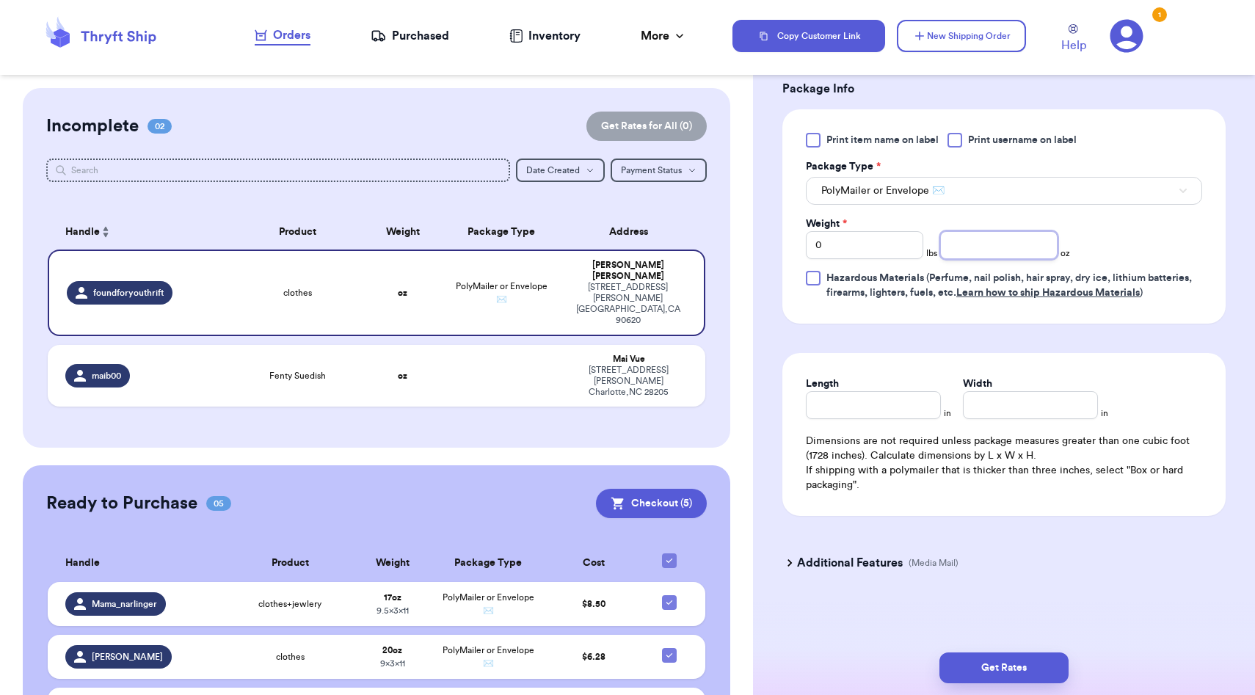
click at [987, 236] on input "number" at bounding box center [998, 245] width 117 height 28
click at [909, 399] on input "Length" at bounding box center [873, 405] width 135 height 28
click at [1011, 410] on input "Width *" at bounding box center [1030, 405] width 135 height 28
click at [975, 661] on button "Get Rates" at bounding box center [1004, 668] width 129 height 31
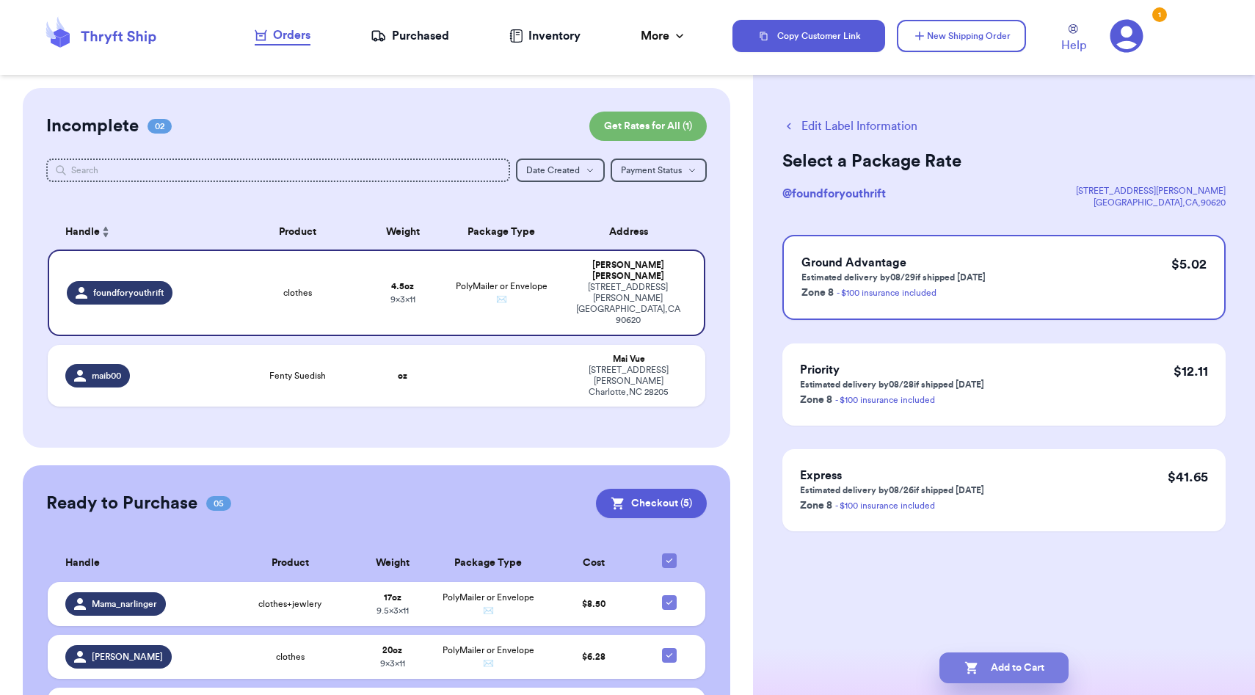
click at [1006, 661] on button "Add to Cart" at bounding box center [1004, 668] width 129 height 31
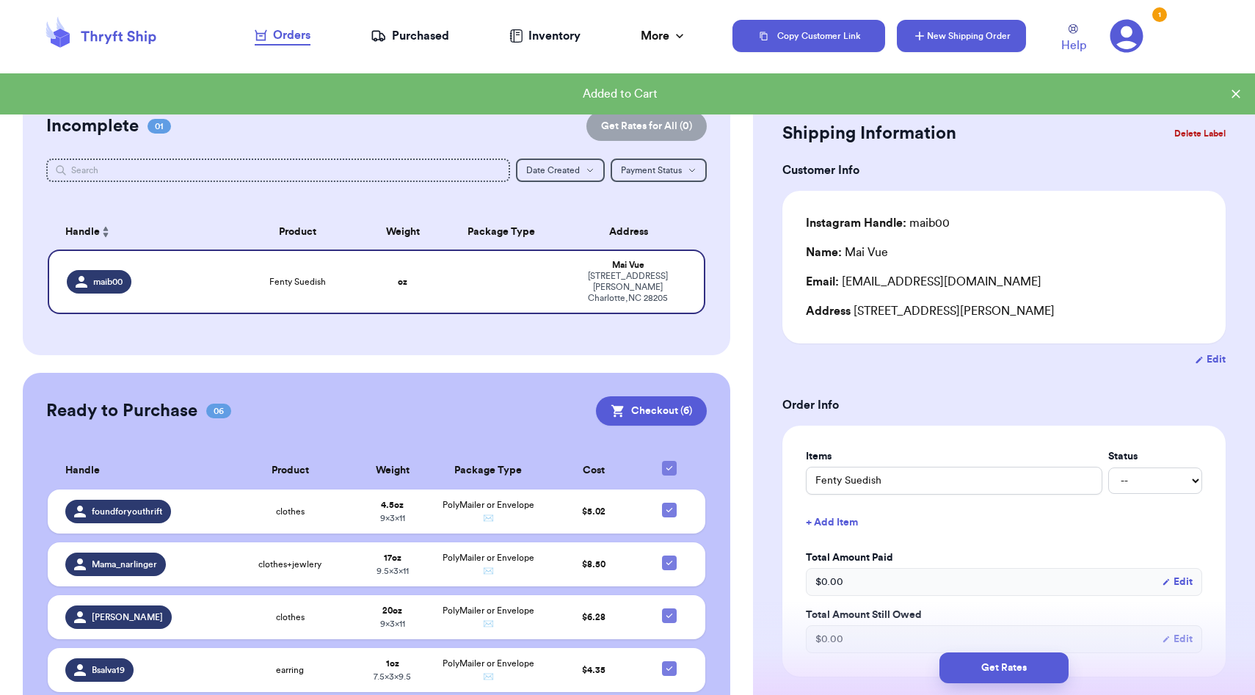
click at [915, 42] on icon "button" at bounding box center [919, 36] width 15 height 15
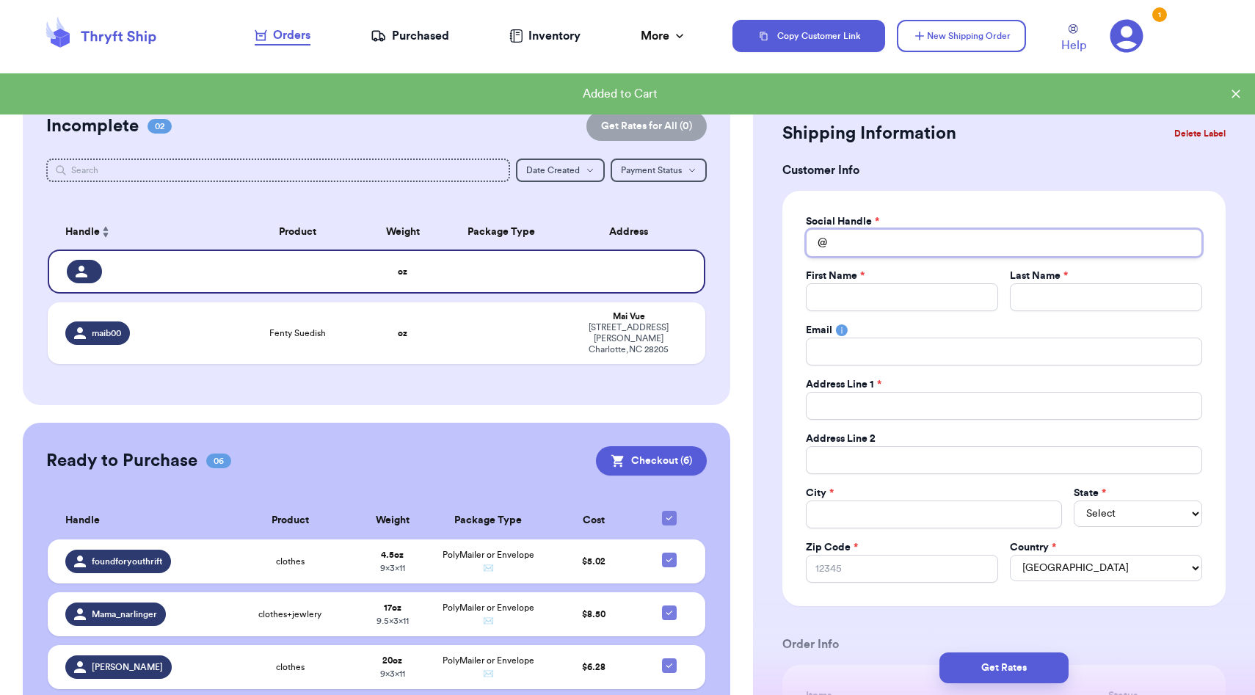
click at [899, 246] on input "Total Amount Paid" at bounding box center [1004, 243] width 396 height 28
